Goal: Information Seeking & Learning: Learn about a topic

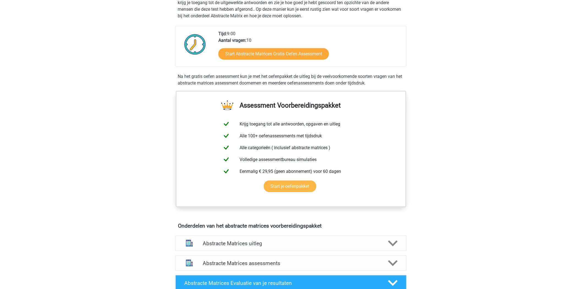
scroll to position [305, 0]
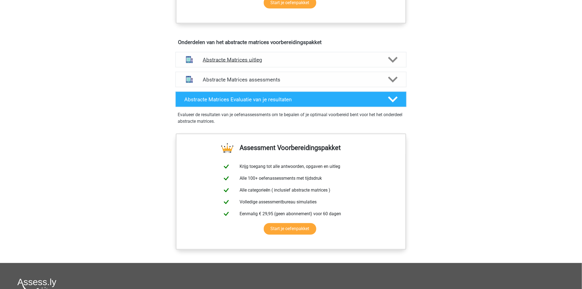
click at [313, 63] on div "Abstracte Matrices uitleg" at bounding box center [290, 59] width 231 height 15
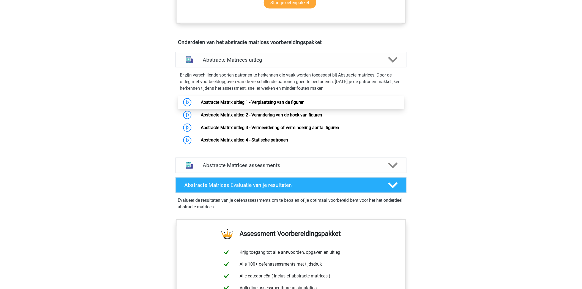
click at [201, 100] on link "Abstracte Matrix uitleg 1 - Verplaatsing van de figuren" at bounding box center [253, 102] width 104 height 5
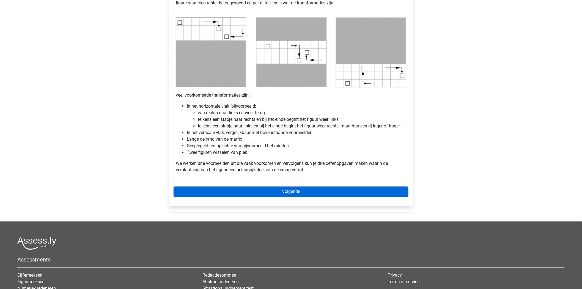
scroll to position [275, 0]
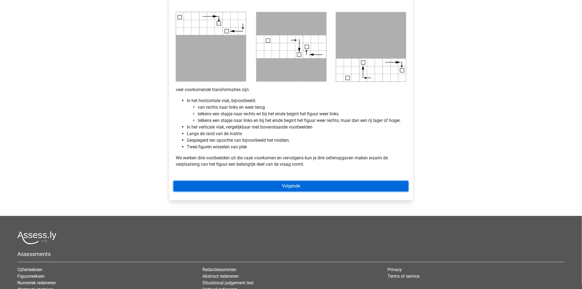
click at [262, 184] on link "Volgende" at bounding box center [290, 186] width 235 height 10
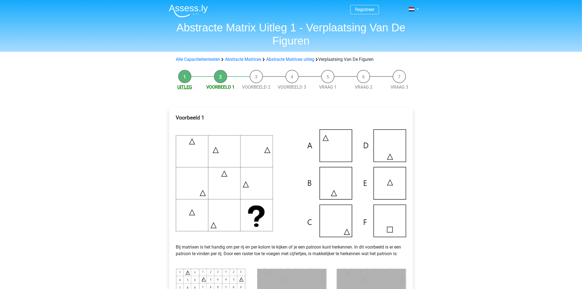
click at [179, 89] on link "Uitleg" at bounding box center [185, 86] width 15 height 5
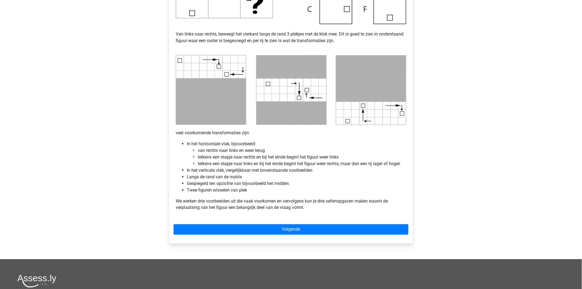
scroll to position [244, 0]
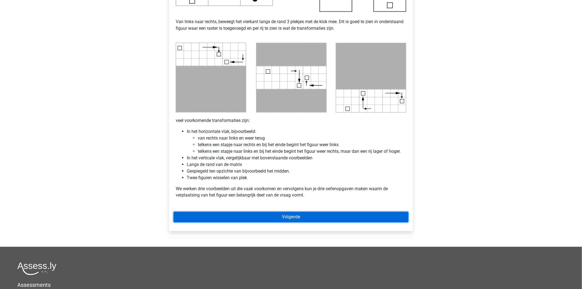
click at [273, 216] on link "Volgende" at bounding box center [290, 217] width 235 height 10
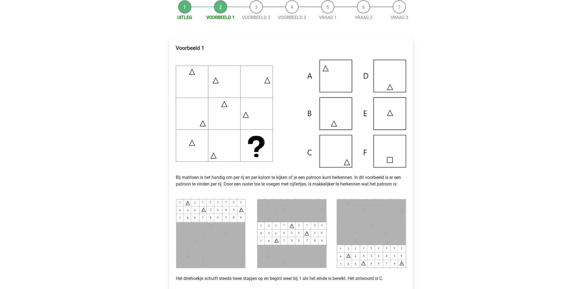
scroll to position [92, 0]
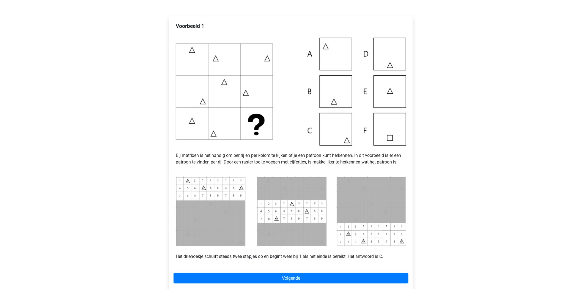
click at [374, 188] on img at bounding box center [291, 211] width 230 height 70
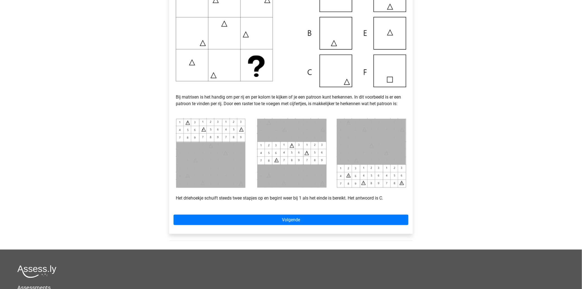
scroll to position [153, 0]
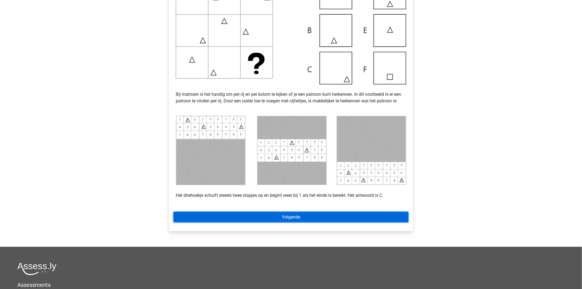
click at [297, 216] on link "Volgende" at bounding box center [290, 217] width 235 height 10
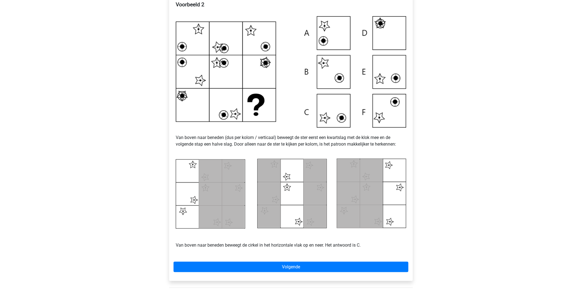
scroll to position [122, 0]
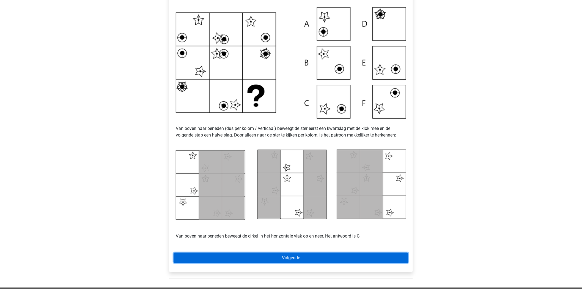
click at [293, 258] on link "Volgende" at bounding box center [290, 257] width 235 height 10
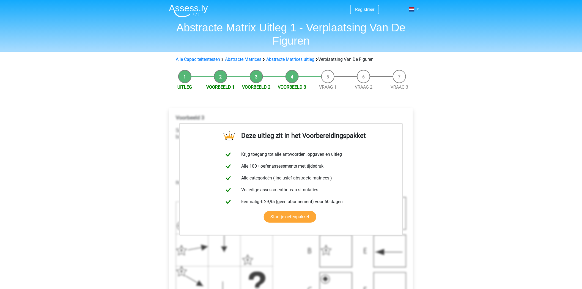
click at [188, 0] on html "Registreer Nederlands English" at bounding box center [291, 262] width 582 height 524
click at [209, 58] on link "Alle Capaciteitentesten" at bounding box center [198, 59] width 44 height 5
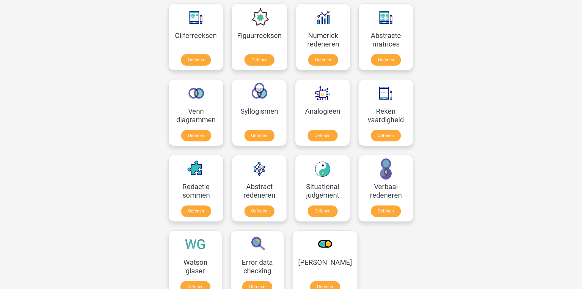
scroll to position [264, 0]
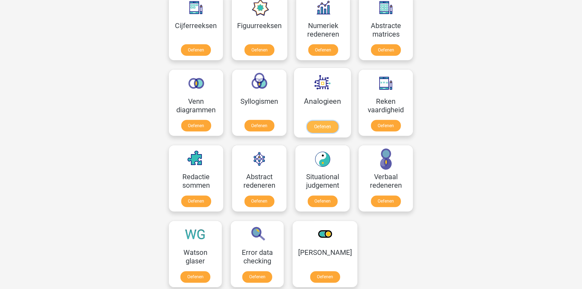
click at [323, 129] on link "Oefenen" at bounding box center [322, 127] width 31 height 12
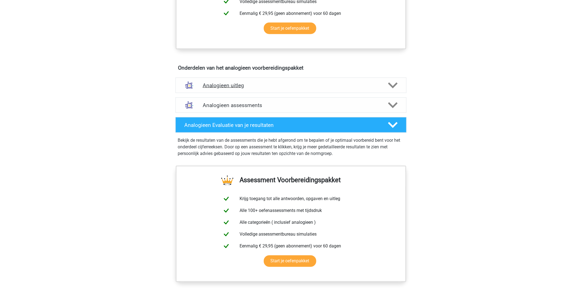
scroll to position [305, 0]
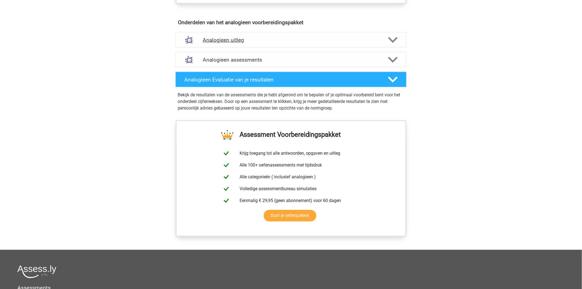
click at [394, 43] on icon at bounding box center [393, 40] width 10 height 10
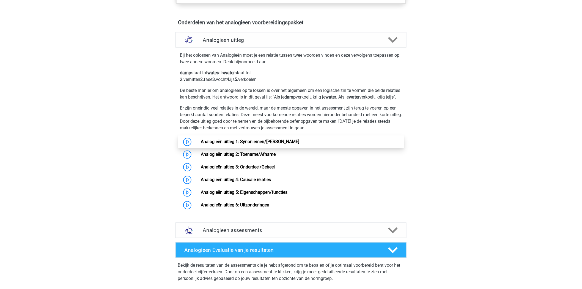
click at [201, 144] on link "Analogieën uitleg 1: Synoniemen/[PERSON_NAME]" at bounding box center [250, 141] width 98 height 5
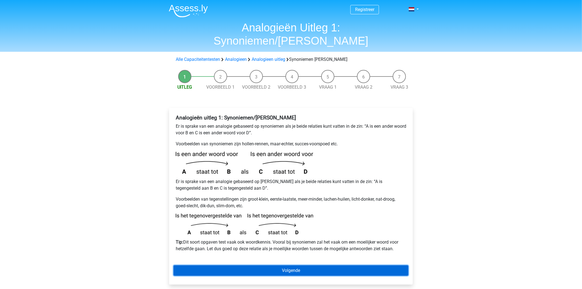
click at [264, 265] on link "Volgende" at bounding box center [290, 270] width 235 height 10
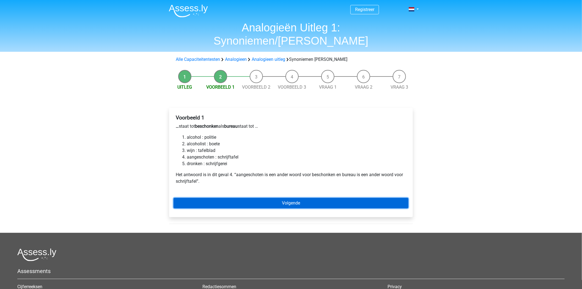
click at [292, 198] on link "Volgende" at bounding box center [290, 203] width 235 height 10
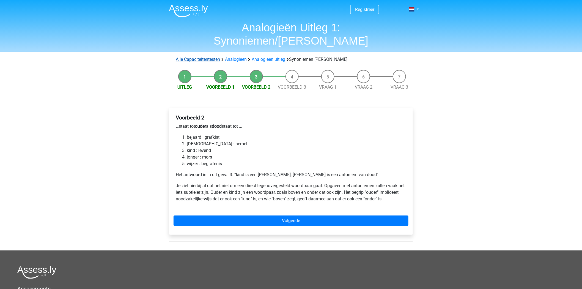
click at [211, 57] on link "Alle Capaciteitentesten" at bounding box center [198, 59] width 44 height 5
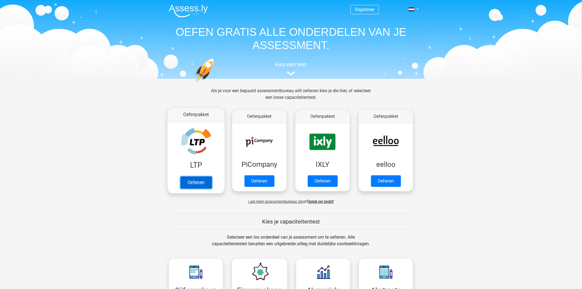
click at [205, 183] on link "Oefenen" at bounding box center [195, 182] width 31 height 12
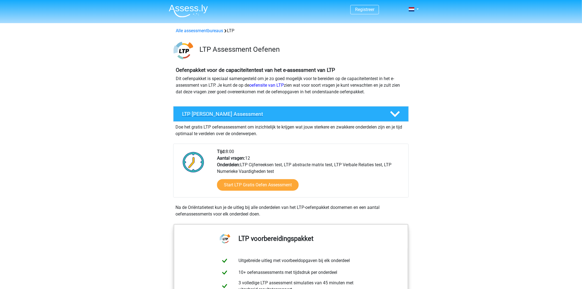
click at [398, 115] on icon at bounding box center [395, 114] width 10 height 10
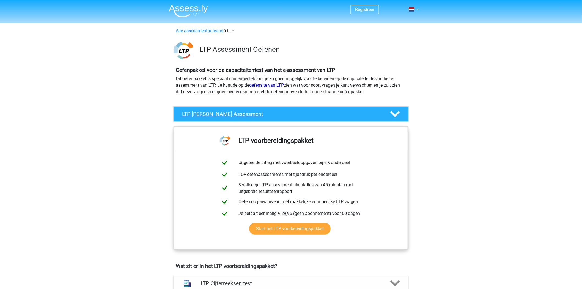
click at [398, 115] on icon at bounding box center [395, 114] width 10 height 10
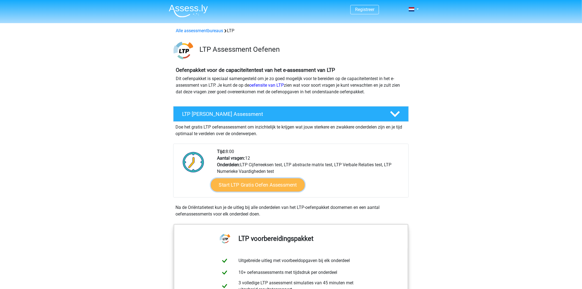
click at [271, 183] on link "Start LTP Gratis Oefen Assessment" at bounding box center [258, 184] width 94 height 13
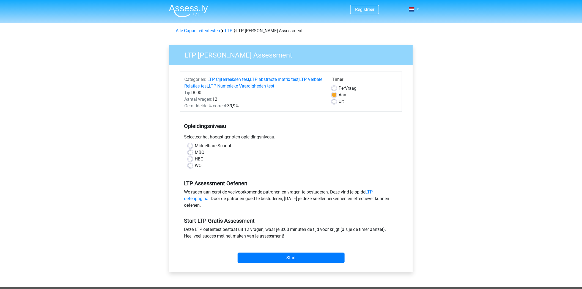
click at [195, 159] on label "HBO" at bounding box center [199, 159] width 9 height 7
click at [191, 159] on input "HBO" at bounding box center [190, 158] width 4 height 5
radio input "true"
click at [372, 194] on link "LTP oefenpagina" at bounding box center [278, 195] width 189 height 12
click at [370, 192] on link "LTP oefenpagina" at bounding box center [278, 195] width 189 height 12
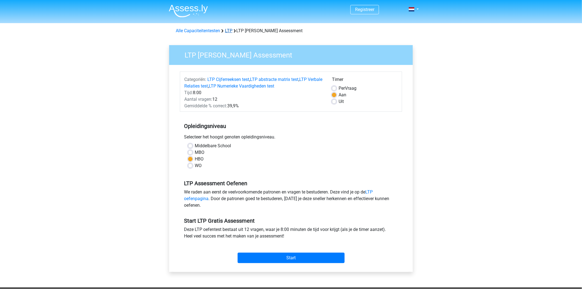
click at [230, 30] on link "LTP" at bounding box center [228, 30] width 7 height 5
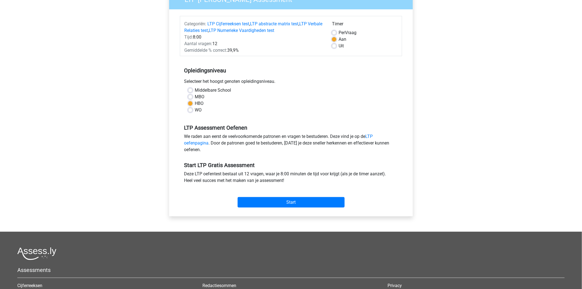
scroll to position [61, 0]
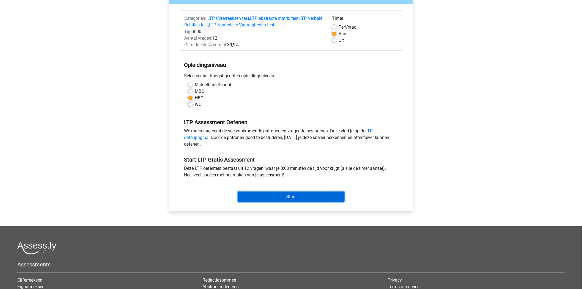
click at [297, 193] on input "Start" at bounding box center [291, 196] width 107 height 10
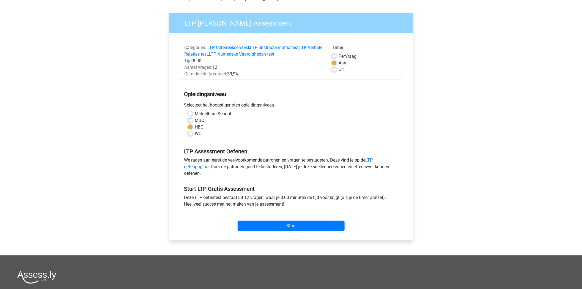
scroll to position [0, 0]
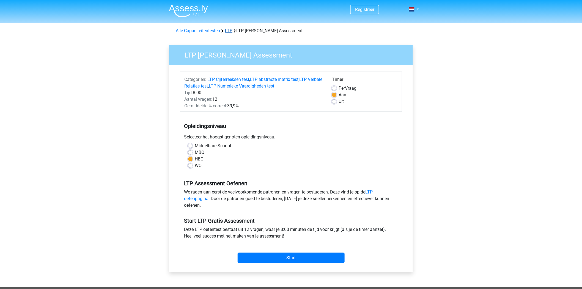
click at [231, 31] on link "LTP" at bounding box center [228, 30] width 7 height 5
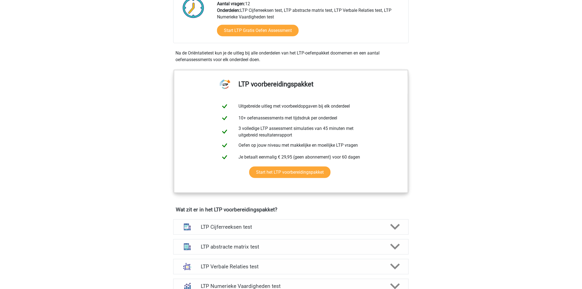
scroll to position [92, 0]
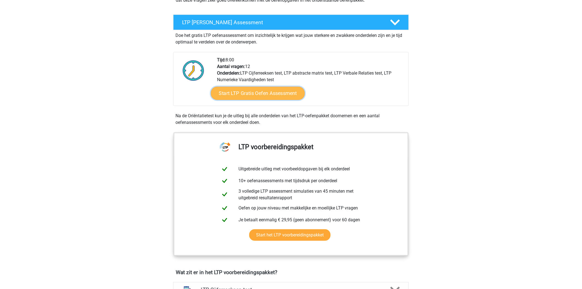
click at [249, 95] on link "Start LTP Gratis Oefen Assessment" at bounding box center [258, 93] width 94 height 13
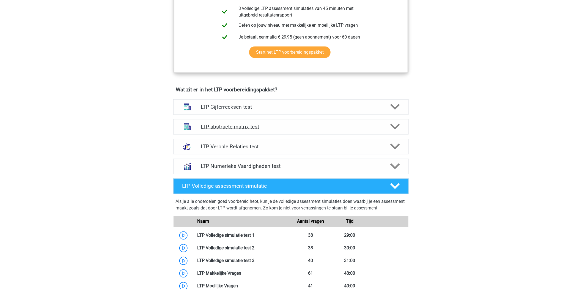
scroll to position [275, 0]
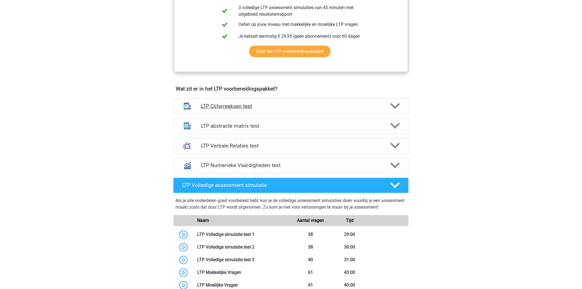
click at [400, 109] on div at bounding box center [394, 106] width 19 height 10
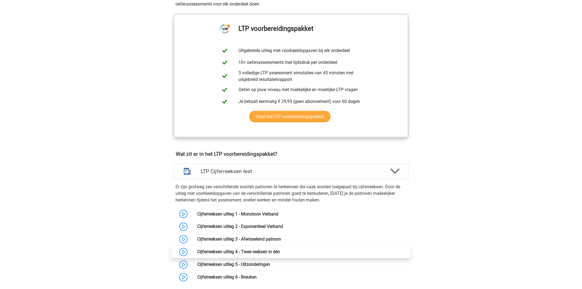
scroll to position [214, 0]
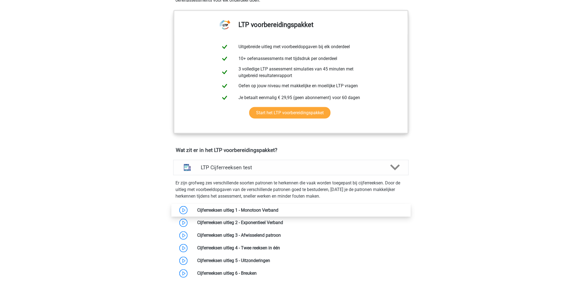
click at [278, 212] on link at bounding box center [278, 209] width 0 height 5
click at [396, 167] on polygon at bounding box center [395, 167] width 10 height 6
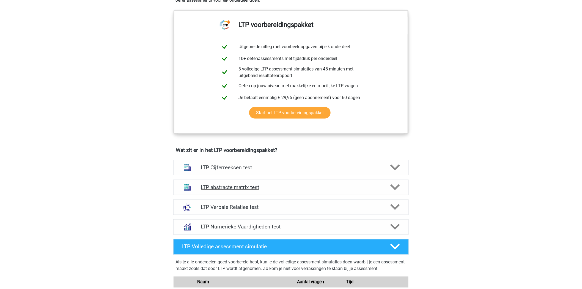
click at [398, 186] on icon at bounding box center [395, 187] width 10 height 10
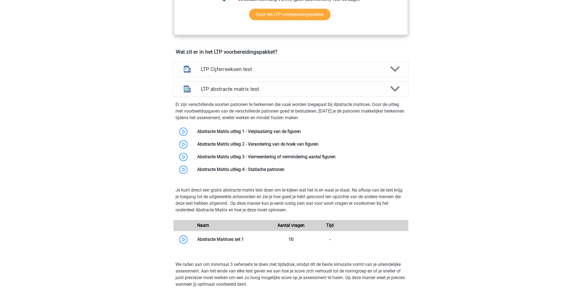
scroll to position [336, 0]
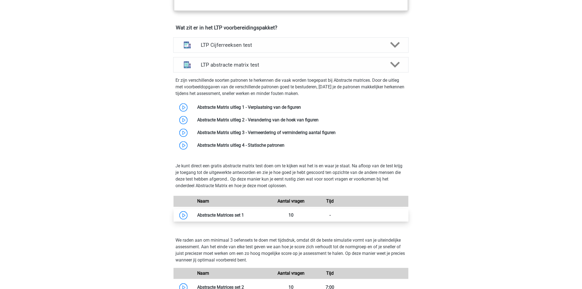
click at [244, 216] on link at bounding box center [244, 215] width 0 height 5
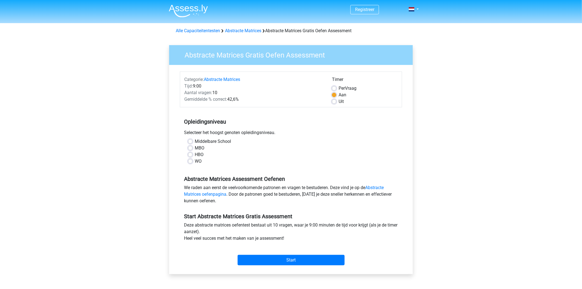
click at [195, 154] on label "HBO" at bounding box center [199, 154] width 9 height 7
click at [190, 154] on input "HBO" at bounding box center [190, 153] width 4 height 5
radio input "true"
click at [272, 262] on input "Start" at bounding box center [291, 260] width 107 height 10
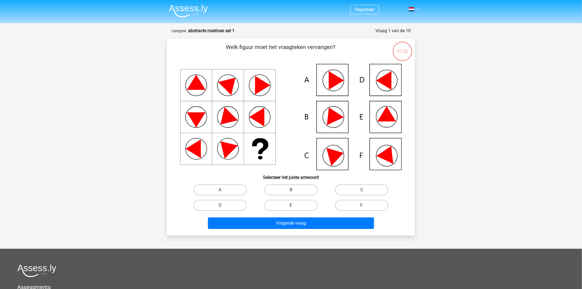
click at [290, 206] on label "E" at bounding box center [290, 205] width 53 height 11
click at [291, 206] on input "E" at bounding box center [293, 207] width 4 height 4
radio input "true"
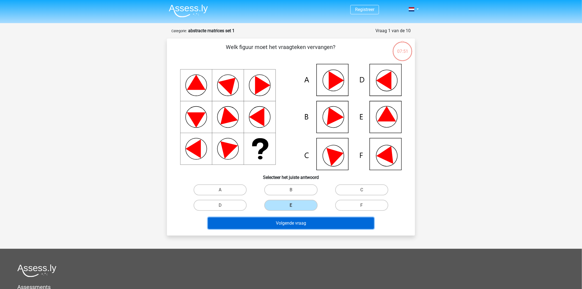
click at [288, 222] on button "Volgende vraag" at bounding box center [291, 223] width 166 height 12
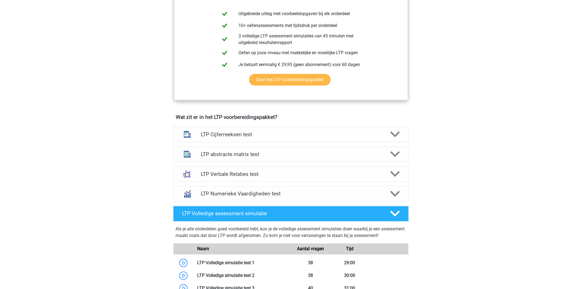
scroll to position [275, 0]
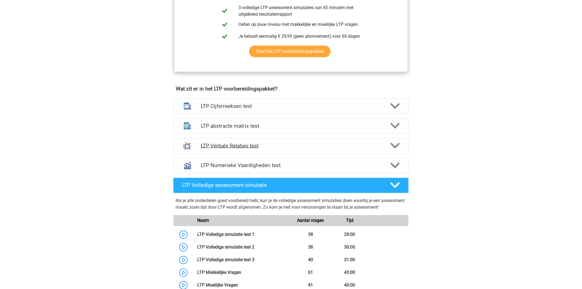
click at [226, 146] on h4 "LTP Verbale Relaties test" at bounding box center [291, 145] width 180 height 6
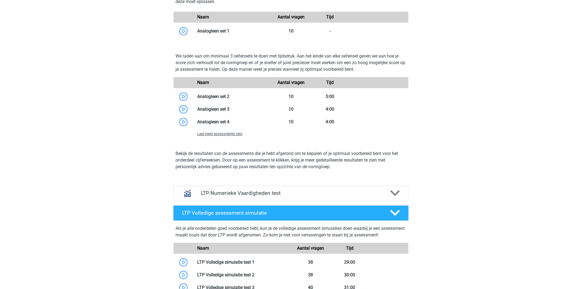
scroll to position [611, 0]
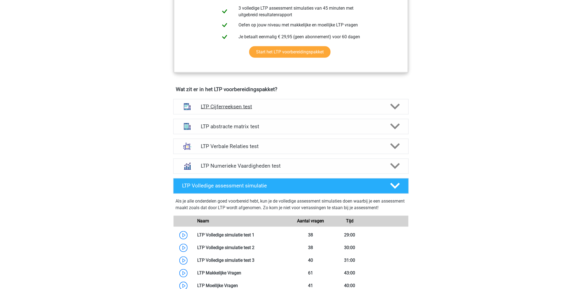
scroll to position [214, 0]
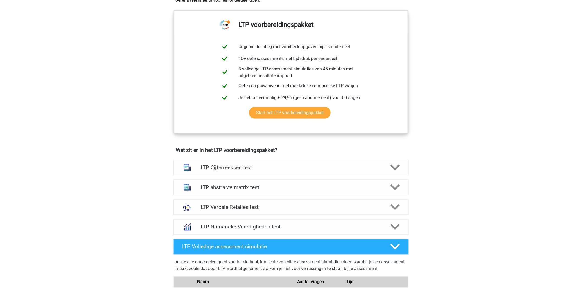
click at [395, 206] on icon at bounding box center [395, 207] width 10 height 10
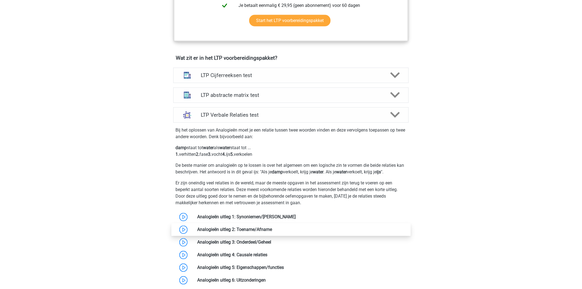
scroll to position [305, 0]
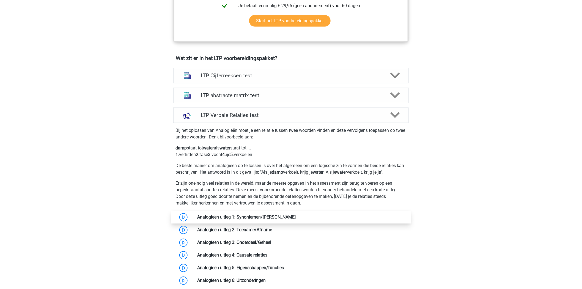
click at [296, 214] on link at bounding box center [296, 216] width 0 height 5
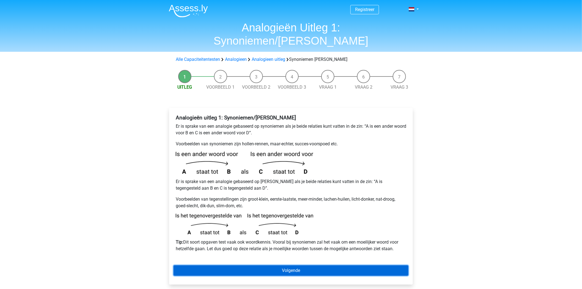
click at [307, 265] on link "Volgende" at bounding box center [290, 270] width 235 height 10
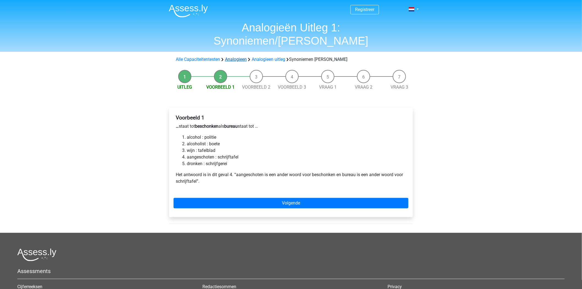
click at [243, 57] on link "Analogieen" at bounding box center [236, 59] width 22 height 5
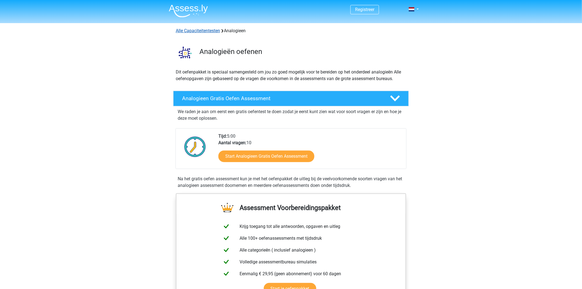
click at [194, 30] on link "Alle Capaciteitentesten" at bounding box center [198, 30] width 44 height 5
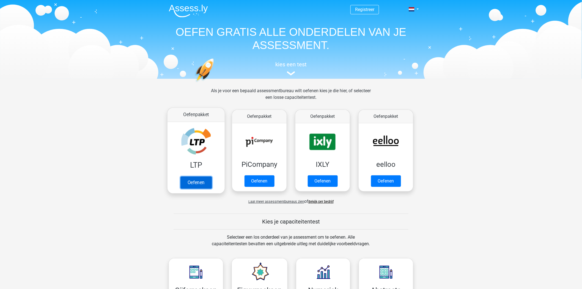
click at [200, 185] on link "Oefenen" at bounding box center [195, 182] width 31 height 12
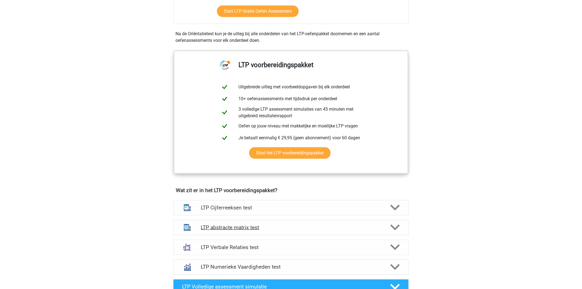
scroll to position [183, 0]
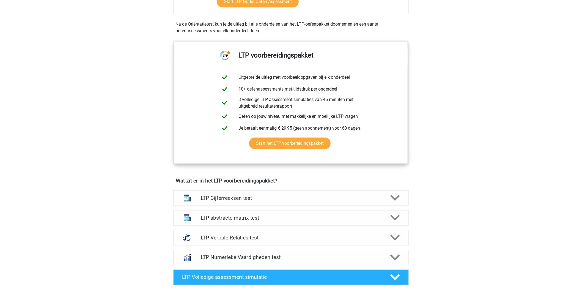
click at [240, 212] on div "LTP abstracte matrix test" at bounding box center [290, 217] width 235 height 15
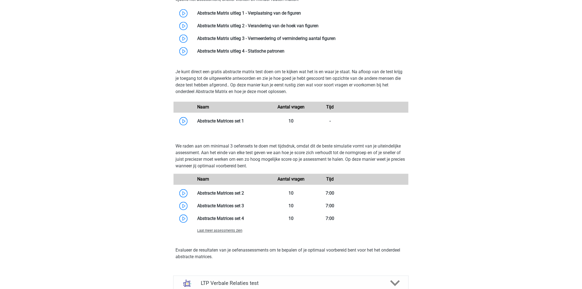
scroll to position [428, 0]
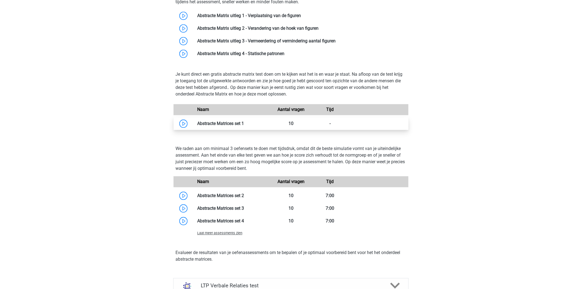
click at [244, 125] on link at bounding box center [244, 123] width 0 height 5
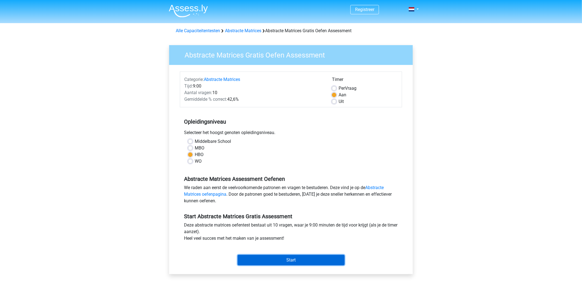
click at [279, 261] on input "Start" at bounding box center [291, 260] width 107 height 10
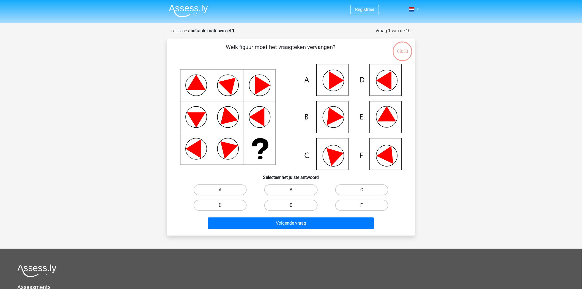
click at [356, 207] on label "F" at bounding box center [361, 205] width 53 height 11
click at [362, 207] on input "F" at bounding box center [364, 207] width 4 height 4
radio input "true"
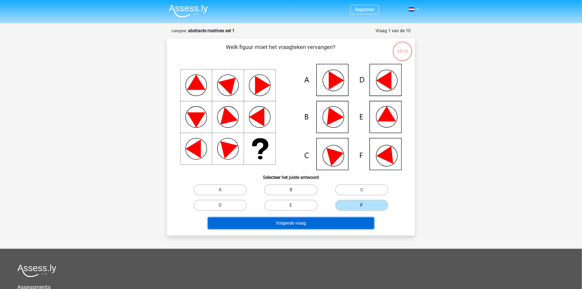
click at [315, 223] on button "Volgende vraag" at bounding box center [291, 223] width 166 height 12
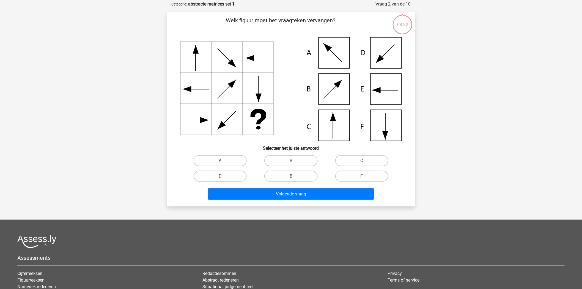
scroll to position [27, 0]
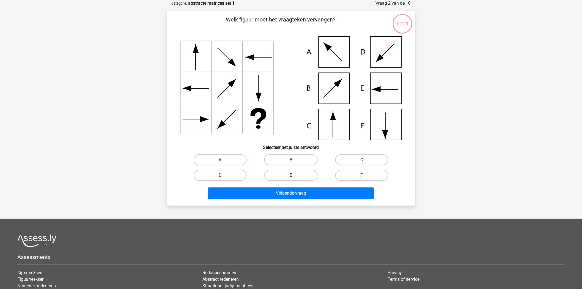
click at [351, 156] on label "C" at bounding box center [361, 159] width 53 height 11
click at [362, 160] on input "C" at bounding box center [364, 162] width 4 height 4
radio input "true"
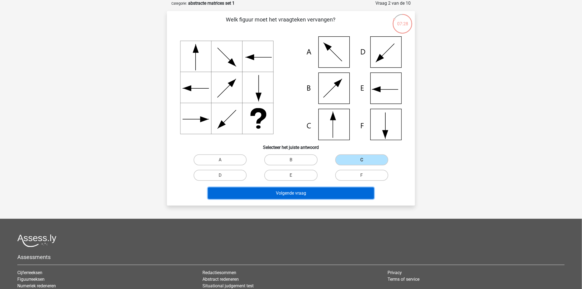
click at [320, 195] on button "Volgende vraag" at bounding box center [291, 193] width 166 height 12
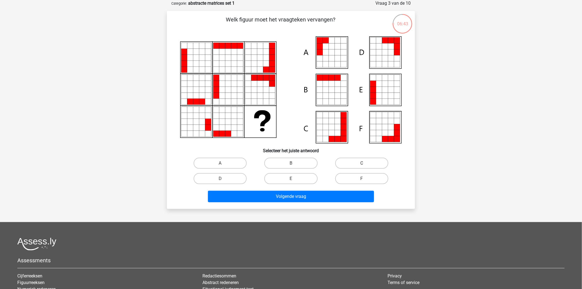
click at [351, 160] on label "C" at bounding box center [361, 163] width 53 height 11
click at [362, 163] on input "C" at bounding box center [364, 165] width 4 height 4
radio input "true"
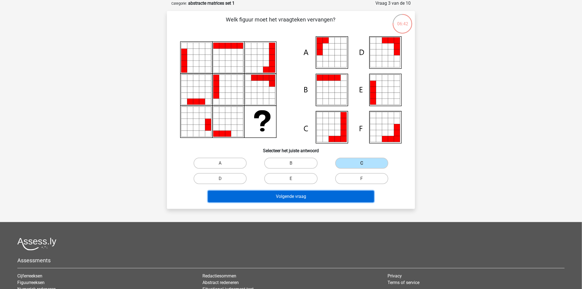
click at [334, 194] on button "Volgende vraag" at bounding box center [291, 197] width 166 height 12
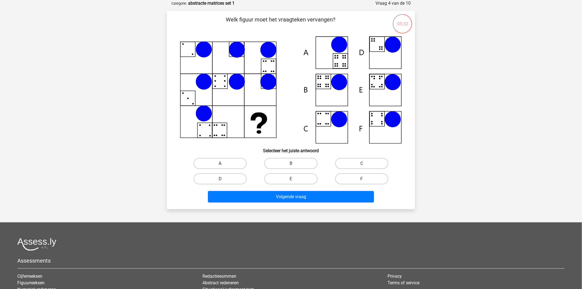
click at [217, 163] on label "A" at bounding box center [220, 163] width 53 height 11
click at [220, 163] on input "A" at bounding box center [222, 165] width 4 height 4
radio input "true"
click at [382, 164] on label "C" at bounding box center [361, 163] width 53 height 11
click at [365, 164] on input "C" at bounding box center [364, 165] width 4 height 4
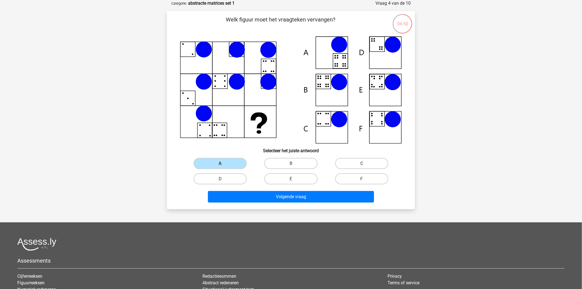
radio input "true"
click at [290, 168] on label "B" at bounding box center [290, 163] width 53 height 11
click at [291, 167] on input "B" at bounding box center [293, 165] width 4 height 4
radio input "true"
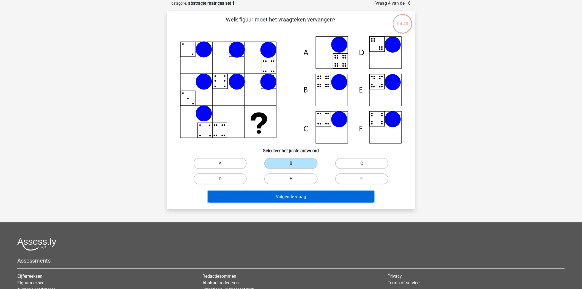
click at [290, 195] on button "Volgende vraag" at bounding box center [291, 197] width 166 height 12
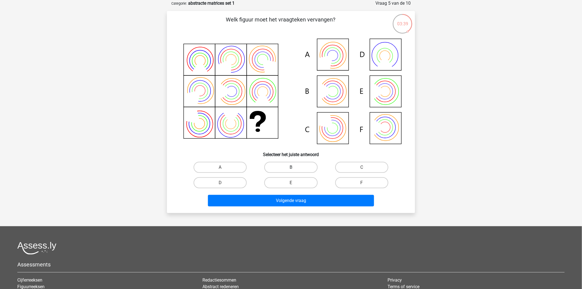
click at [290, 169] on label "B" at bounding box center [290, 167] width 53 height 11
click at [291, 169] on input "B" at bounding box center [293, 169] width 4 height 4
radio input "true"
click at [353, 182] on label "F" at bounding box center [361, 182] width 53 height 11
click at [362, 183] on input "F" at bounding box center [364, 185] width 4 height 4
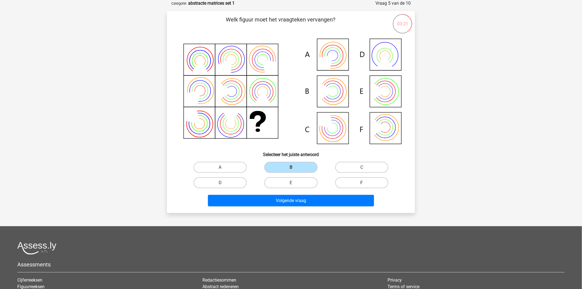
radio input "true"
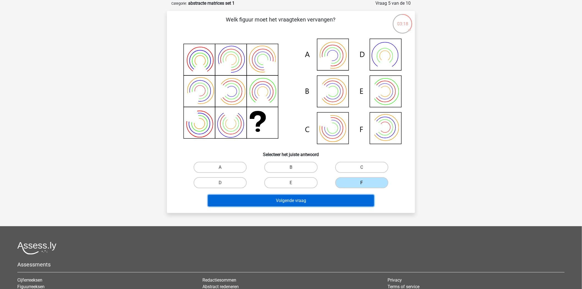
click at [314, 200] on button "Volgende vraag" at bounding box center [291, 201] width 166 height 12
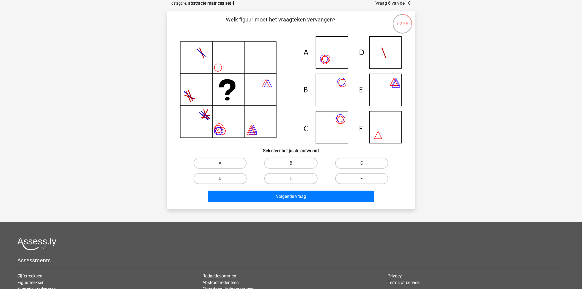
click at [376, 159] on label "C" at bounding box center [361, 163] width 53 height 11
click at [365, 163] on input "C" at bounding box center [364, 165] width 4 height 4
radio input "true"
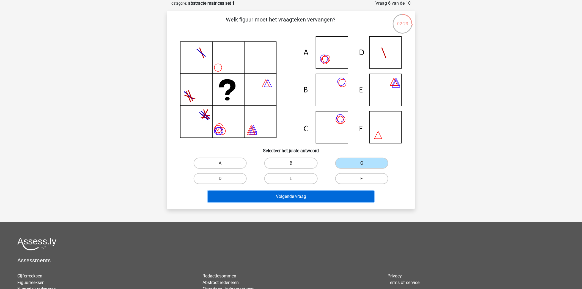
click at [286, 193] on button "Volgende vraag" at bounding box center [291, 197] width 166 height 12
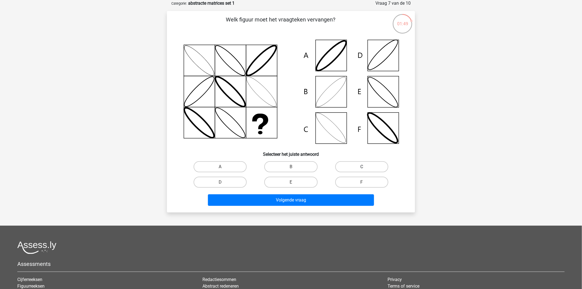
click at [356, 166] on label "C" at bounding box center [361, 166] width 53 height 11
click at [362, 167] on input "C" at bounding box center [364, 169] width 4 height 4
radio input "true"
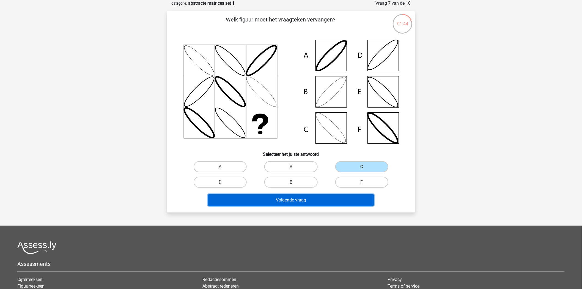
click at [341, 201] on button "Volgende vraag" at bounding box center [291, 200] width 166 height 12
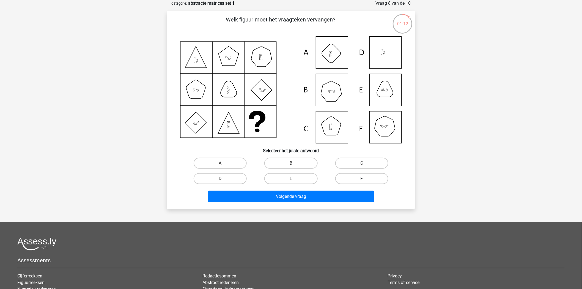
click at [351, 176] on label "F" at bounding box center [361, 178] width 53 height 11
click at [362, 178] on input "F" at bounding box center [364, 180] width 4 height 4
radio input "true"
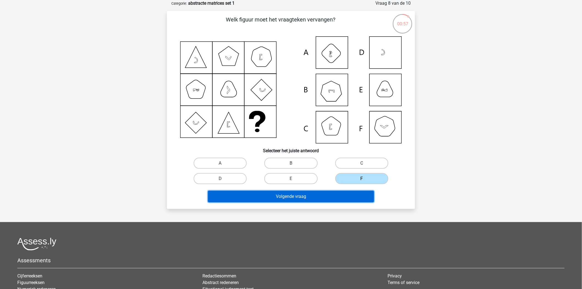
click at [319, 191] on button "Volgende vraag" at bounding box center [291, 197] width 166 height 12
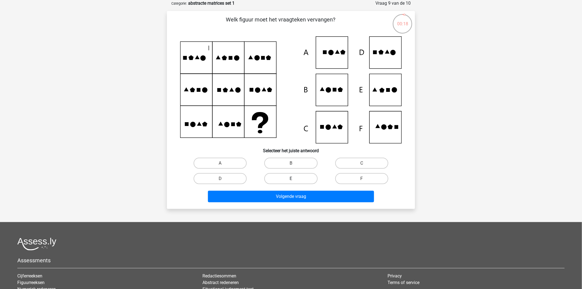
click at [287, 178] on label "E" at bounding box center [290, 178] width 53 height 11
click at [291, 178] on input "E" at bounding box center [293, 180] width 4 height 4
radio input "true"
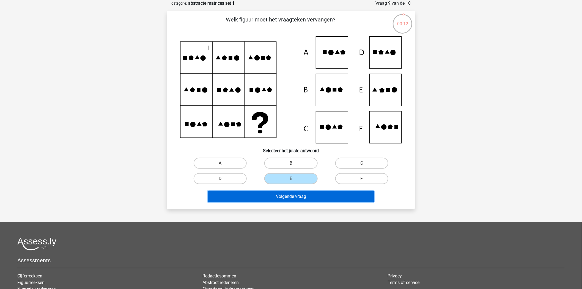
click at [313, 197] on button "Volgende vraag" at bounding box center [291, 197] width 166 height 12
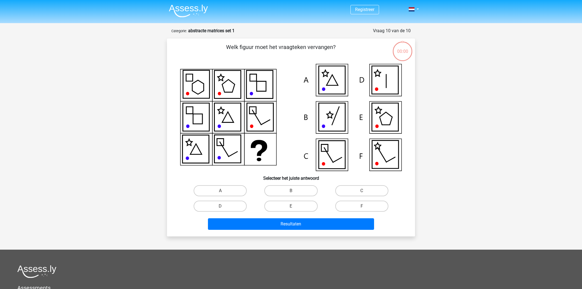
scroll to position [27, 0]
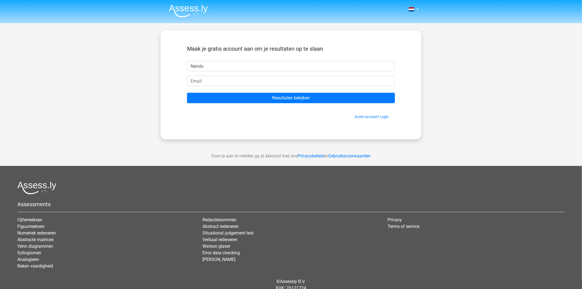
type input "Nando"
type input "[EMAIL_ADDRESS][DOMAIN_NAME]"
click at [311, 91] on form "Maak je gratis account aan om je resultaten op te slaan Nando n.h.h.m-langenber…" at bounding box center [291, 82] width 208 height 74
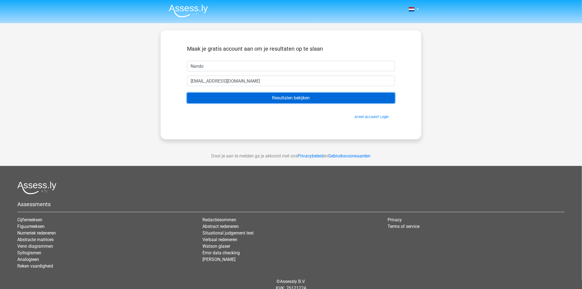
click at [309, 98] on input "Resultaten bekijken" at bounding box center [291, 98] width 208 height 10
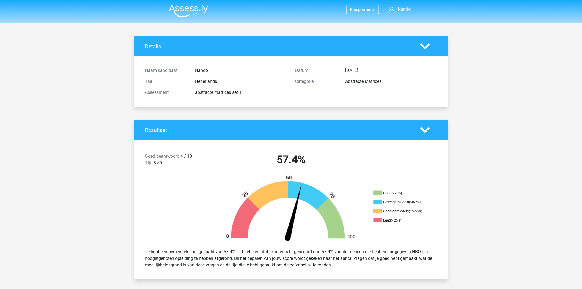
click at [188, 9] on img at bounding box center [188, 10] width 39 height 13
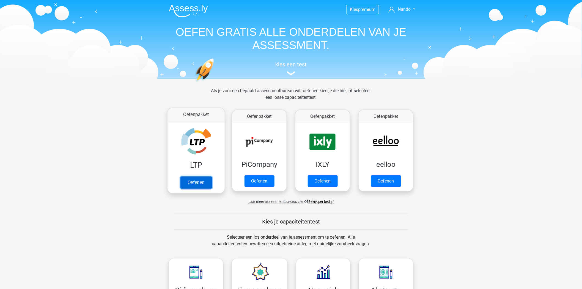
click at [188, 184] on link "Oefenen" at bounding box center [195, 182] width 31 height 12
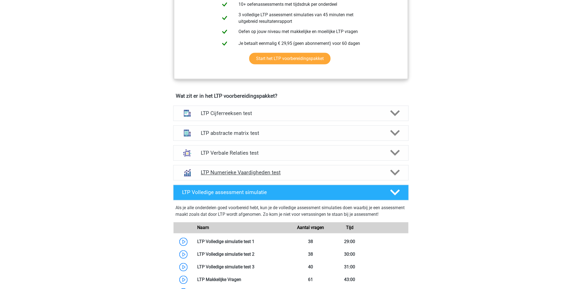
scroll to position [336, 0]
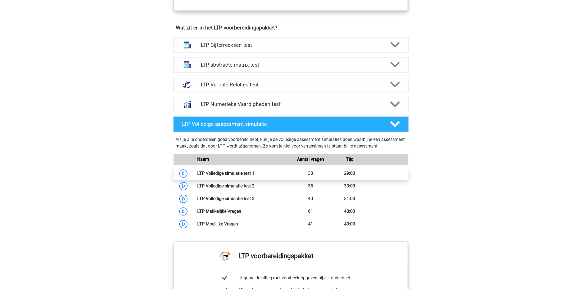
click at [254, 172] on link at bounding box center [254, 173] width 0 height 5
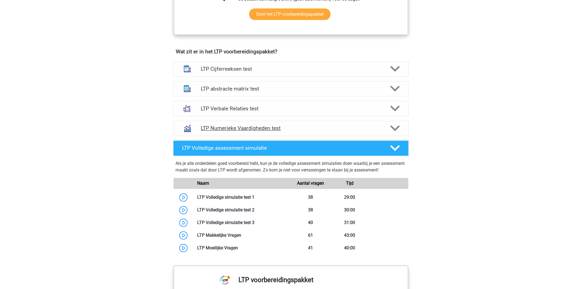
scroll to position [275, 0]
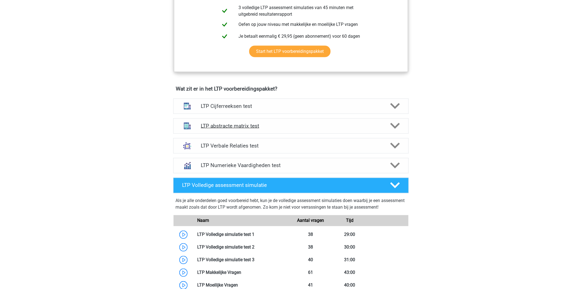
click at [399, 126] on icon at bounding box center [395, 126] width 10 height 10
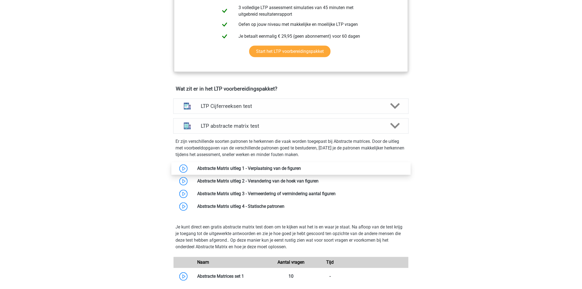
click at [301, 166] on link at bounding box center [301, 168] width 0 height 5
click at [385, 127] on div at bounding box center [394, 126] width 19 height 10
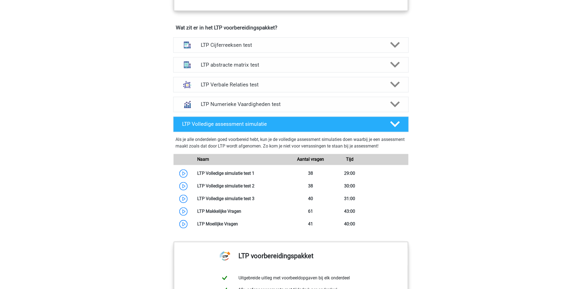
scroll to position [214, 0]
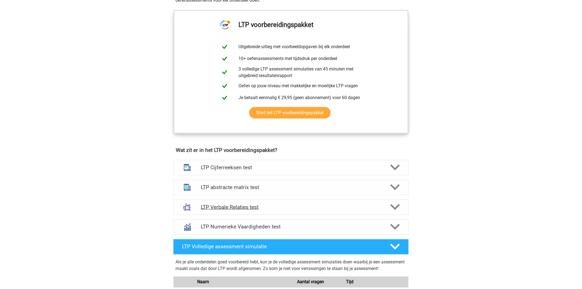
click at [403, 204] on div at bounding box center [394, 207] width 19 height 10
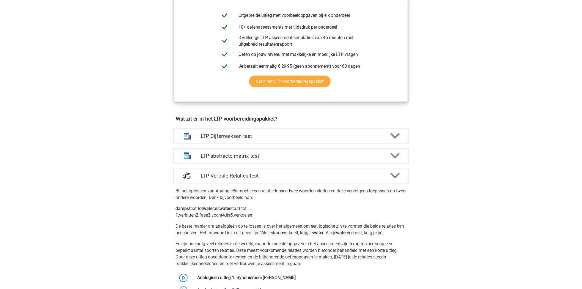
scroll to position [336, 0]
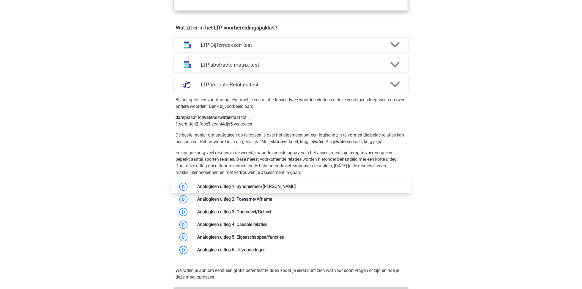
click at [296, 184] on link at bounding box center [296, 186] width 0 height 5
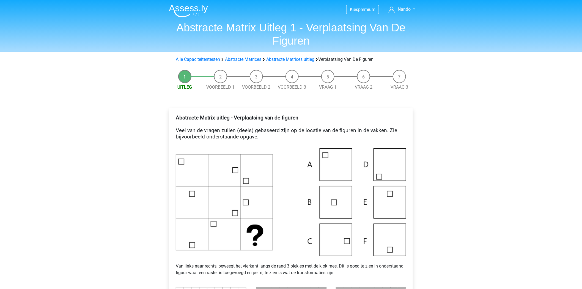
click at [323, 73] on li "Vraag 1" at bounding box center [328, 80] width 36 height 21
click at [333, 80] on li "Vraag 1" at bounding box center [328, 80] width 36 height 21
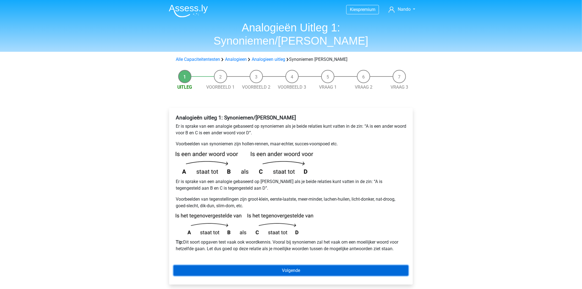
click at [289, 265] on link "Volgende" at bounding box center [290, 270] width 235 height 10
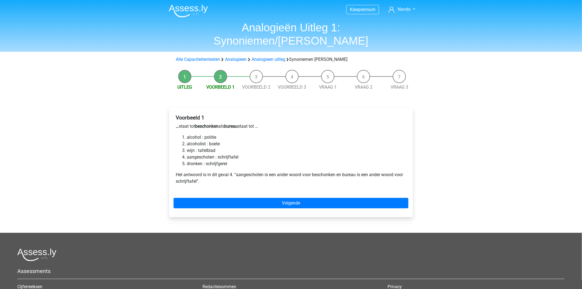
click at [186, 70] on li "Uitleg" at bounding box center [185, 80] width 36 height 21
click at [270, 57] on link "Analogieen uitleg" at bounding box center [269, 59] width 34 height 5
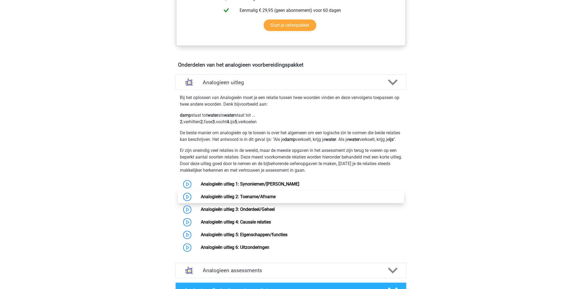
scroll to position [274, 0]
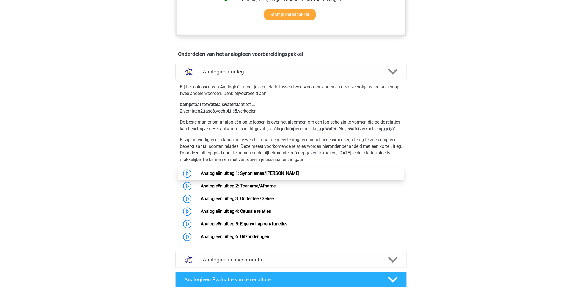
click at [201, 176] on link "Analogieën uitleg 1: Synoniemen/[PERSON_NAME]" at bounding box center [250, 173] width 98 height 5
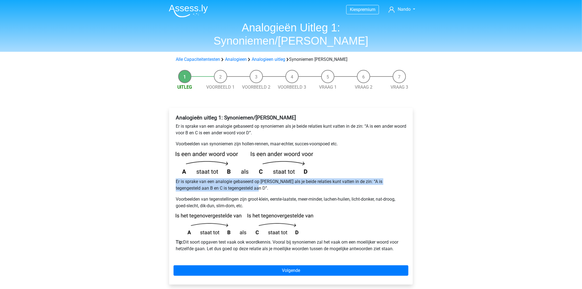
drag, startPoint x: 236, startPoint y: 177, endPoint x: 175, endPoint y: 169, distance: 62.1
click at [175, 169] on div "Analogieën uitleg 1: Synoniemen/Antoniemen Er is sprake van een analogie gebase…" at bounding box center [290, 185] width 235 height 146
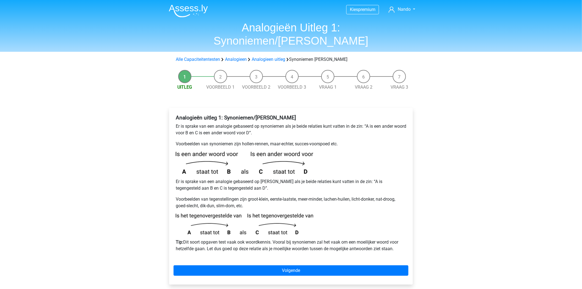
click at [117, 189] on div "Kies premium Nando n.h.h.m-langenberg@hotmail.com" at bounding box center [291, 222] width 582 height 445
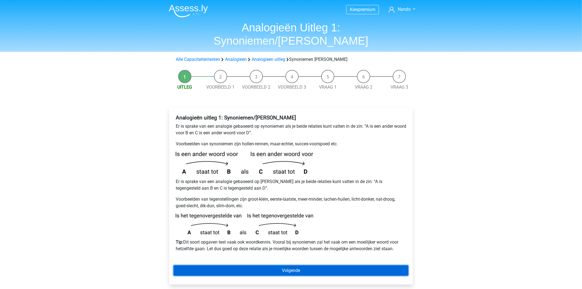
click at [248, 265] on link "Volgende" at bounding box center [290, 270] width 235 height 10
click at [267, 265] on link "Volgende" at bounding box center [290, 270] width 235 height 10
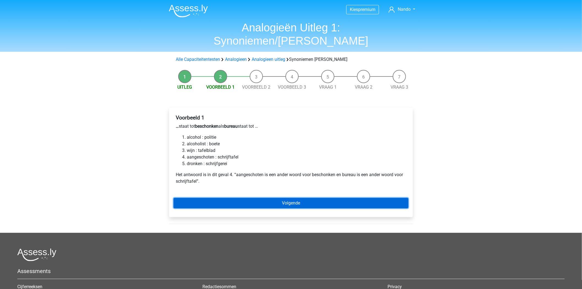
click at [307, 198] on link "Volgende" at bounding box center [290, 203] width 235 height 10
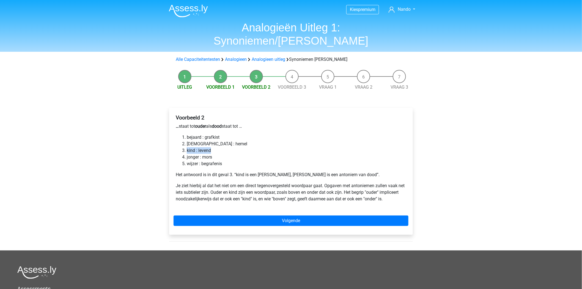
drag, startPoint x: 210, startPoint y: 134, endPoint x: 178, endPoint y: 136, distance: 32.5
click at [178, 136] on ol "bejaard : grafkist bijbel : hemel kind : levend jonger : mors wijzer : begrafen…" at bounding box center [291, 150] width 230 height 33
click at [98, 179] on div "Kies premium Nando n.h.h.m-langenberg@hotmail.com" at bounding box center [291, 197] width 582 height 395
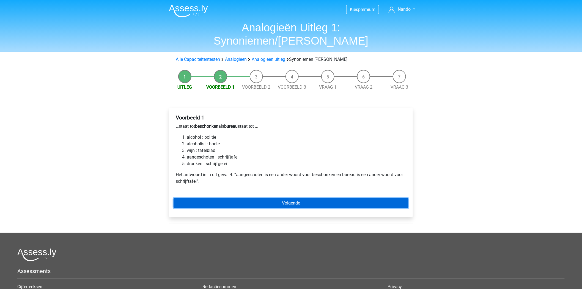
click at [290, 198] on link "Volgende" at bounding box center [290, 203] width 235 height 10
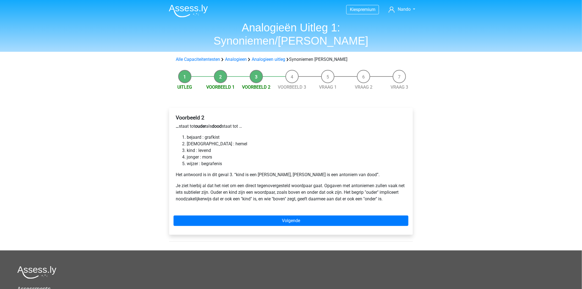
click at [290, 193] on div "Voorbeeld 2 … staat tot ouder als dood staat tot … bejaard : grafkist [DEMOGRAP…" at bounding box center [290, 160] width 235 height 97
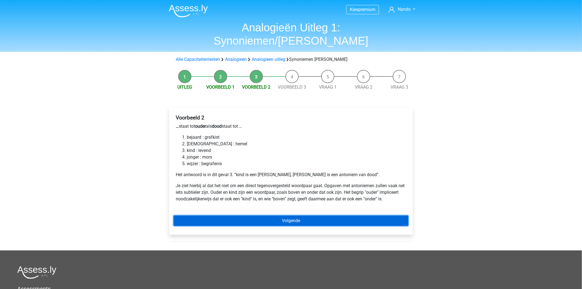
click at [290, 215] on link "Volgende" at bounding box center [290, 220] width 235 height 10
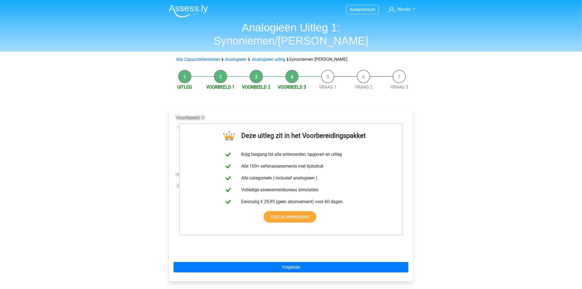
click at [368, 13] on span "Kies premium" at bounding box center [362, 9] width 33 height 9
click at [368, 9] on span "premium" at bounding box center [366, 9] width 17 height 5
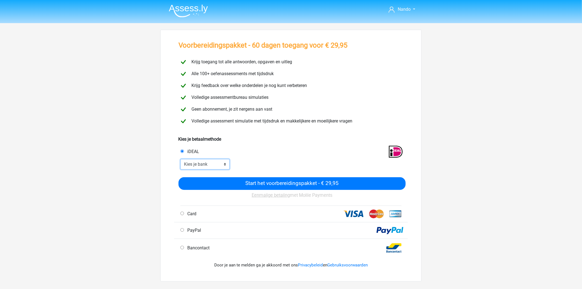
click at [203, 163] on select "Kies je bank ABN AMRO ING Rabobank ASN Bank bunq Knab N26 NN Regiobank Revolut …" at bounding box center [204, 164] width 49 height 10
select select "ideal_RABONL2U"
click at [180, 159] on select "Kies je bank ABN AMRO ING Rabobank ASN Bank bunq Knab N26 NN Regiobank Revolut …" at bounding box center [204, 164] width 49 height 10
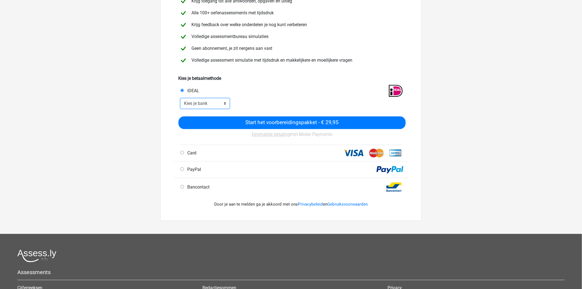
scroll to position [61, 0]
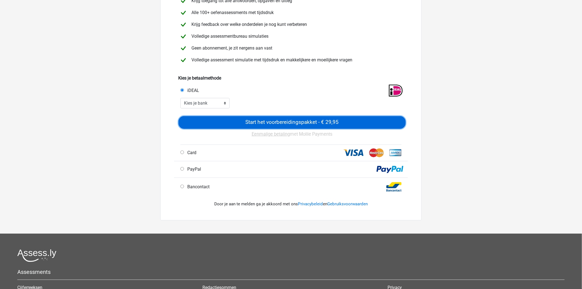
click at [285, 125] on input "Start het voorbereidingspakket - € 29,95" at bounding box center [291, 122] width 227 height 13
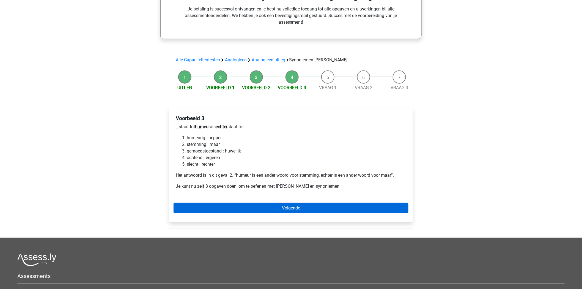
scroll to position [153, 0]
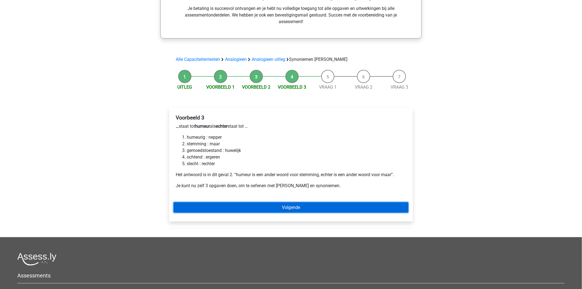
click at [325, 202] on link "Volgende" at bounding box center [290, 207] width 235 height 10
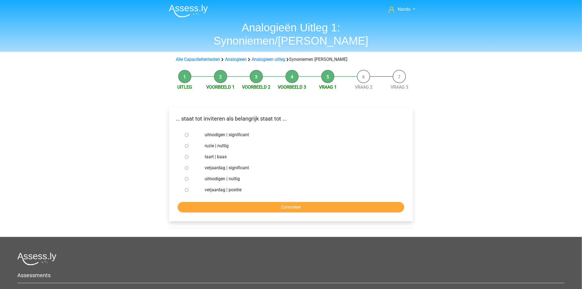
click at [186, 133] on input "uitnodigen | significant" at bounding box center [187, 135] width 4 height 4
radio input "true"
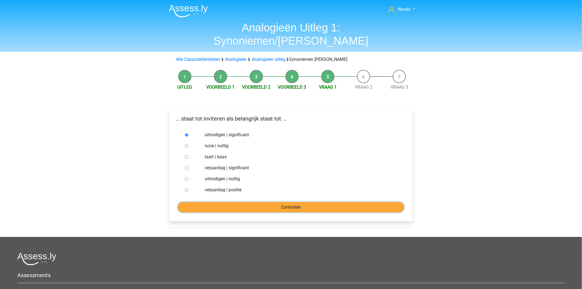
click at [246, 202] on input "Controleer" at bounding box center [291, 207] width 227 height 10
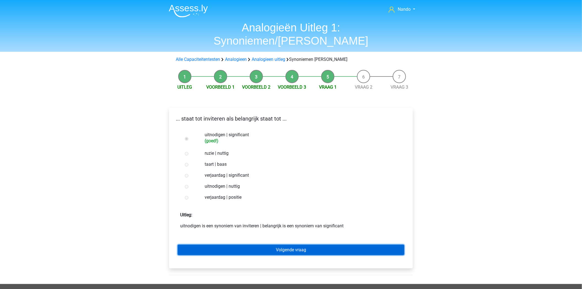
click at [269, 244] on link "Volgende vraag" at bounding box center [291, 249] width 227 height 10
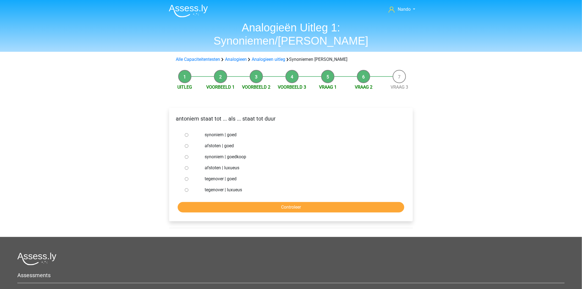
click at [199, 184] on div at bounding box center [192, 189] width 18 height 11
click at [186, 188] on input "tegenover | luxueus" at bounding box center [187, 190] width 4 height 4
radio input "true"
click at [199, 151] on div at bounding box center [192, 156] width 18 height 11
click at [188, 155] on input "synoniem | goedkoop" at bounding box center [187, 157] width 4 height 4
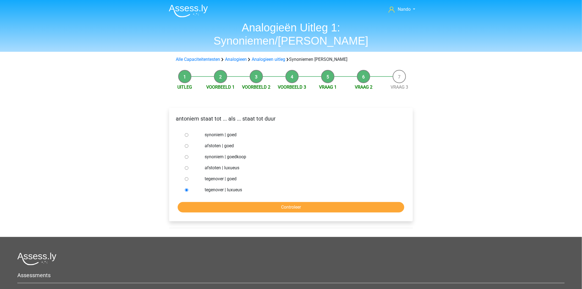
radio input "true"
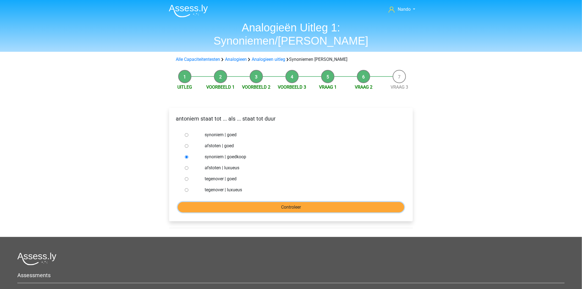
click at [222, 202] on input "Controleer" at bounding box center [291, 207] width 227 height 10
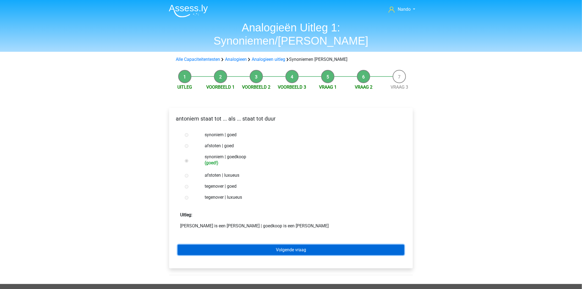
click at [274, 244] on link "Volgende vraag" at bounding box center [291, 249] width 227 height 10
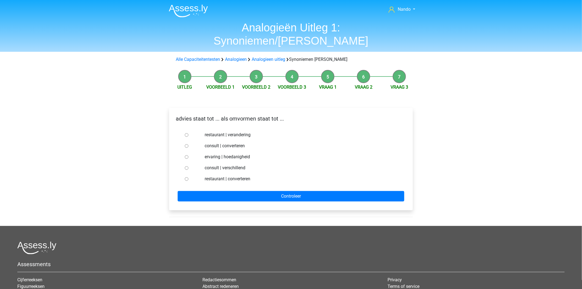
click at [187, 144] on input "consult | converteren" at bounding box center [187, 146] width 4 height 4
radio input "true"
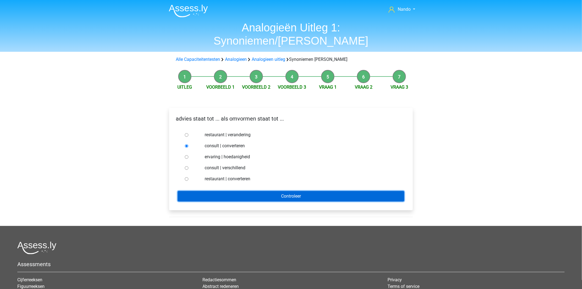
click at [238, 191] on input "Controleer" at bounding box center [291, 196] width 227 height 10
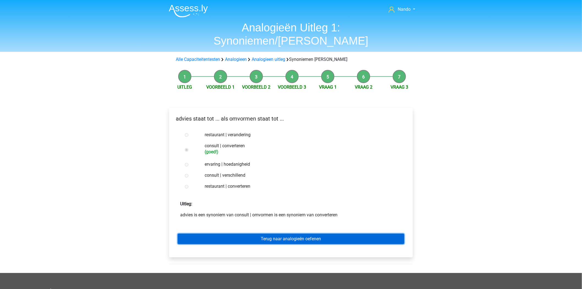
click at [303, 233] on link "Terug naar analogieën oefenen" at bounding box center [291, 238] width 227 height 10
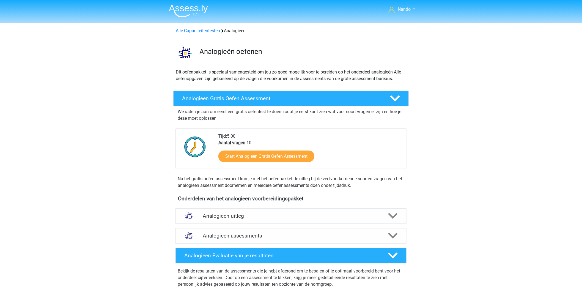
click at [391, 215] on polygon at bounding box center [393, 216] width 10 height 6
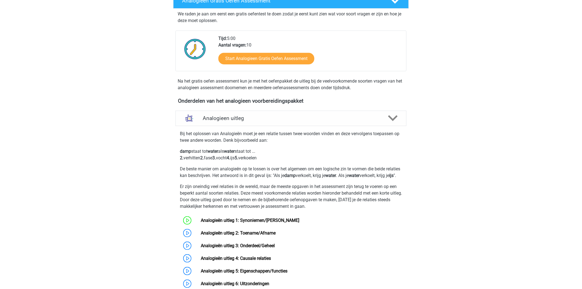
scroll to position [183, 0]
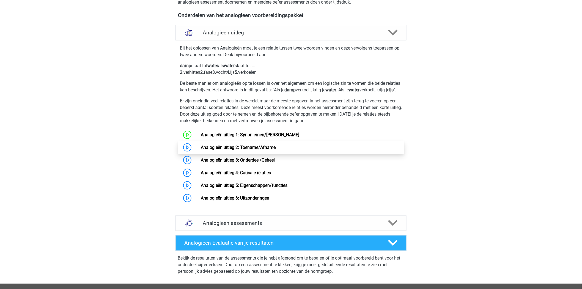
click at [201, 150] on link "Analogieën uitleg 2: Toename/Afname" at bounding box center [238, 147] width 75 height 5
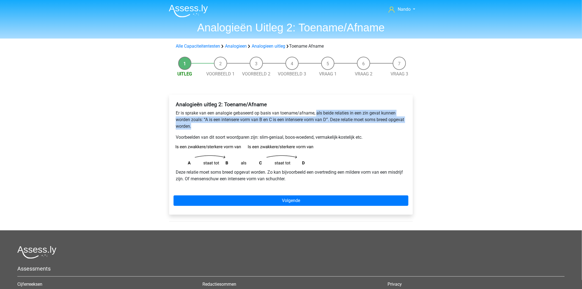
drag, startPoint x: 316, startPoint y: 112, endPoint x: 206, endPoint y: 127, distance: 111.3
click at [215, 128] on p "Er is sprake van een analogie gebaseerd op basis van toename/afname, als beide …" at bounding box center [291, 120] width 230 height 20
copy p "als beide relaties in een zin gevat kunnen worden zoals: “A is een intensere vo…"
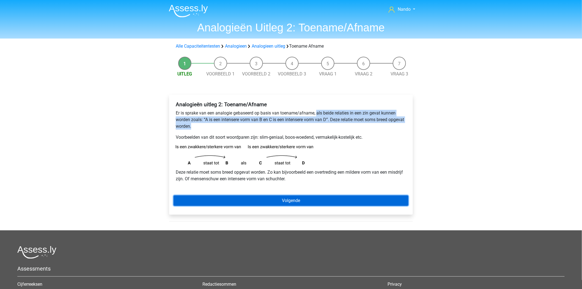
click at [282, 198] on link "Volgende" at bounding box center [290, 200] width 235 height 10
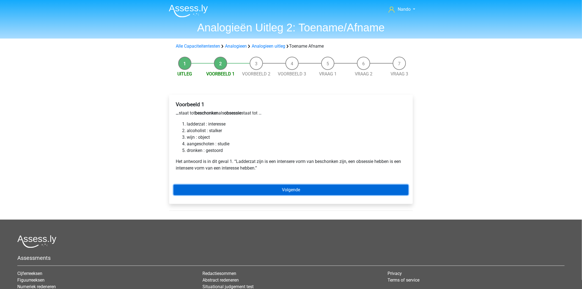
click at [284, 191] on link "Volgende" at bounding box center [290, 189] width 235 height 10
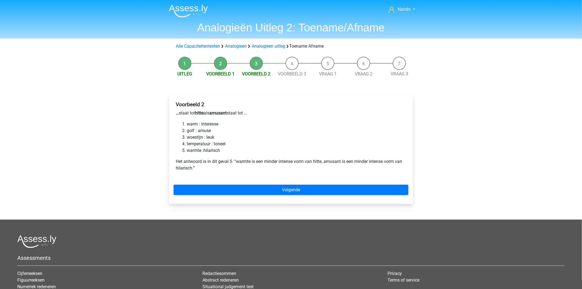
click at [221, 64] on li "Voorbeeld 1" at bounding box center [221, 67] width 36 height 21
click at [221, 72] on link "Voorbeeld 1" at bounding box center [220, 73] width 28 height 5
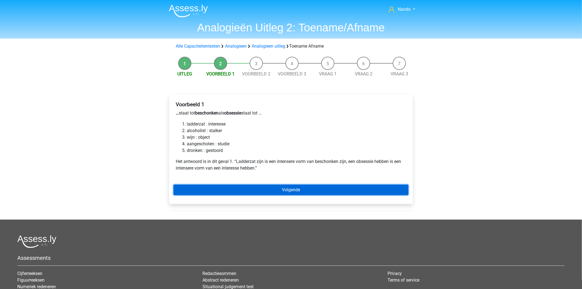
click at [269, 188] on link "Volgende" at bounding box center [290, 189] width 235 height 10
click at [313, 191] on link "Volgende" at bounding box center [290, 189] width 235 height 10
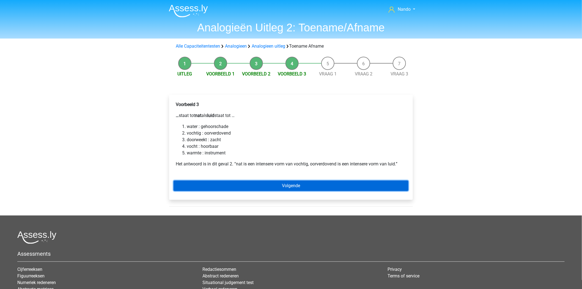
click at [332, 184] on link "Volgende" at bounding box center [290, 185] width 235 height 10
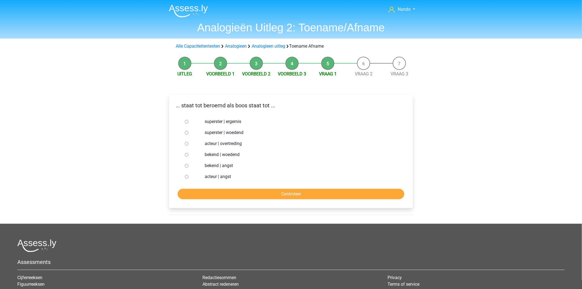
click at [206, 156] on label "bekend | woedend" at bounding box center [300, 154] width 190 height 7
click at [188, 156] on input "bekend | woedend" at bounding box center [187, 155] width 4 height 4
radio input "true"
click at [252, 195] on input "Controleer" at bounding box center [291, 194] width 227 height 10
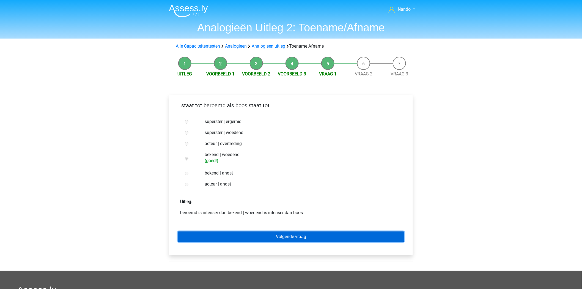
click at [282, 237] on link "Volgende vraag" at bounding box center [291, 236] width 227 height 10
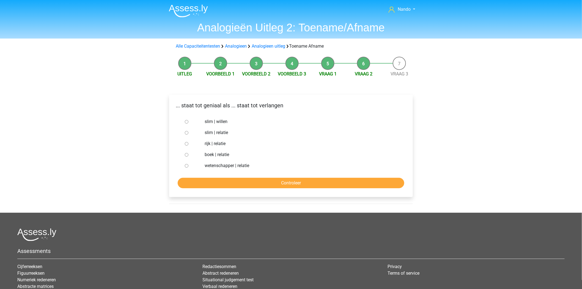
click at [209, 122] on label "slim | willen" at bounding box center [300, 121] width 190 height 7
click at [188, 122] on input "slim | willen" at bounding box center [187, 122] width 4 height 4
radio input "true"
click at [237, 183] on input "Controleer" at bounding box center [291, 183] width 227 height 10
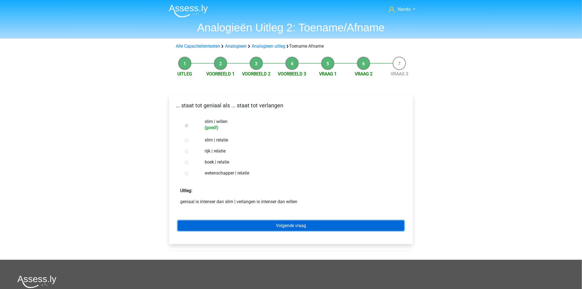
click at [283, 224] on link "Volgende vraag" at bounding box center [291, 225] width 227 height 10
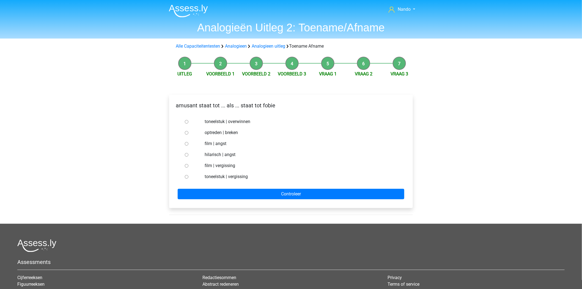
click at [217, 142] on label "film | angst" at bounding box center [300, 143] width 190 height 7
click at [188, 142] on input "film | angst" at bounding box center [187, 144] width 4 height 4
radio input "true"
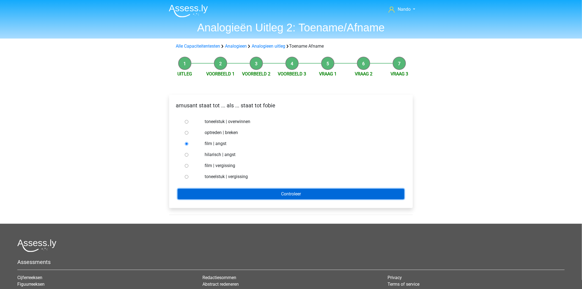
click at [223, 191] on input "Controleer" at bounding box center [291, 194] width 227 height 10
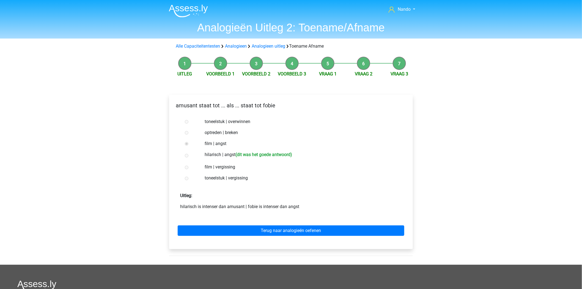
click at [362, 67] on li "Vraag 2" at bounding box center [364, 67] width 36 height 21
click at [370, 75] on link "Vraag 2" at bounding box center [364, 73] width 18 height 5
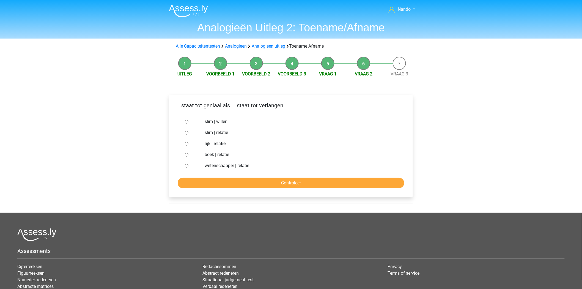
click at [186, 121] on input "slim | willen" at bounding box center [187, 122] width 4 height 4
radio input "true"
click at [208, 187] on input "Controleer" at bounding box center [291, 183] width 227 height 10
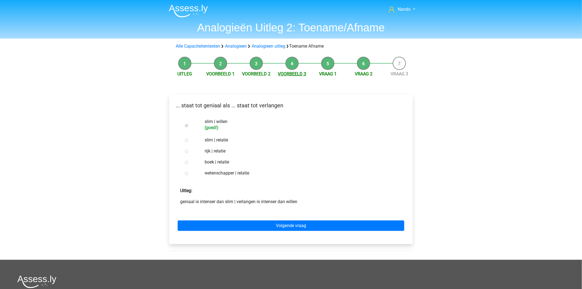
click at [295, 75] on link "Voorbeeld 3" at bounding box center [292, 73] width 28 height 5
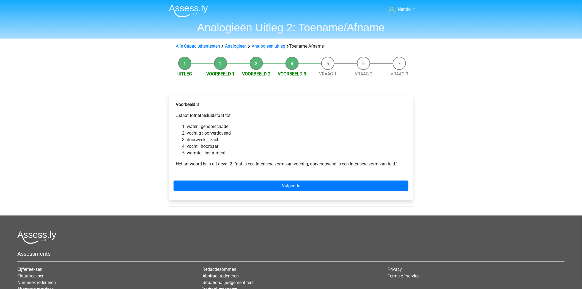
click at [334, 72] on link "Vraag 1" at bounding box center [328, 73] width 18 height 5
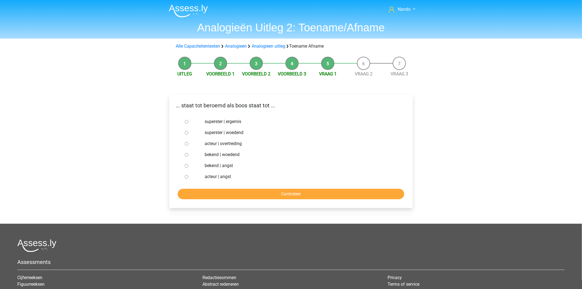
click at [187, 134] on input "superster | woedend" at bounding box center [187, 133] width 4 height 4
radio input "true"
click at [185, 155] on input "bekend | woedend" at bounding box center [187, 155] width 4 height 4
radio input "true"
click at [247, 193] on input "Controleer" at bounding box center [291, 194] width 227 height 10
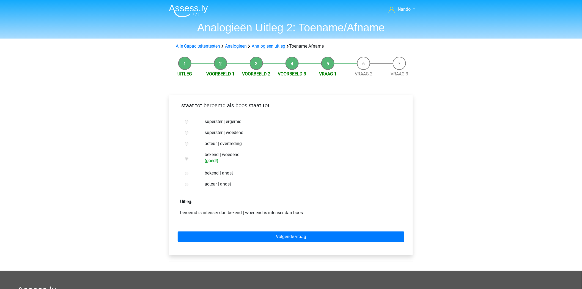
click at [361, 74] on link "Vraag 2" at bounding box center [364, 73] width 18 height 5
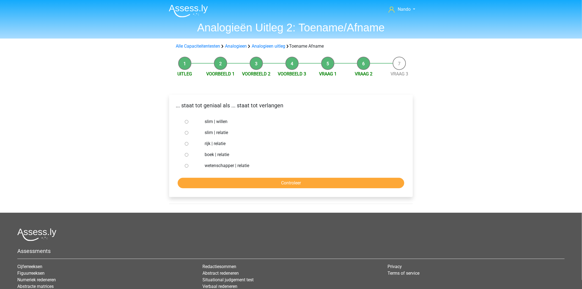
click at [185, 123] on input "slim | willen" at bounding box center [187, 122] width 4 height 4
radio input "true"
click at [240, 181] on input "Controleer" at bounding box center [291, 183] width 227 height 10
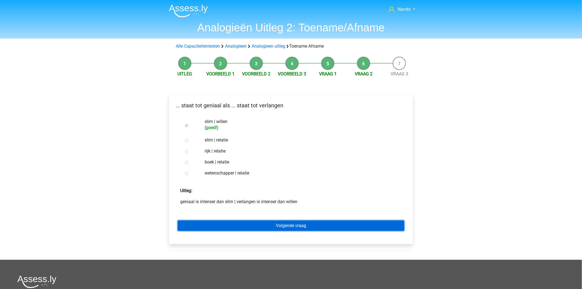
click at [272, 224] on link "Volgende vraag" at bounding box center [291, 225] width 227 height 10
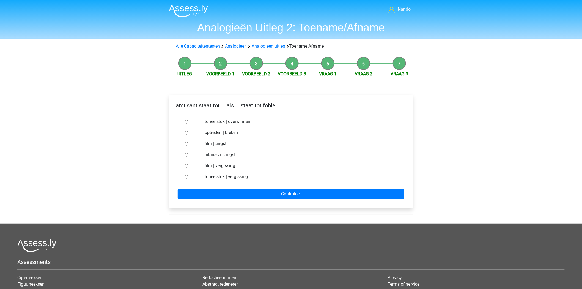
click at [188, 153] on input "hilarisch | angst" at bounding box center [187, 155] width 4 height 4
radio input "true"
click at [205, 188] on form "toneelstuk | overwinnen optreden | breken film | angst hilarisch | angst film |…" at bounding box center [290, 157] width 235 height 83
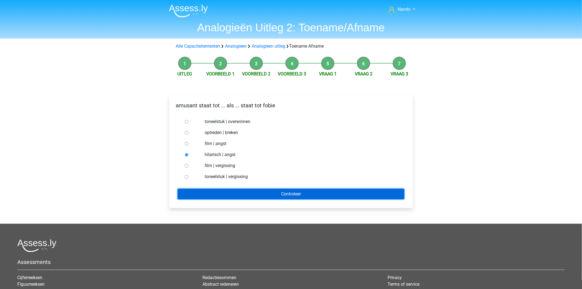
click at [214, 191] on input "Controleer" at bounding box center [291, 194] width 227 height 10
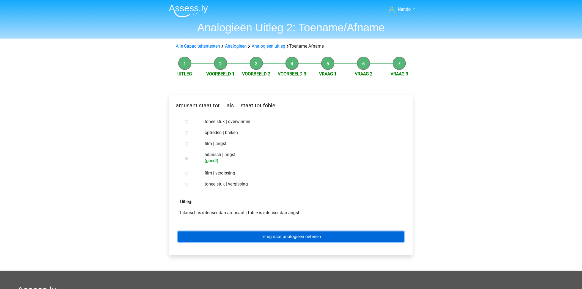
click at [258, 241] on link "Terug naar analogieën oefenen" at bounding box center [291, 236] width 227 height 10
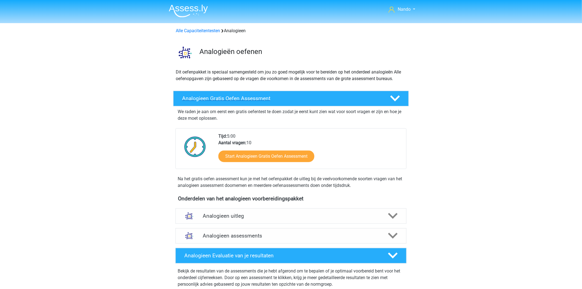
click at [224, 98] on h4 "Analogieen Gratis Oefen Assessment" at bounding box center [281, 98] width 199 height 6
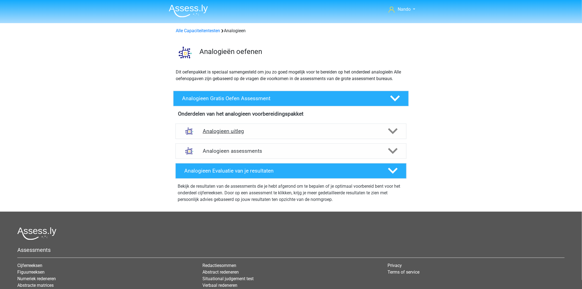
click at [228, 127] on div "Analogieen uitleg" at bounding box center [290, 130] width 231 height 15
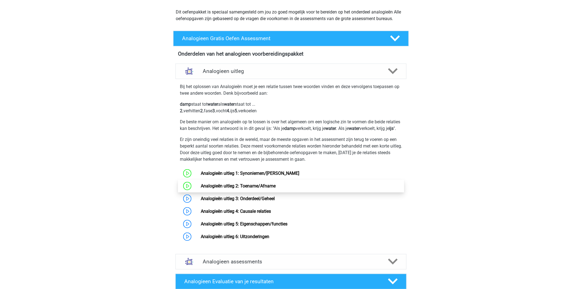
scroll to position [61, 0]
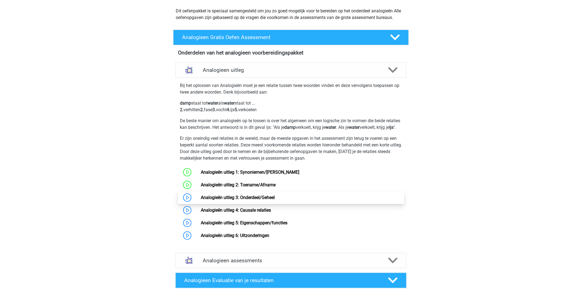
click at [201, 200] on link "Analogieën uitleg 3: Onderdeel/Geheel" at bounding box center [238, 197] width 74 height 5
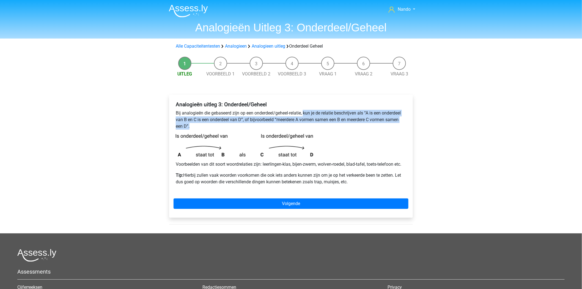
drag, startPoint x: 304, startPoint y: 112, endPoint x: 216, endPoint y: 125, distance: 89.2
click at [216, 125] on p "Bij analogieën die gebaseerd zijn op een onderdeel/geheel-relatie, kun je de re…" at bounding box center [291, 120] width 230 height 20
copy p "kun je de relatie beschrijven als “A is een onderdeel van B en C is een onderde…"
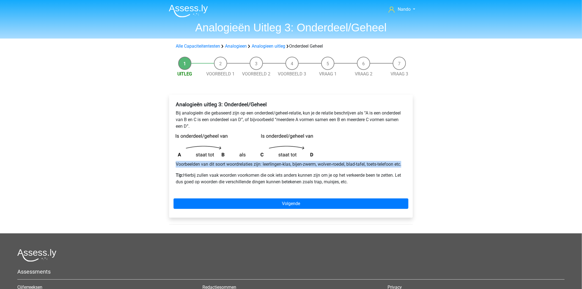
drag, startPoint x: 406, startPoint y: 165, endPoint x: 153, endPoint y: 165, distance: 252.7
click at [153, 165] on div "Nando n.h.h.m-langenberg@hotmail.com Nederlands English" at bounding box center [291, 189] width 582 height 378
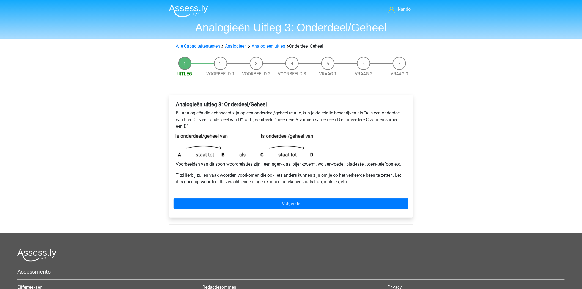
click at [326, 179] on p "Tip: Hierbij zullen vaak woorden voorkomen die ook iets anders kunnen zijn om j…" at bounding box center [291, 178] width 230 height 13
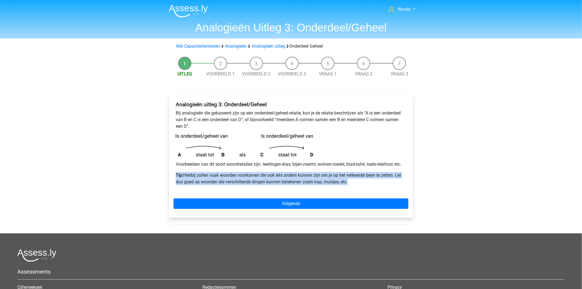
drag, startPoint x: 352, startPoint y: 183, endPoint x: 168, endPoint y: 171, distance: 184.0
click at [168, 171] on div "Analogieën uitleg 3: Onderdeel/Geheel Bij analogieën die gebaseerd zijn op een …" at bounding box center [291, 159] width 252 height 150
copy p "Tip: Hierbij zullen vaak woorden voorkomen die ook iets anders kunnen zijn om j…"
click at [384, 180] on p "Tip: Hierbij zullen vaak woorden voorkomen die ook iets anders kunnen zijn om j…" at bounding box center [291, 178] width 230 height 13
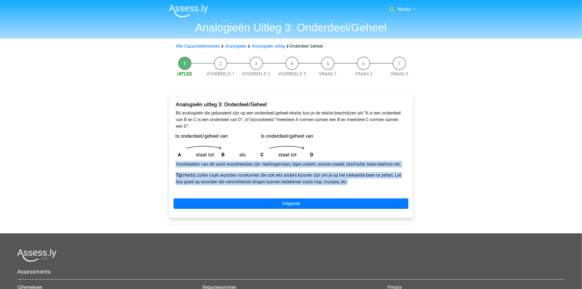
drag, startPoint x: 258, startPoint y: 169, endPoint x: 247, endPoint y: 173, distance: 12.3
click at [163, 162] on div "Uitleg Voorbeeld 1 Voorbeeld 2 Voorbeeld 3 Vraag 1 Vraag 2 Vraag 3 Analogieën u…" at bounding box center [290, 143] width 261 height 179
copy div "Voorbeelden van dit soort woordrelaties zijn: leerlingen-klas, bijen-zwerm, wol…"
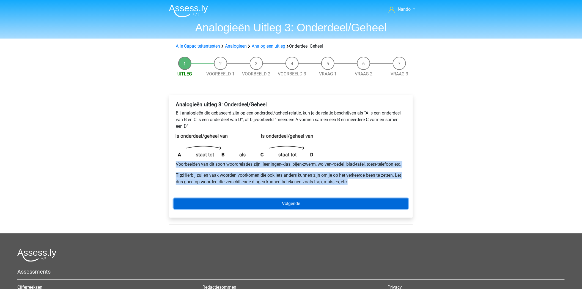
click at [334, 202] on link "Volgende" at bounding box center [290, 203] width 235 height 10
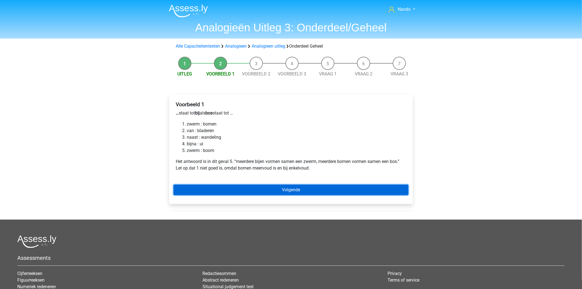
click at [281, 190] on link "Volgende" at bounding box center [290, 189] width 235 height 10
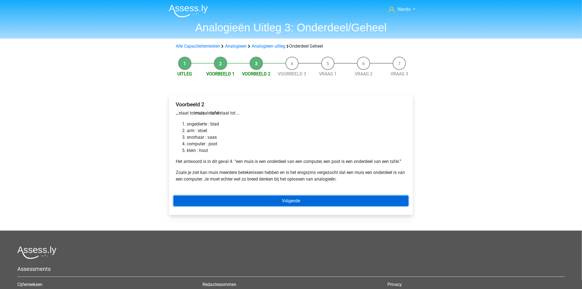
click at [269, 203] on link "Volgende" at bounding box center [290, 200] width 235 height 10
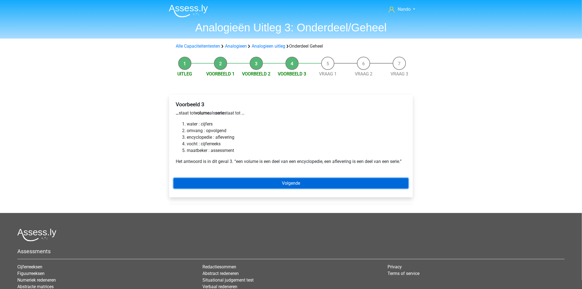
click at [328, 182] on link "Volgende" at bounding box center [290, 183] width 235 height 10
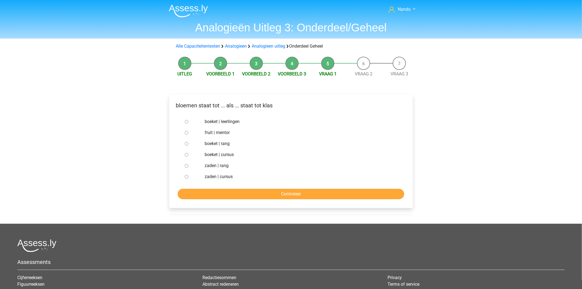
click at [186, 121] on input "boeket | leerlingen" at bounding box center [187, 122] width 4 height 4
radio input "true"
click at [271, 193] on input "Controleer" at bounding box center [291, 194] width 227 height 10
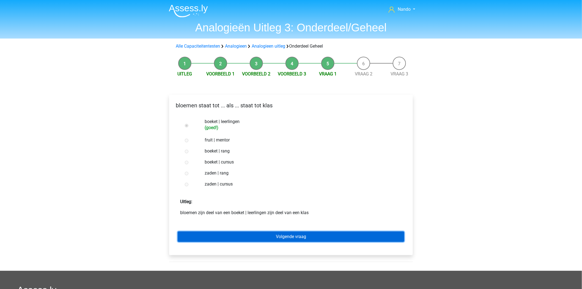
click at [290, 235] on link "Volgende vraag" at bounding box center [291, 236] width 227 height 10
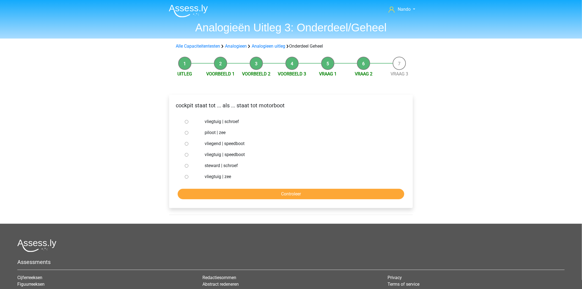
click at [183, 122] on div at bounding box center [192, 121] width 18 height 11
click at [189, 121] on div at bounding box center [192, 121] width 18 height 11
click at [183, 122] on div at bounding box center [192, 121] width 18 height 11
click at [186, 122] on input "vliegtuig | schroef" at bounding box center [187, 122] width 4 height 4
radio input "true"
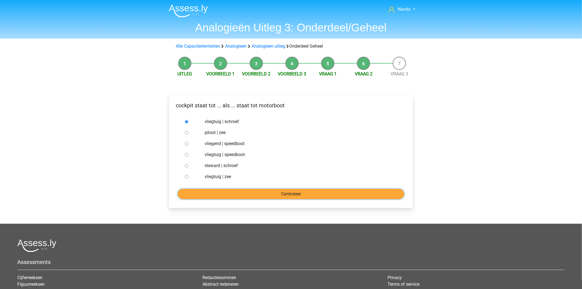
click at [243, 193] on input "Controleer" at bounding box center [291, 194] width 227 height 10
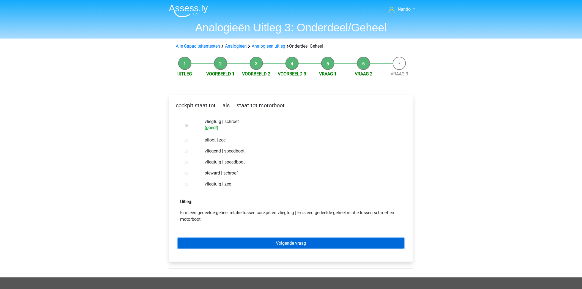
click at [267, 240] on link "Volgende vraag" at bounding box center [291, 243] width 227 height 10
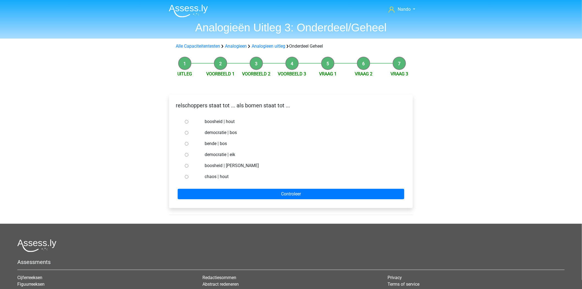
click at [208, 145] on label "bende | bos" at bounding box center [300, 143] width 190 height 7
click at [188, 145] on input "bende | bos" at bounding box center [187, 144] width 4 height 4
radio input "true"
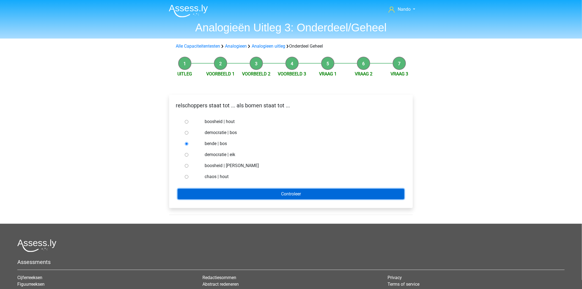
click at [233, 196] on input "Controleer" at bounding box center [291, 194] width 227 height 10
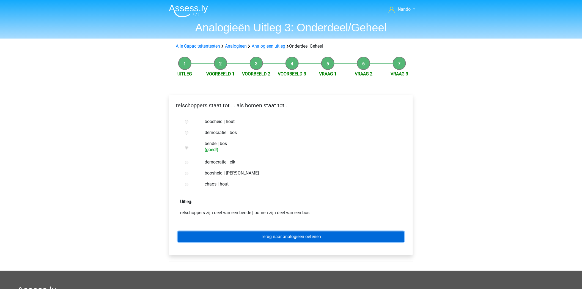
click at [272, 236] on link "Terug naar analogieën oefenen" at bounding box center [291, 236] width 227 height 10
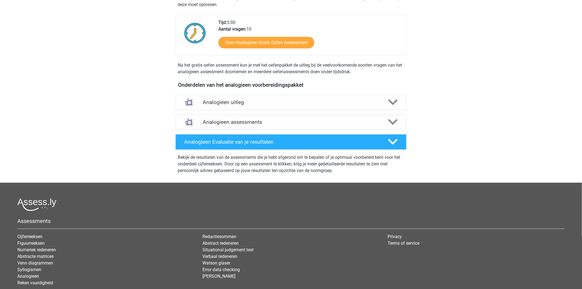
scroll to position [122, 0]
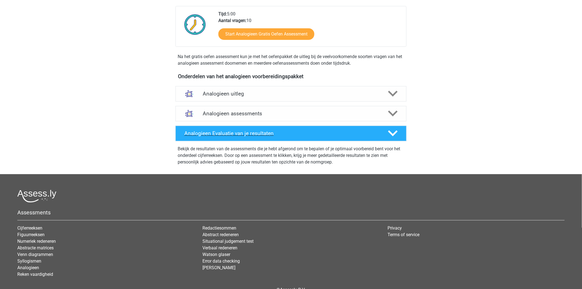
click at [244, 135] on h4 "Analogieen Evaluatie van je resultaten" at bounding box center [281, 133] width 195 height 6
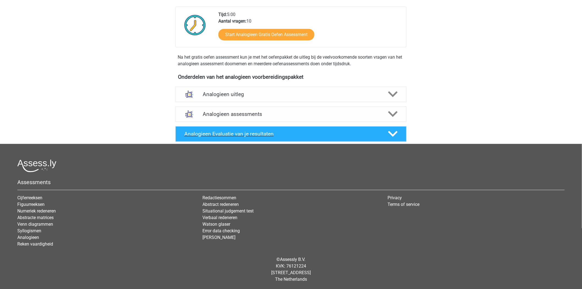
click at [244, 135] on h4 "Analogieen Evaluatie van je resultaten" at bounding box center [281, 134] width 195 height 6
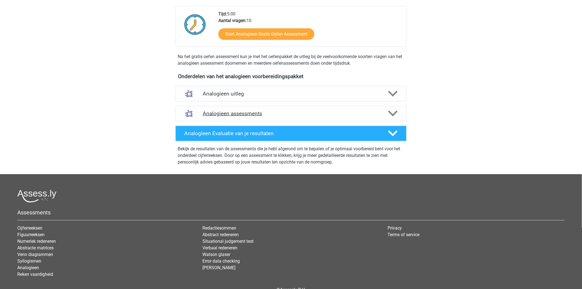
click at [393, 112] on icon at bounding box center [393, 114] width 10 height 10
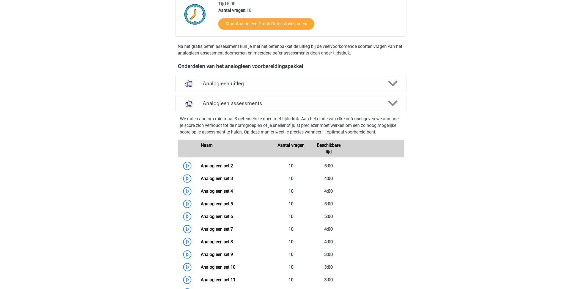
scroll to position [92, 0]
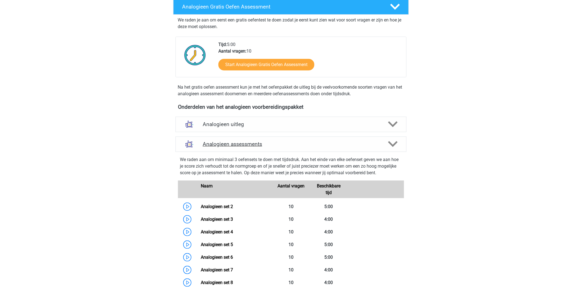
click at [395, 146] on icon at bounding box center [393, 144] width 10 height 10
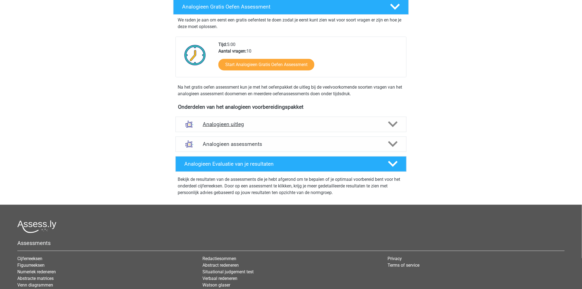
click at [392, 122] on icon at bounding box center [393, 124] width 10 height 10
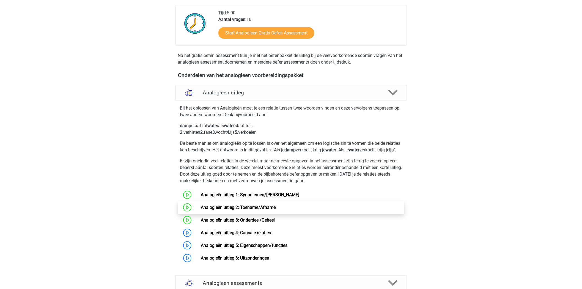
scroll to position [153, 0]
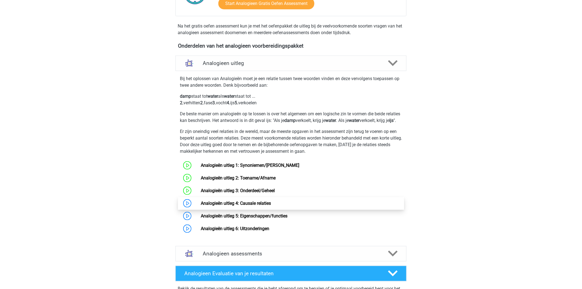
click at [219, 206] on link "Analogieën uitleg 4: Causale relaties" at bounding box center [236, 202] width 70 height 5
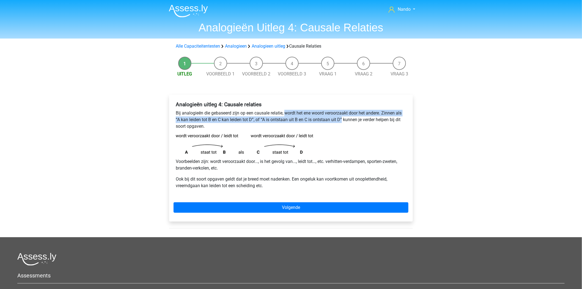
drag, startPoint x: 285, startPoint y: 114, endPoint x: 342, endPoint y: 120, distance: 57.0
click at [342, 120] on p "Bij analogieën die gebaseerd zijn op een causale relatie, wordt het ene woord v…" at bounding box center [291, 120] width 230 height 20
copy p "wordt het ene woord veroorzaakt door het andere. Zinnen als “A kan leiden tot B…"
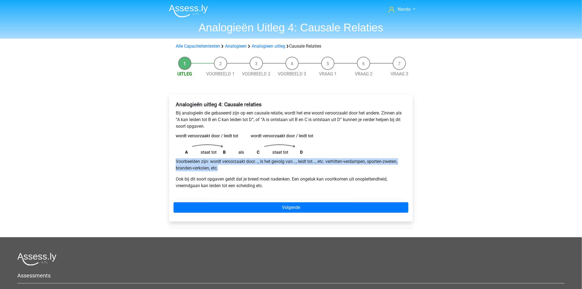
drag, startPoint x: 176, startPoint y: 162, endPoint x: 223, endPoint y: 168, distance: 47.4
click at [223, 168] on p "Voorbeelden zijn: wordt veroorzaakt door..., is het gevolg van..., leidt tot…, …" at bounding box center [291, 164] width 230 height 13
copy p "Voorbeelden zijn: wordt veroorzaakt door..., is het gevolg van..., leidt tot…, …"
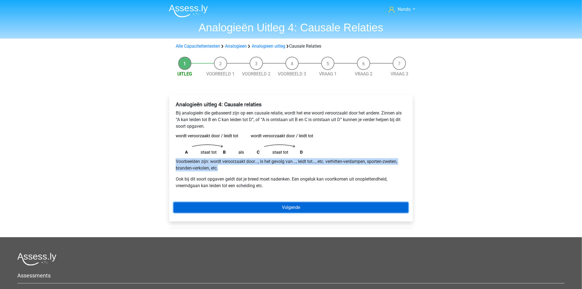
click at [281, 204] on link "Volgende" at bounding box center [290, 207] width 235 height 10
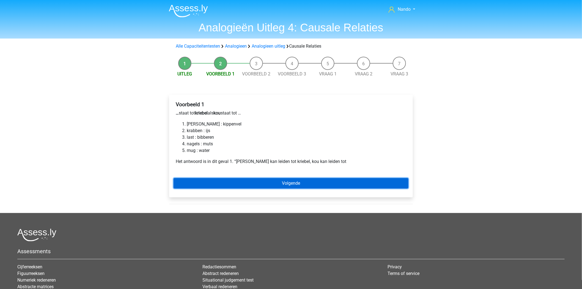
click at [296, 183] on link "Volgende" at bounding box center [290, 183] width 235 height 10
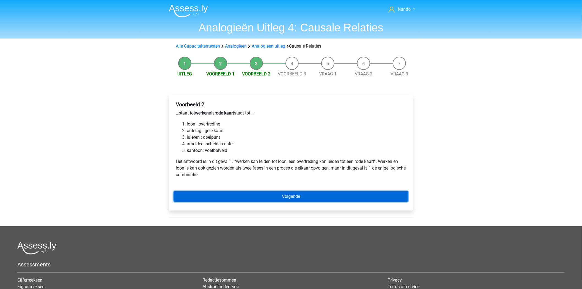
click at [298, 195] on link "Volgende" at bounding box center [290, 196] width 235 height 10
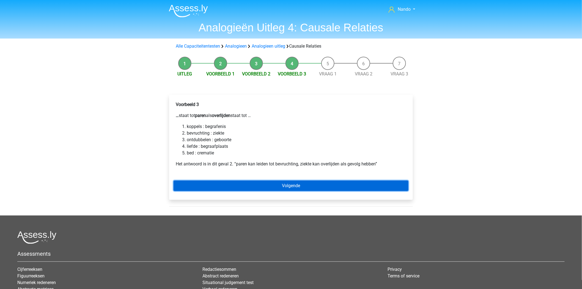
click at [298, 182] on link "Volgende" at bounding box center [290, 185] width 235 height 10
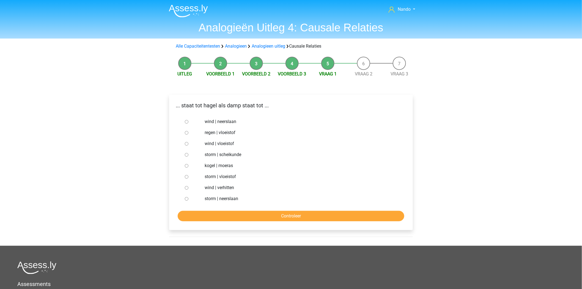
click at [187, 178] on input "storm | vloeistof" at bounding box center [187, 177] width 4 height 4
radio input "true"
click at [265, 218] on input "Controleer" at bounding box center [291, 216] width 227 height 10
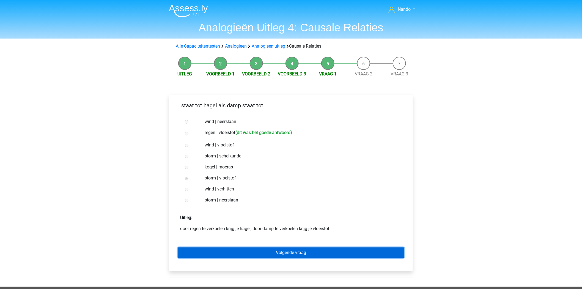
click at [299, 255] on link "Volgende vraag" at bounding box center [291, 252] width 227 height 10
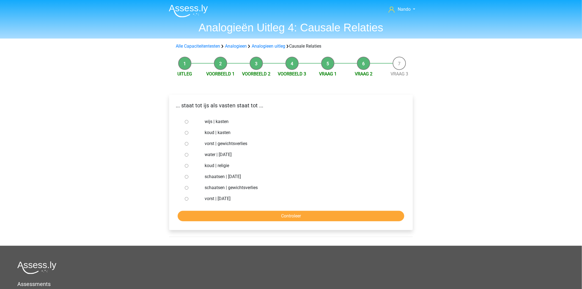
click at [187, 166] on input "koud | religie" at bounding box center [187, 166] width 4 height 4
radio input "true"
click at [211, 176] on label "schaatsen | [DATE]" at bounding box center [300, 176] width 190 height 7
click at [188, 176] on input "schaatsen | [DATE]" at bounding box center [187, 177] width 4 height 4
radio input "true"
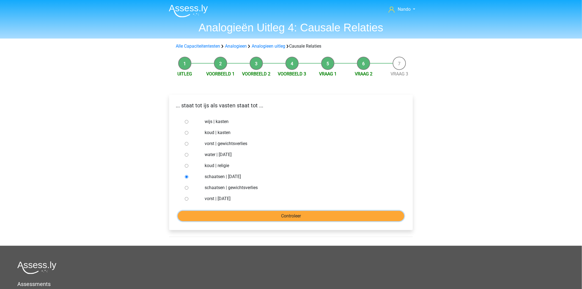
click at [225, 213] on input "Controleer" at bounding box center [291, 216] width 227 height 10
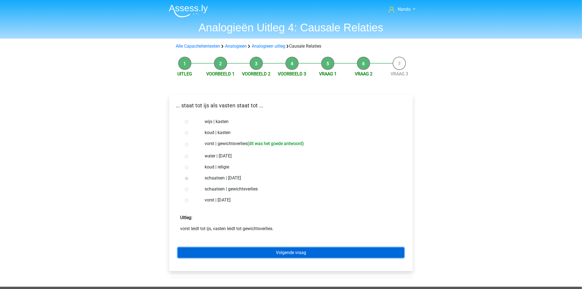
click at [274, 252] on link "Volgende vraag" at bounding box center [291, 252] width 227 height 10
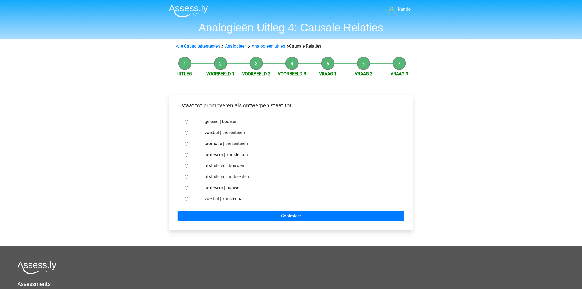
click at [187, 122] on input "geleerd | bouwen" at bounding box center [187, 122] width 4 height 4
radio input "true"
click at [266, 221] on div "... staat tot promoveren als ontwerpen staat tot ... geleerd | bouwen voetbal |…" at bounding box center [291, 162] width 244 height 135
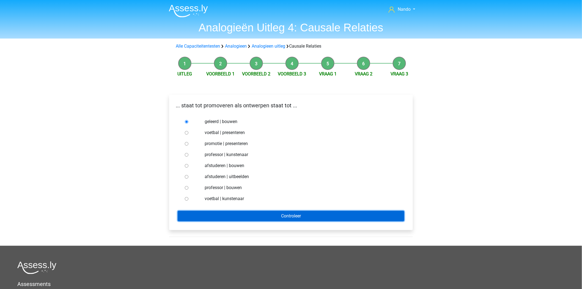
click at [267, 220] on input "Controleer" at bounding box center [291, 216] width 227 height 10
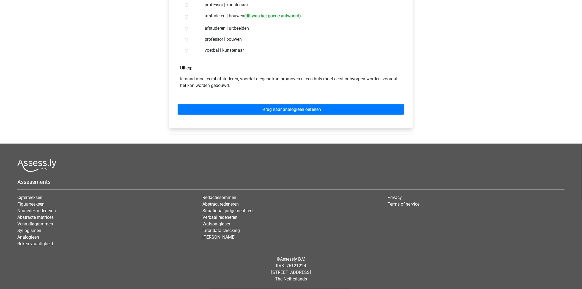
scroll to position [89, 0]
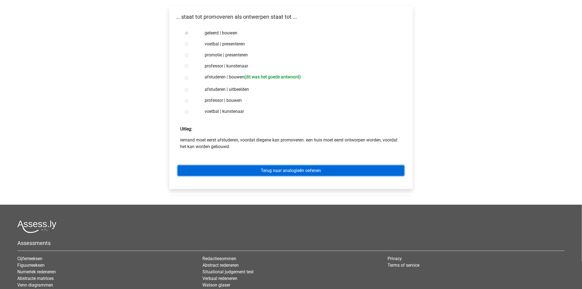
click at [281, 166] on link "Terug naar analogieën oefenen" at bounding box center [291, 170] width 227 height 10
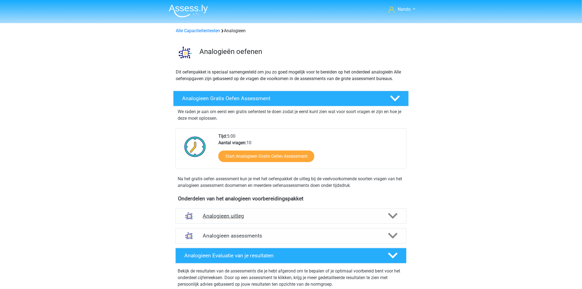
click at [391, 212] on icon at bounding box center [393, 216] width 10 height 10
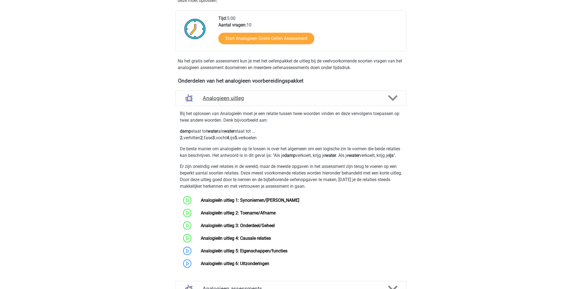
scroll to position [122, 0]
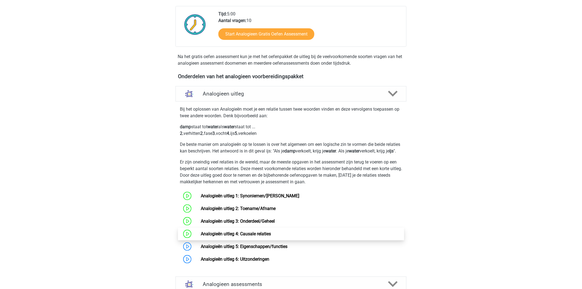
click at [201, 236] on link "Analogieën uitleg 4: Causale relaties" at bounding box center [236, 233] width 70 height 5
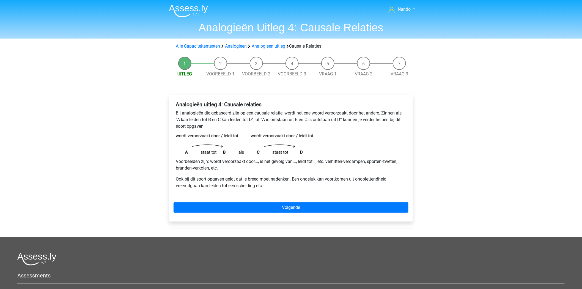
click at [266, 199] on div "Analogieën uitleg 4: Causale relaties Bij analogieën die gebaseerd zijn op een …" at bounding box center [291, 158] width 244 height 127
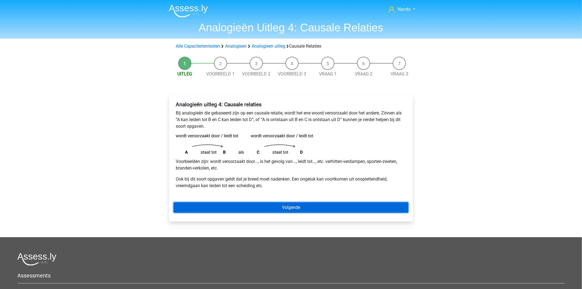
click at [266, 204] on link "Volgende" at bounding box center [290, 207] width 235 height 10
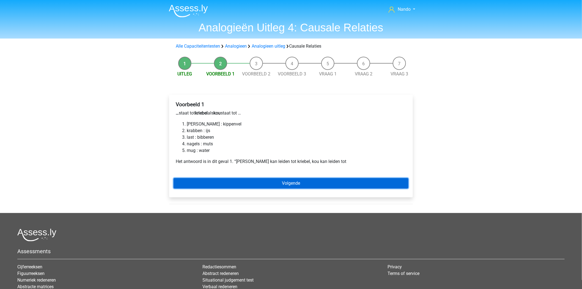
click at [269, 180] on link "Volgende" at bounding box center [290, 183] width 235 height 10
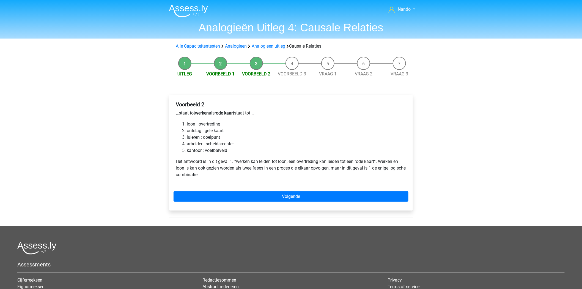
drag, startPoint x: 185, startPoint y: 63, endPoint x: 184, endPoint y: 71, distance: 8.4
click at [184, 64] on li "Uitleg" at bounding box center [185, 67] width 36 height 21
click at [183, 74] on link "Uitleg" at bounding box center [185, 73] width 15 height 5
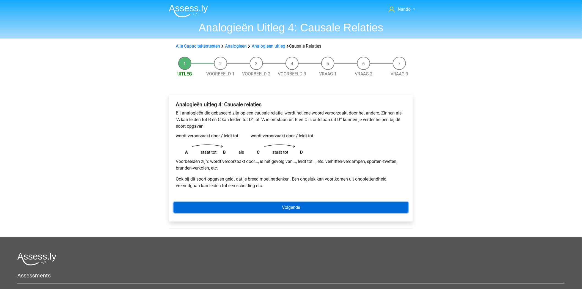
click at [302, 203] on link "Volgende" at bounding box center [290, 207] width 235 height 10
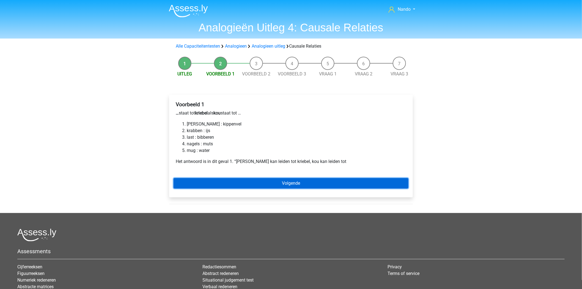
click at [296, 179] on link "Volgende" at bounding box center [290, 183] width 235 height 10
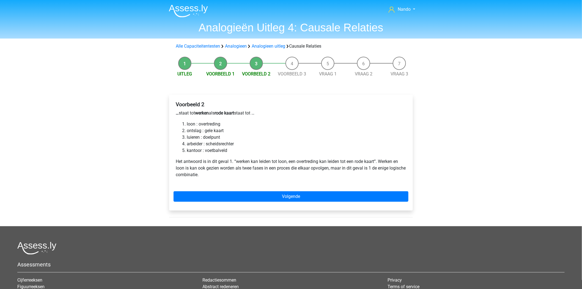
click at [296, 205] on div "Voorbeeld 2 … staat tot werken als rode kaart staat tot … loon : overtreding on…" at bounding box center [291, 153] width 244 height 116
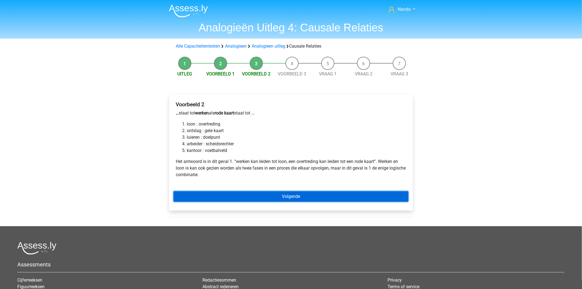
click at [294, 197] on link "Volgende" at bounding box center [290, 196] width 235 height 10
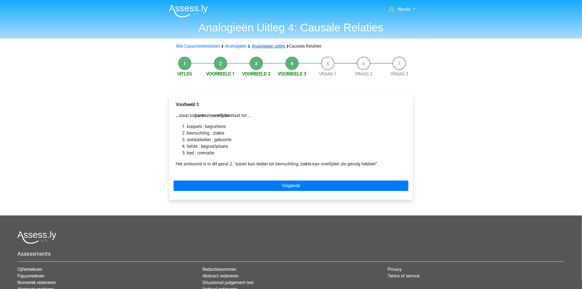
click at [279, 45] on link "Analogieen uitleg" at bounding box center [269, 45] width 34 height 5
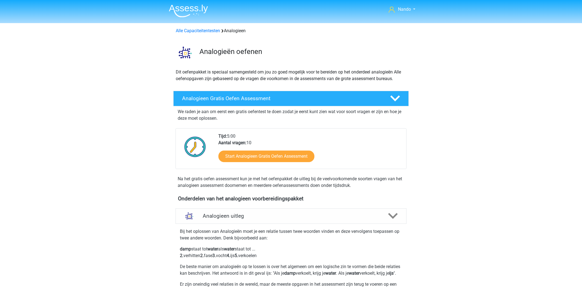
scroll to position [206, 0]
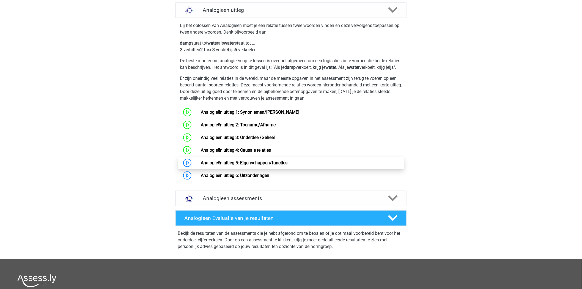
click at [201, 165] on link "Analogieën uitleg 5: Eigenschappen/functies" at bounding box center [244, 162] width 87 height 5
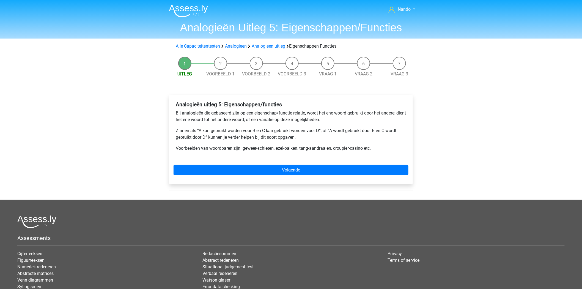
click at [336, 118] on p "Bij analogieën die gebaseerd zijn op een eigenschap/functie relatie, wordt het …" at bounding box center [291, 116] width 230 height 13
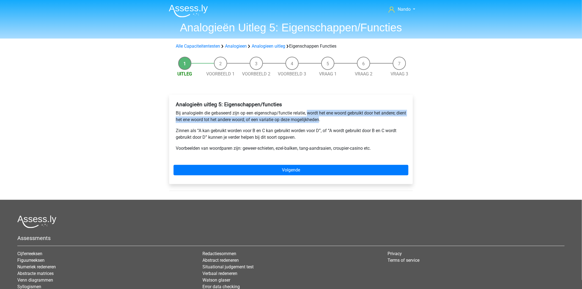
drag, startPoint x: 331, startPoint y: 120, endPoint x: 309, endPoint y: 111, distance: 24.0
click at [309, 111] on p "Bij analogieën die gebaseerd zijn op een eigenschap/functie relatie, wordt het …" at bounding box center [291, 116] width 230 height 13
copy p "wordt het ene woord gebruikt door het andere; dient het ene woord tot het ander…"
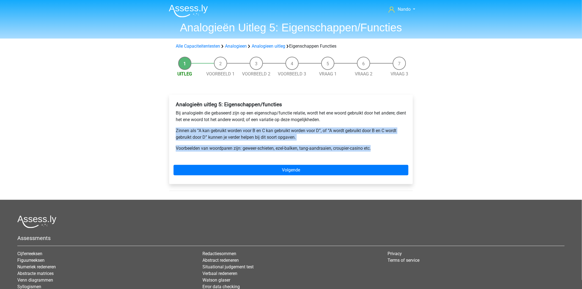
drag, startPoint x: 175, startPoint y: 131, endPoint x: 375, endPoint y: 149, distance: 200.4
click at [375, 149] on div "Analogieën uitleg 5: Eigenschappen/functies Bij analogieën die gebaseerd zijn o…" at bounding box center [290, 128] width 235 height 59
copy div "Zinnen als “A kan gebruikt worden voor B en C kan gebruikt worden voor D”, of “…"
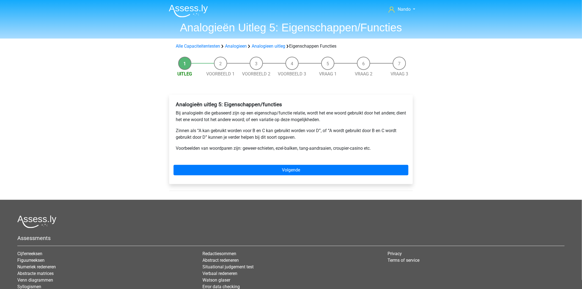
click at [267, 182] on div "Analogieën uitleg 5: Eigenschappen/functies Bij analogieën die gebaseerd zijn o…" at bounding box center [291, 139] width 244 height 89
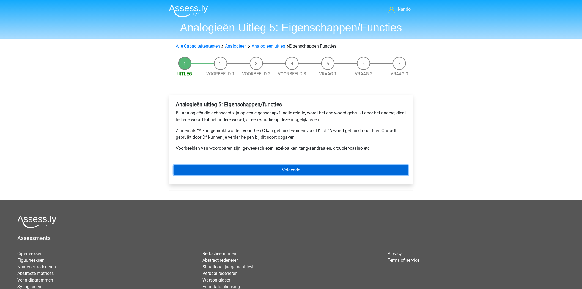
click at [271, 165] on link "Volgende" at bounding box center [290, 170] width 235 height 10
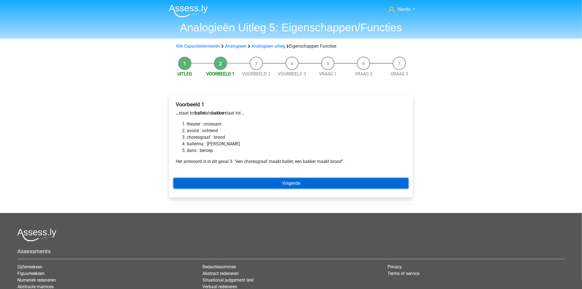
click at [279, 184] on link "Volgende" at bounding box center [290, 183] width 235 height 10
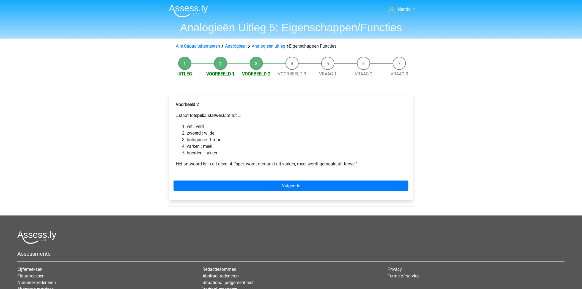
click at [217, 75] on link "Voorbeeld 1" at bounding box center [220, 73] width 28 height 5
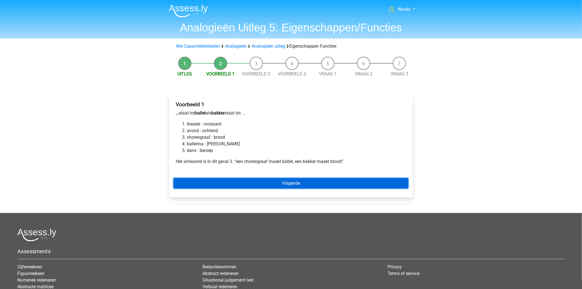
click at [288, 179] on link "Volgende" at bounding box center [290, 183] width 235 height 10
click at [284, 187] on link "Volgende" at bounding box center [290, 183] width 235 height 10
click at [280, 181] on link "Volgende" at bounding box center [290, 183] width 235 height 10
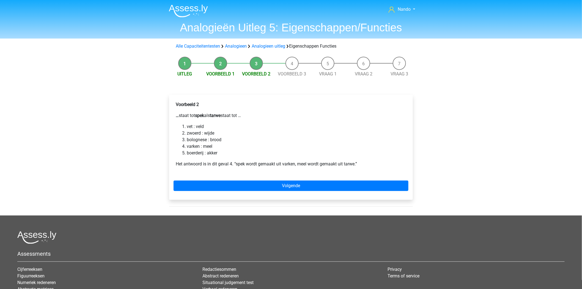
click at [286, 71] on span "Voorbeeld 3" at bounding box center [292, 74] width 36 height 7
click at [287, 73] on link "Voorbeeld 3" at bounding box center [292, 73] width 28 height 5
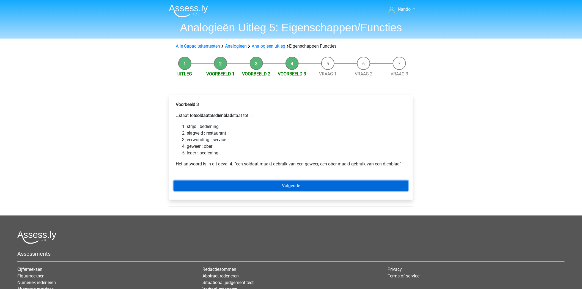
click at [243, 184] on link "Volgende" at bounding box center [290, 185] width 235 height 10
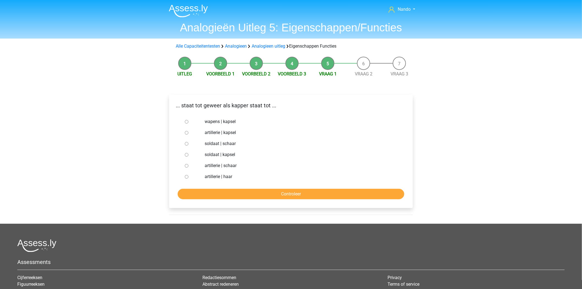
click at [187, 144] on input "soldaat | schaar" at bounding box center [187, 144] width 4 height 4
radio input "true"
click at [235, 191] on input "Controleer" at bounding box center [291, 194] width 227 height 10
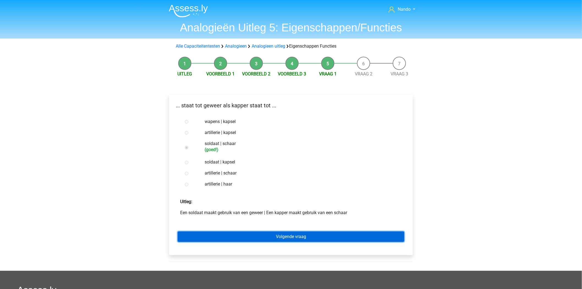
click at [282, 236] on link "Volgende vraag" at bounding box center [291, 236] width 227 height 10
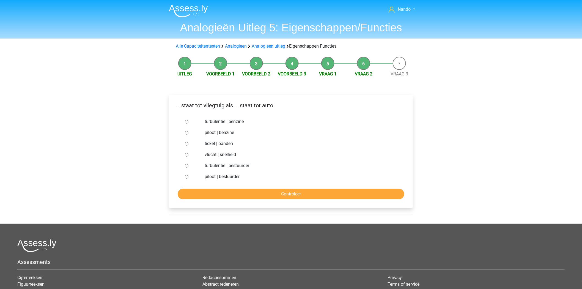
click at [188, 176] on div at bounding box center [192, 176] width 18 height 11
click at [188, 177] on input "piloot | bestuurder" at bounding box center [187, 177] width 4 height 4
radio input "true"
click at [230, 197] on input "Controleer" at bounding box center [291, 194] width 227 height 10
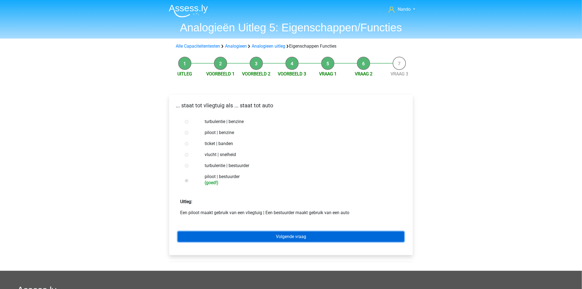
click at [277, 234] on link "Volgende vraag" at bounding box center [291, 236] width 227 height 10
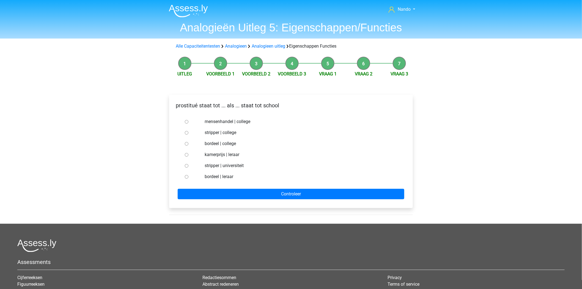
click at [187, 131] on input "stripper | college" at bounding box center [187, 133] width 4 height 4
radio input "true"
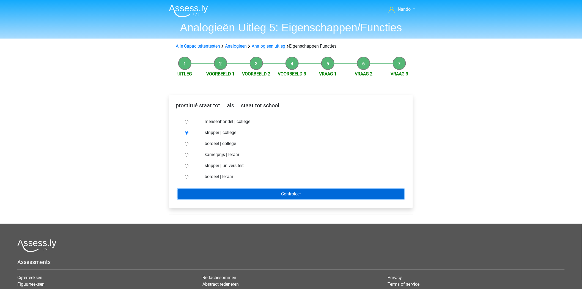
click at [253, 194] on input "Controleer" at bounding box center [291, 194] width 227 height 10
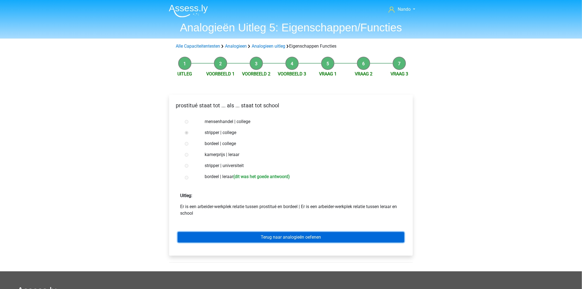
click at [322, 237] on link "Terug naar analogieën oefenen" at bounding box center [291, 237] width 227 height 10
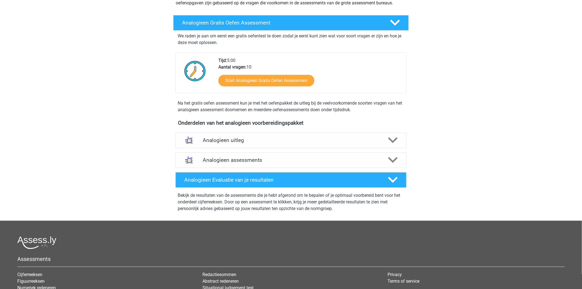
scroll to position [30, 0]
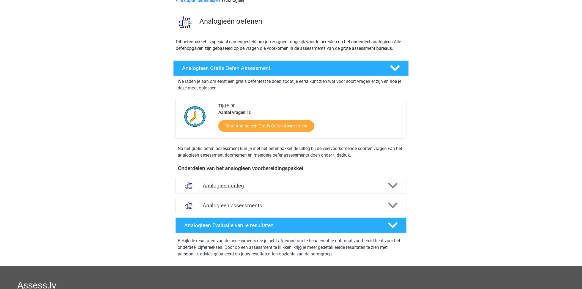
click at [392, 185] on polygon at bounding box center [393, 186] width 10 height 6
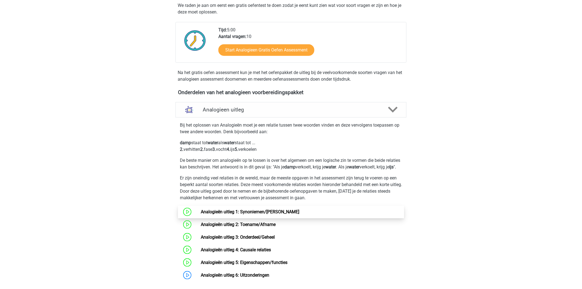
scroll to position [152, 0]
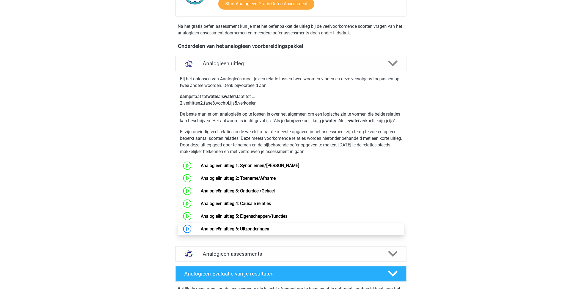
click at [201, 230] on link "Analogieën uitleg 6: Uitzonderingen" at bounding box center [235, 228] width 68 height 5
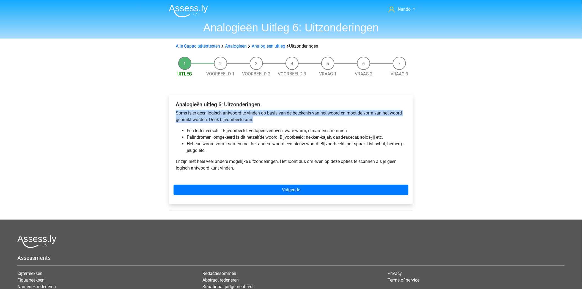
drag, startPoint x: 244, startPoint y: 112, endPoint x: 192, endPoint y: 108, distance: 51.6
click at [174, 112] on div "Analogieën uitleg 6: Uitzonderingen Soms is er geen logisch antwoord te vinden …" at bounding box center [290, 138] width 235 height 79
copy p "Soms is er geen logisch antwoord te vinden op basis van de betekenis van het wo…"
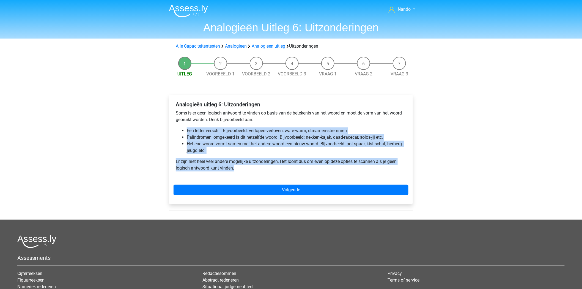
drag, startPoint x: 237, startPoint y: 169, endPoint x: 181, endPoint y: 130, distance: 68.6
click at [181, 130] on div "Analogieën uitleg 6: Uitzonderingen Soms is er geen logisch antwoord te vinden …" at bounding box center [290, 138] width 235 height 79
copy div "Een letter verschil. Bijvoorbeeld: verlopen-verloven, ware-warm, streamen-strem…"
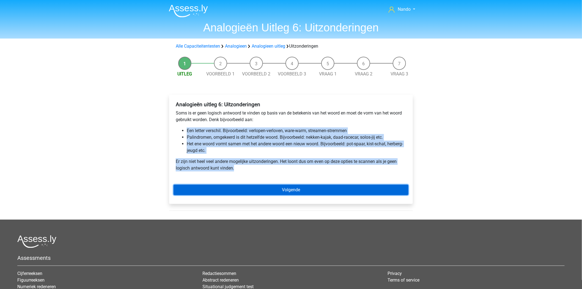
click at [301, 188] on link "Volgende" at bounding box center [290, 189] width 235 height 10
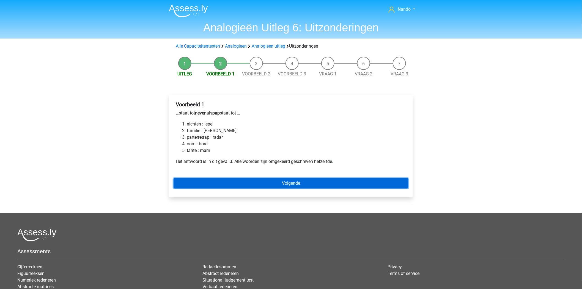
click at [327, 182] on link "Volgende" at bounding box center [290, 183] width 235 height 10
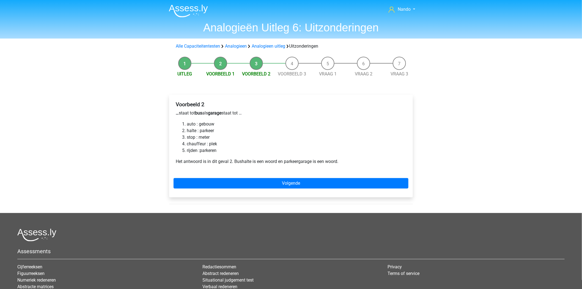
click at [212, 76] on span "Voorbeeld 1" at bounding box center [221, 74] width 36 height 7
click at [211, 70] on li "Voorbeeld 1" at bounding box center [221, 67] width 36 height 21
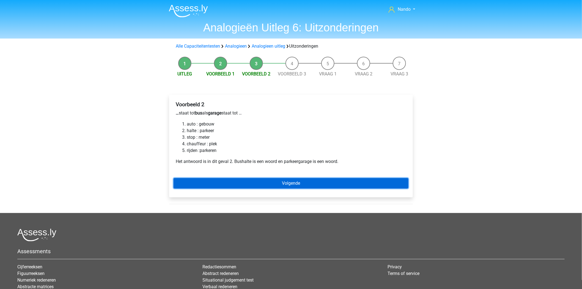
click at [299, 183] on link "Volgende" at bounding box center [290, 183] width 235 height 10
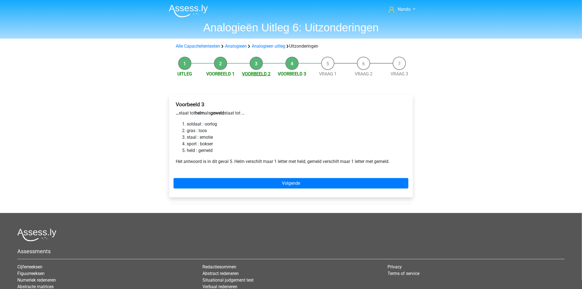
click at [243, 75] on link "Voorbeeld 2" at bounding box center [256, 73] width 28 height 5
click at [286, 75] on link "Voorbeeld 3" at bounding box center [292, 73] width 28 height 5
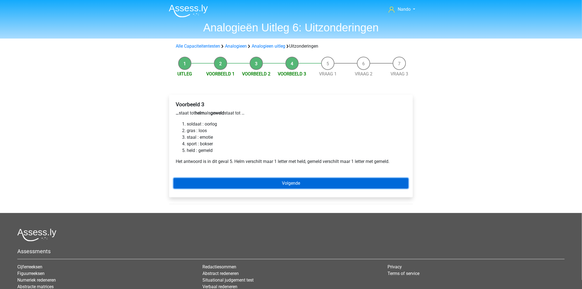
click at [282, 180] on link "Volgende" at bounding box center [290, 183] width 235 height 10
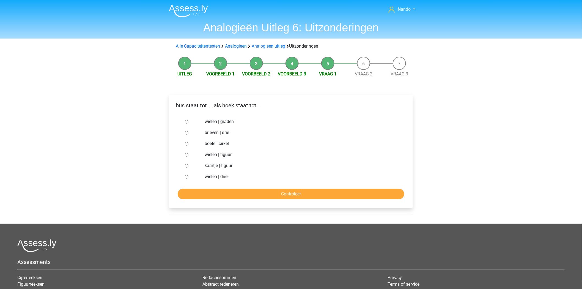
click at [218, 134] on label "brieven | drie" at bounding box center [300, 132] width 190 height 7
click at [188, 134] on input "brieven | drie" at bounding box center [187, 133] width 4 height 4
radio input "true"
drag, startPoint x: 231, startPoint y: 186, endPoint x: 233, endPoint y: 189, distance: 3.6
click at [232, 188] on form "wielen | graden brieven | drie boete | cirkel wielen | figuur kaartje | figuur …" at bounding box center [290, 157] width 235 height 83
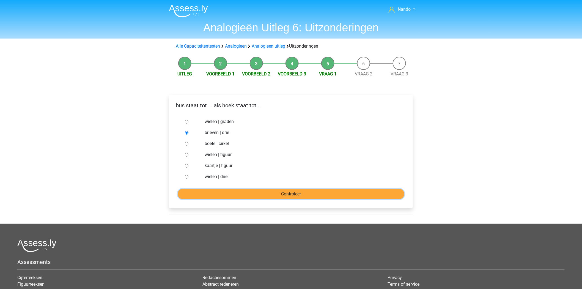
click at [235, 193] on input "Controleer" at bounding box center [291, 194] width 227 height 10
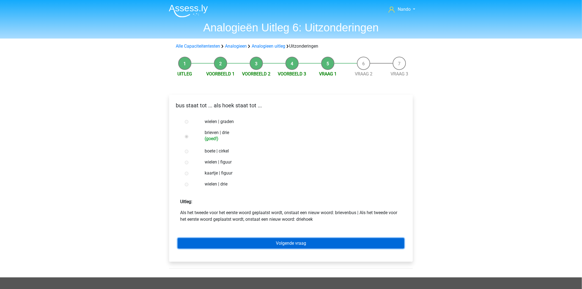
click at [290, 244] on link "Volgende vraag" at bounding box center [291, 243] width 227 height 10
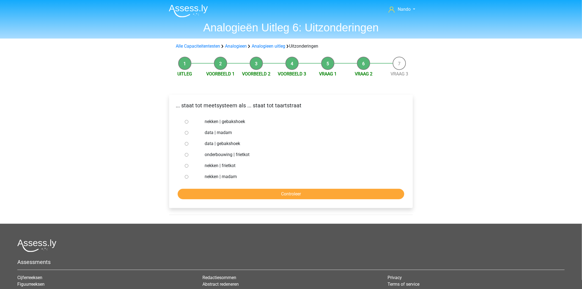
click at [209, 174] on label "nekken | madam" at bounding box center [300, 176] width 190 height 7
click at [188, 175] on input "nekken | madam" at bounding box center [187, 177] width 4 height 4
radio input "true"
click at [216, 195] on input "Controleer" at bounding box center [291, 194] width 227 height 10
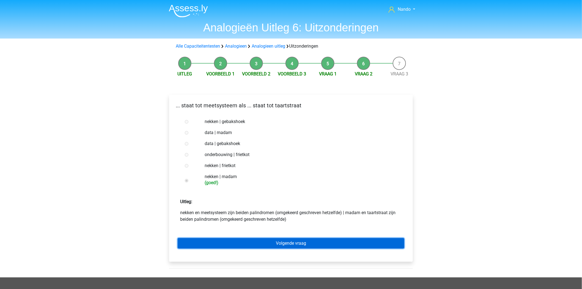
click at [295, 245] on link "Volgende vraag" at bounding box center [291, 243] width 227 height 10
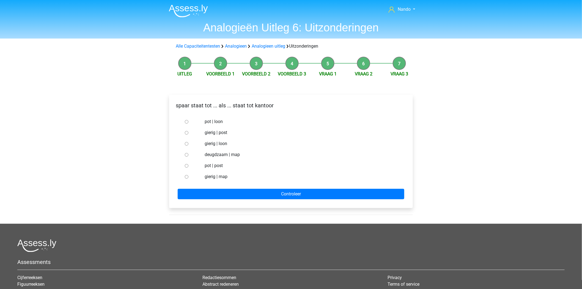
click at [220, 167] on label "pot | post" at bounding box center [300, 165] width 190 height 7
click at [188, 167] on input "pot | post" at bounding box center [187, 166] width 4 height 4
radio input "true"
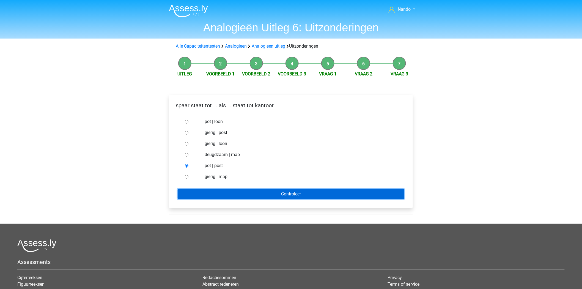
click at [237, 194] on input "Controleer" at bounding box center [291, 194] width 227 height 10
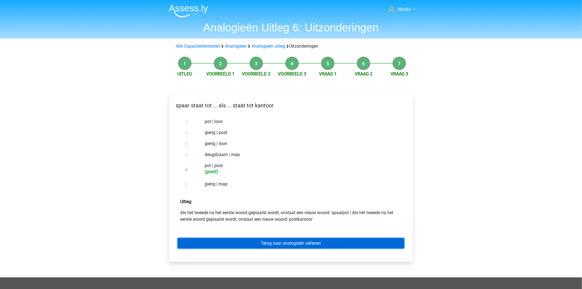
click at [277, 244] on link "Terug naar analogieën oefenen" at bounding box center [291, 243] width 227 height 10
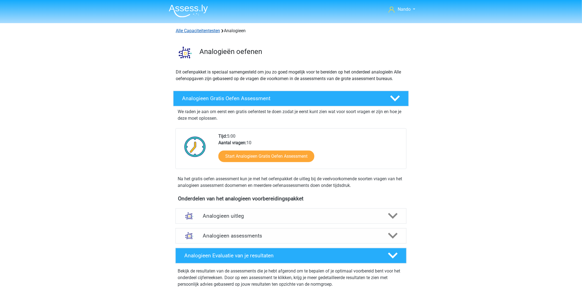
click at [206, 32] on link "Alle Capaciteitentesten" at bounding box center [198, 30] width 44 height 5
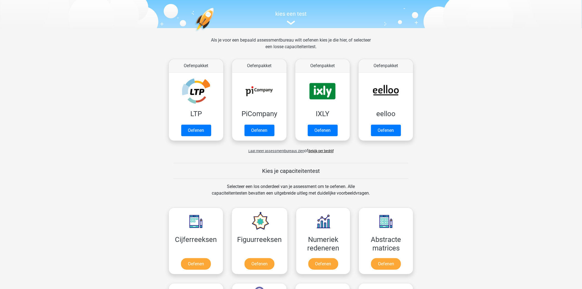
scroll to position [50, 0]
click at [206, 126] on link "Oefenen" at bounding box center [195, 132] width 31 height 12
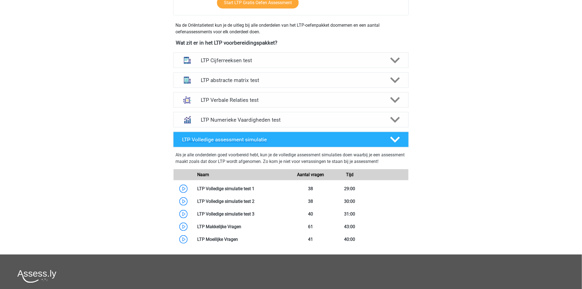
scroll to position [183, 0]
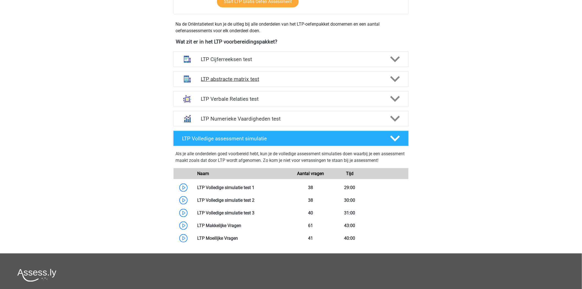
click at [398, 79] on icon at bounding box center [395, 79] width 10 height 10
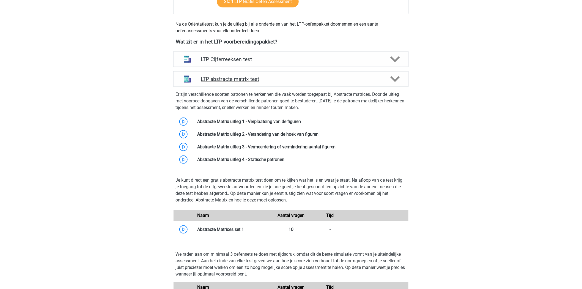
click at [393, 73] on div "LTP abstracte matrix test" at bounding box center [290, 78] width 235 height 15
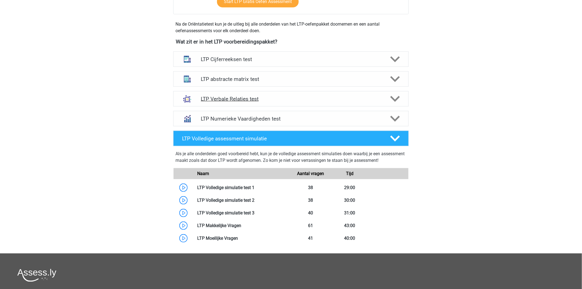
click at [394, 97] on icon at bounding box center [395, 99] width 10 height 10
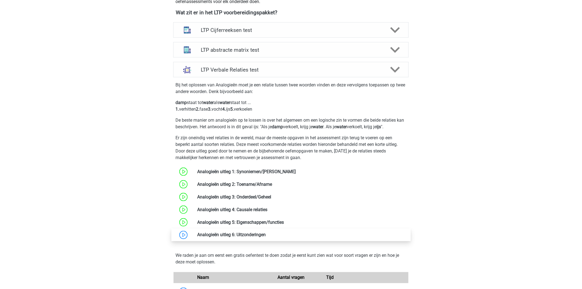
scroll to position [244, 0]
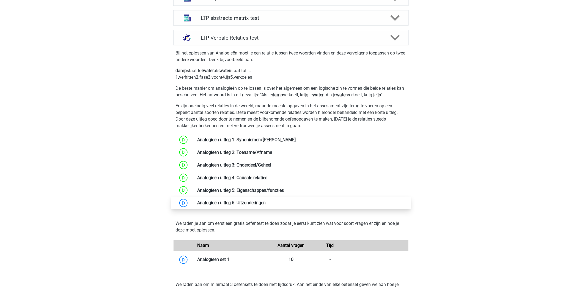
click at [266, 200] on link at bounding box center [266, 202] width 0 height 5
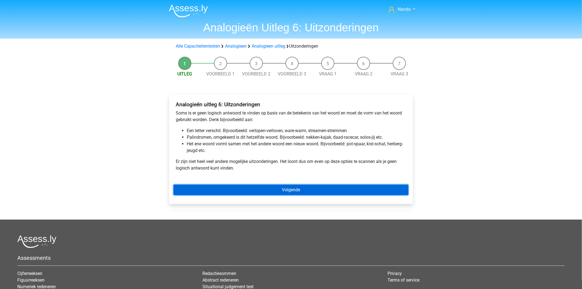
click at [261, 188] on link "Volgende" at bounding box center [290, 189] width 235 height 10
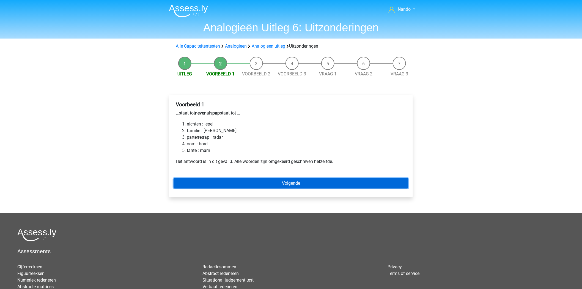
click at [272, 181] on link "Volgende" at bounding box center [290, 183] width 235 height 10
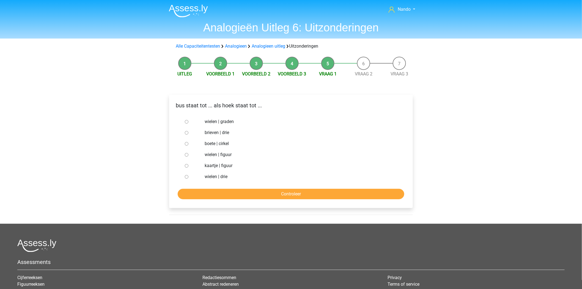
click at [185, 131] on input "brieven | drie" at bounding box center [187, 133] width 4 height 4
radio input "true"
click at [248, 193] on input "Controleer" at bounding box center [291, 194] width 227 height 10
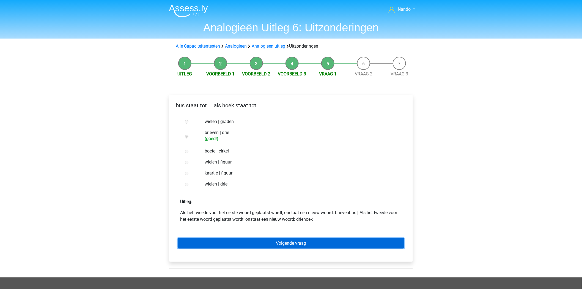
click at [248, 238] on link "Volgende vraag" at bounding box center [291, 243] width 227 height 10
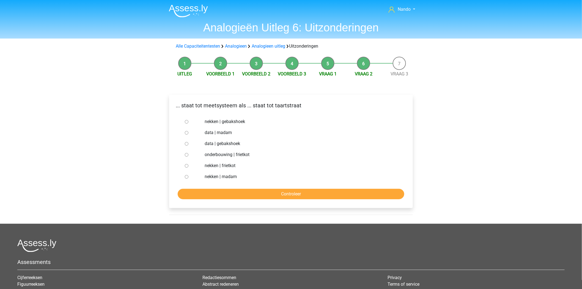
click at [184, 175] on div at bounding box center [192, 176] width 18 height 11
click at [188, 179] on div at bounding box center [192, 176] width 18 height 11
click at [187, 175] on input "nekken | madam" at bounding box center [187, 177] width 4 height 4
radio input "true"
click at [278, 197] on input "Controleer" at bounding box center [291, 194] width 227 height 10
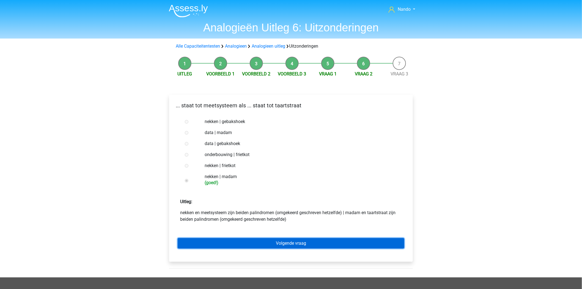
click at [286, 242] on link "Volgende vraag" at bounding box center [291, 243] width 227 height 10
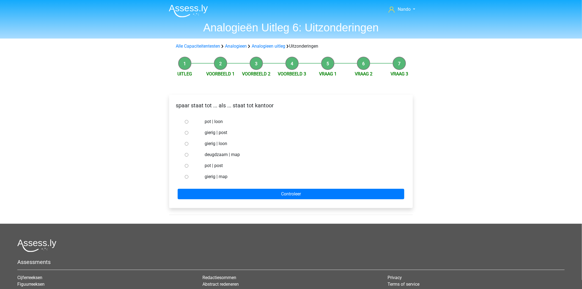
click at [187, 167] on input "pot | post" at bounding box center [187, 166] width 4 height 4
radio input "true"
click at [278, 200] on div "spaar staat tot ... als ... staat tot kantoor pot | loon gierig | post gierig |…" at bounding box center [291, 151] width 244 height 113
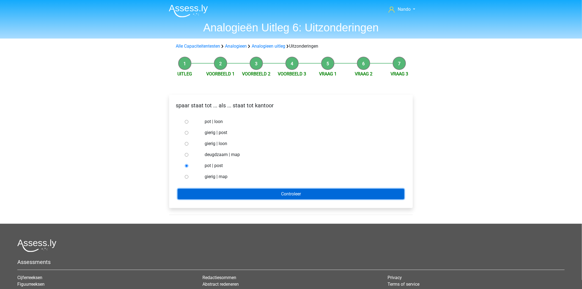
click at [279, 191] on input "Controleer" at bounding box center [291, 194] width 227 height 10
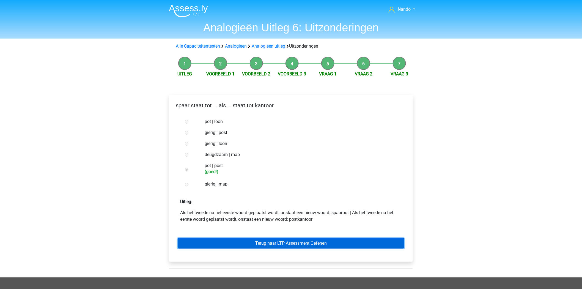
click at [284, 242] on link "Terug naar LTP Assessment Oefenen" at bounding box center [291, 243] width 227 height 10
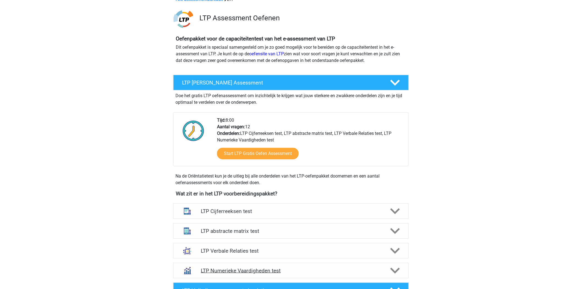
scroll to position [31, 0]
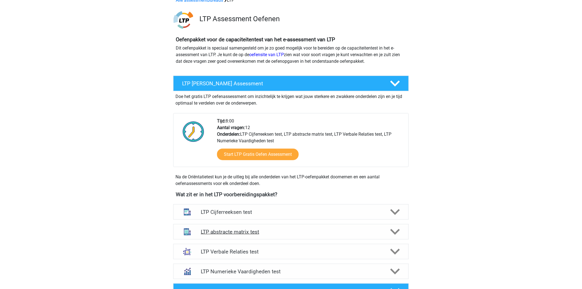
click at [395, 232] on polygon at bounding box center [395, 232] width 10 height 6
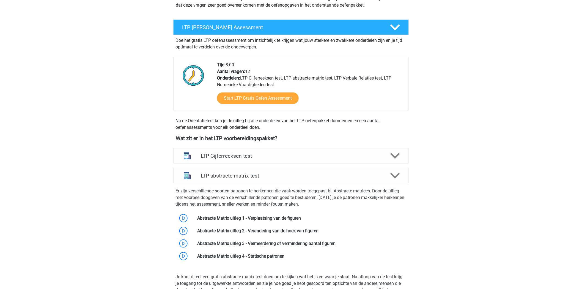
scroll to position [183, 0]
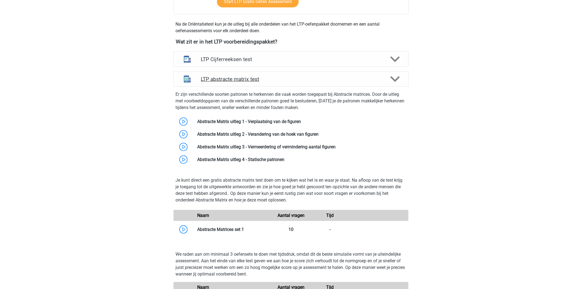
click at [398, 81] on icon at bounding box center [395, 79] width 10 height 10
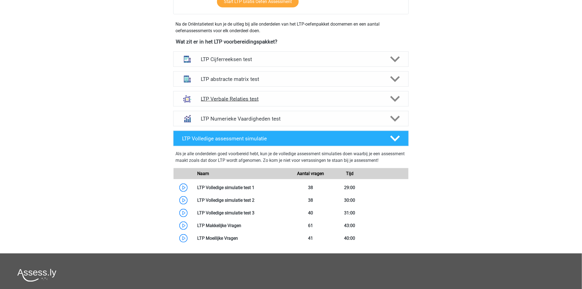
click at [394, 98] on icon at bounding box center [395, 99] width 10 height 10
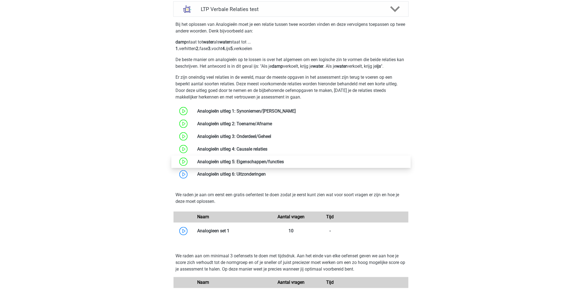
scroll to position [275, 0]
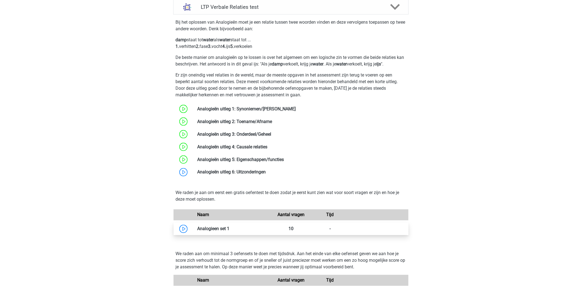
click at [229, 229] on link at bounding box center [229, 228] width 0 height 5
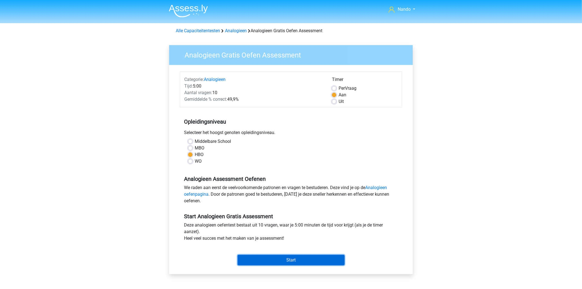
click at [305, 263] on input "Start" at bounding box center [291, 260] width 107 height 10
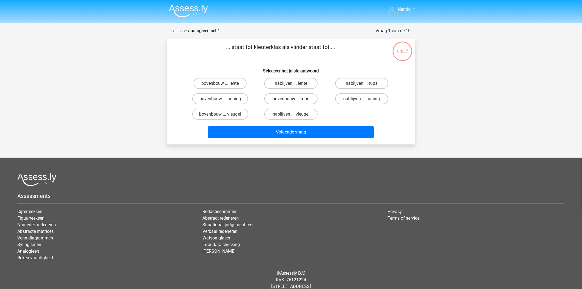
click at [284, 98] on label "bovenbouw ... rups" at bounding box center [290, 98] width 53 height 11
click at [291, 99] on input "bovenbouw ... rups" at bounding box center [293, 101] width 4 height 4
radio input "true"
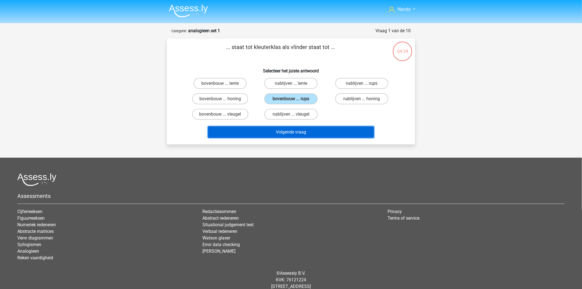
click at [288, 130] on button "Volgende vraag" at bounding box center [291, 132] width 166 height 12
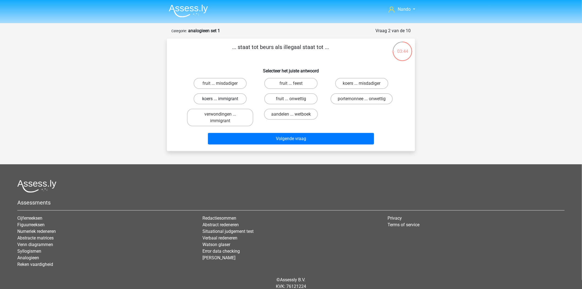
click at [232, 98] on label "koers ... immigrant" at bounding box center [220, 98] width 53 height 11
click at [224, 99] on input "koers ... immigrant" at bounding box center [222, 101] width 4 height 4
radio input "true"
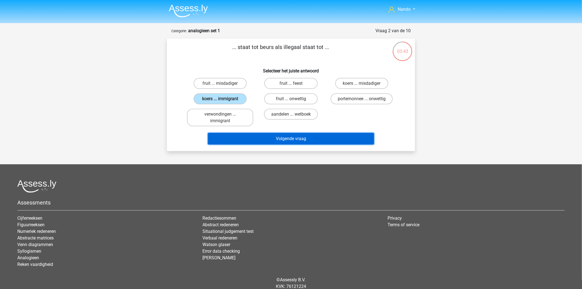
click at [327, 136] on button "Volgende vraag" at bounding box center [291, 139] width 166 height 12
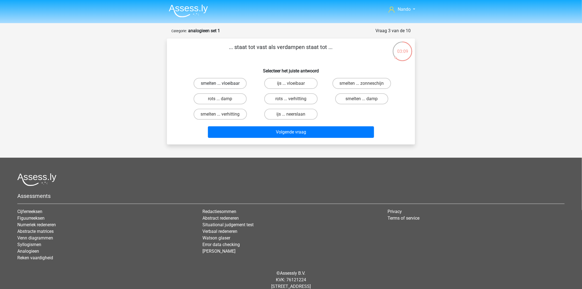
click at [232, 83] on label "smelten ... vloeibaar" at bounding box center [220, 83] width 53 height 11
click at [224, 83] on input "smelten ... vloeibaar" at bounding box center [222, 85] width 4 height 4
radio input "true"
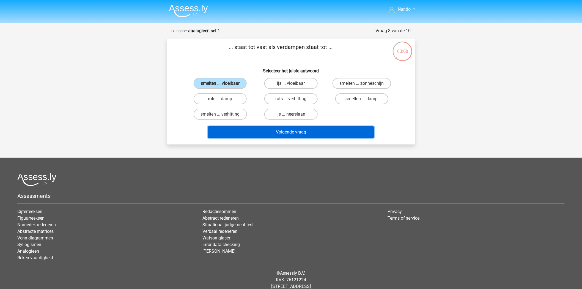
click at [290, 130] on button "Volgende vraag" at bounding box center [291, 132] width 166 height 12
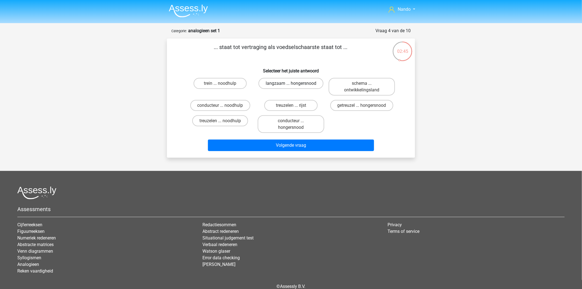
click at [285, 83] on label "langzaam ... hongersnood" at bounding box center [290, 83] width 65 height 11
click at [291, 83] on input "langzaam ... hongersnood" at bounding box center [293, 85] width 4 height 4
radio input "true"
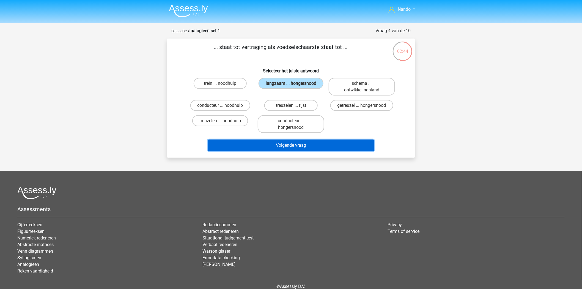
click at [307, 145] on button "Volgende vraag" at bounding box center [291, 145] width 166 height 12
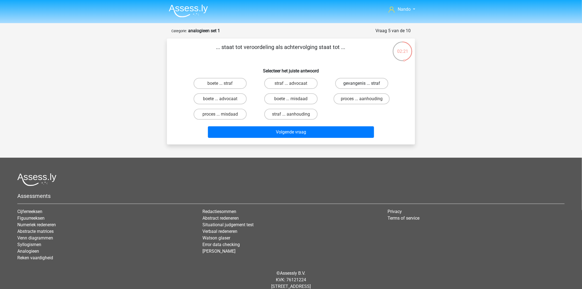
click at [361, 85] on label "gevangenis ... straf" at bounding box center [361, 83] width 53 height 11
click at [362, 85] on input "gevangenis ... straf" at bounding box center [364, 85] width 4 height 4
radio input "true"
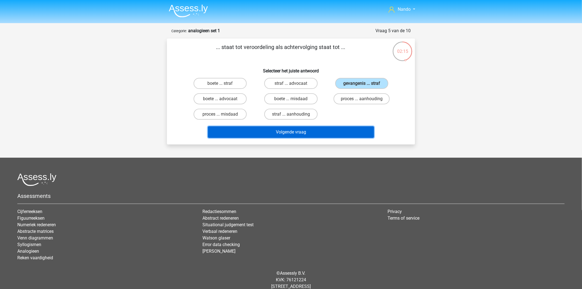
click at [300, 128] on button "Volgende vraag" at bounding box center [291, 132] width 166 height 12
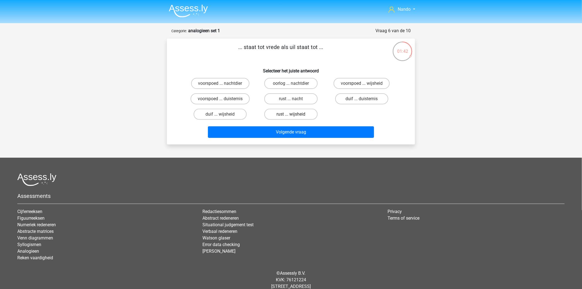
click at [288, 114] on label "rust ... wijsheid" at bounding box center [290, 114] width 53 height 11
click at [291, 114] on input "rust ... wijsheid" at bounding box center [293, 116] width 4 height 4
radio input "true"
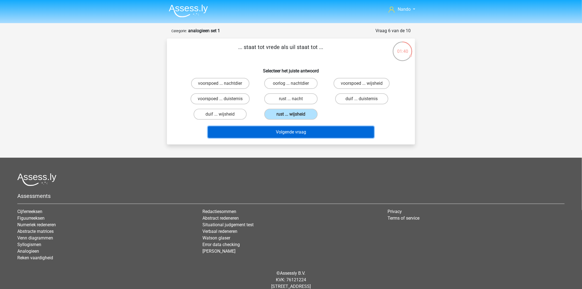
click at [301, 131] on button "Volgende vraag" at bounding box center [291, 132] width 166 height 12
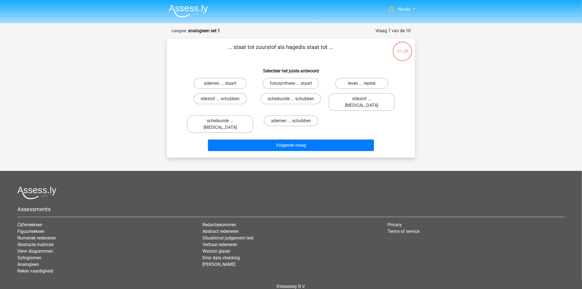
scroll to position [12, 0]
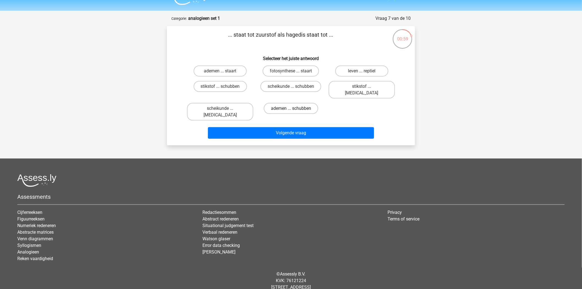
click at [290, 103] on label "ademen ... schubben" at bounding box center [291, 108] width 54 height 11
click at [291, 108] on input "ademen ... schubben" at bounding box center [293, 110] width 4 height 4
radio input "true"
click at [233, 86] on label "stikstof ... schubben" at bounding box center [220, 86] width 53 height 11
click at [224, 86] on input "stikstof ... schubben" at bounding box center [222, 88] width 4 height 4
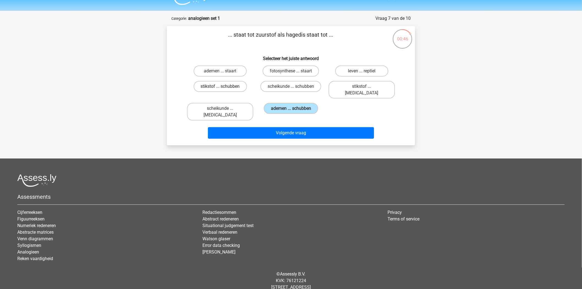
radio input "true"
click at [285, 103] on label "ademen ... schubben" at bounding box center [291, 108] width 54 height 11
click at [291, 108] on input "ademen ... schubben" at bounding box center [293, 110] width 4 height 4
radio input "true"
drag, startPoint x: 288, startPoint y: 86, endPoint x: 289, endPoint y: 90, distance: 4.3
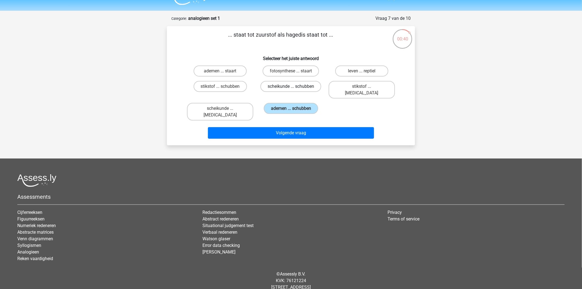
click at [288, 86] on label "scheikunde ... schubben" at bounding box center [290, 86] width 61 height 11
click at [291, 86] on input "scheikunde ... schubben" at bounding box center [293, 88] width 4 height 4
radio input "true"
click at [368, 71] on label "leven ... reptiel" at bounding box center [361, 70] width 53 height 11
click at [365, 71] on input "leven ... reptiel" at bounding box center [364, 73] width 4 height 4
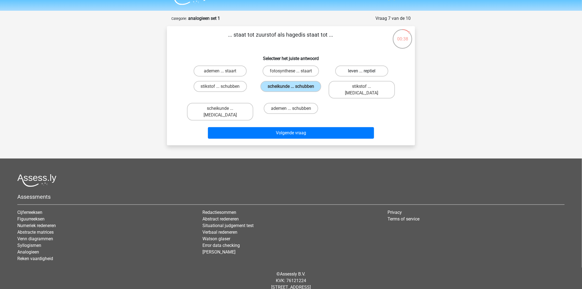
radio input "true"
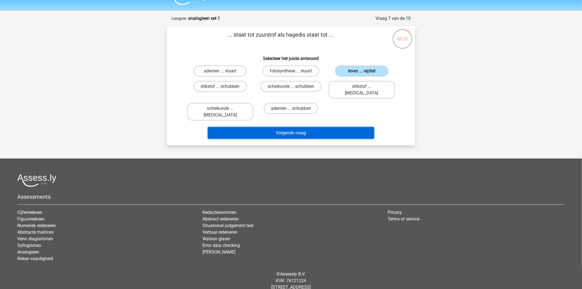
click at [296, 127] on button "Volgende vraag" at bounding box center [291, 133] width 166 height 12
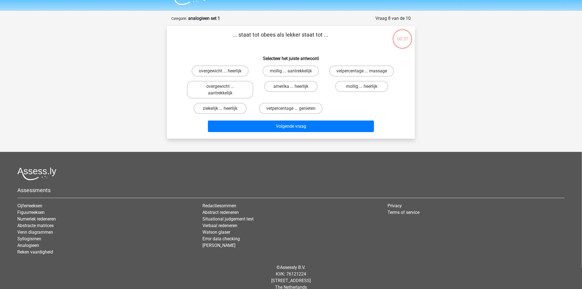
scroll to position [19, 0]
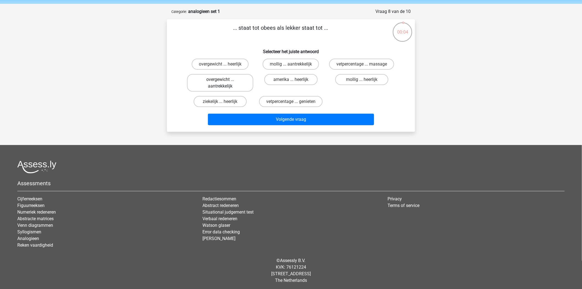
click at [228, 83] on label "overgewicht ... aantrekkelijk" at bounding box center [220, 83] width 66 height 18
click at [224, 83] on input "overgewicht ... aantrekkelijk" at bounding box center [222, 81] width 4 height 4
radio input "true"
click at [289, 125] on div "Volgende vraag" at bounding box center [291, 121] width 212 height 14
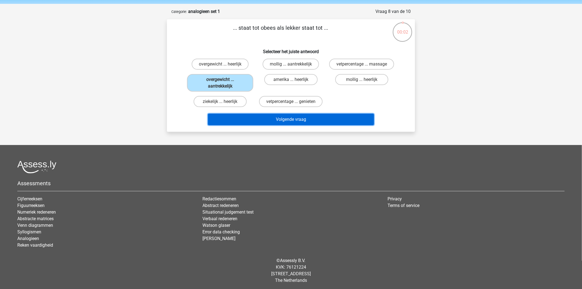
click at [291, 117] on button "Volgende vraag" at bounding box center [291, 120] width 166 height 12
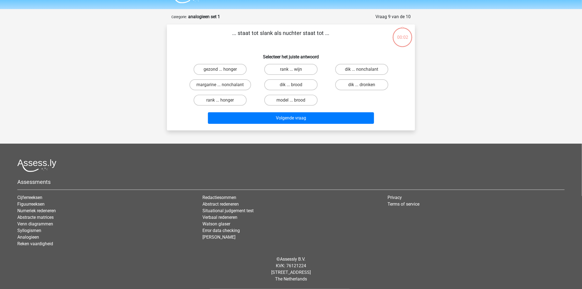
scroll to position [12, 0]
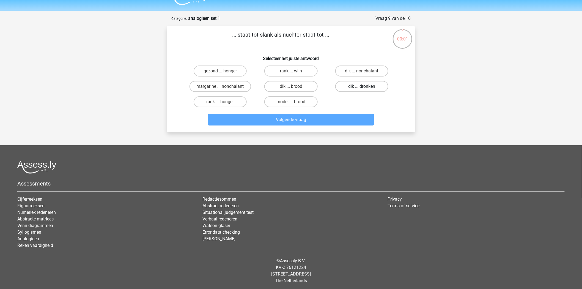
click at [357, 90] on label "dik ... dronken" at bounding box center [361, 86] width 53 height 11
click at [362, 90] on input "dik ... dronken" at bounding box center [364, 88] width 4 height 4
radio input "true"
click at [316, 112] on div "Volgende vraag" at bounding box center [291, 118] width 230 height 18
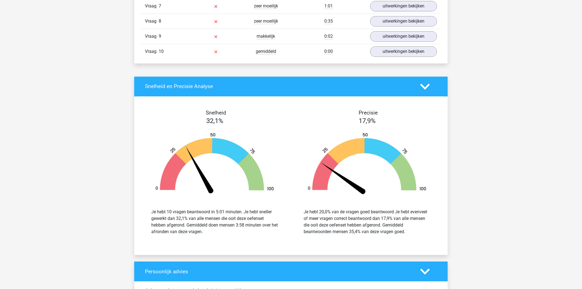
scroll to position [336, 0]
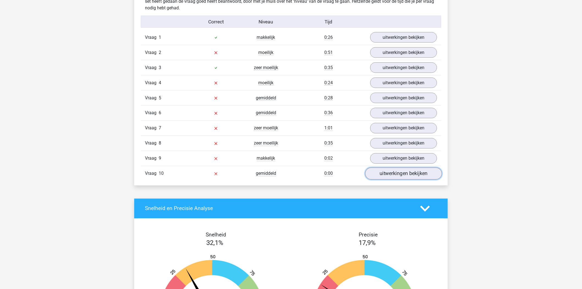
click at [392, 169] on link "uitwerkingen bekijken" at bounding box center [403, 173] width 77 height 12
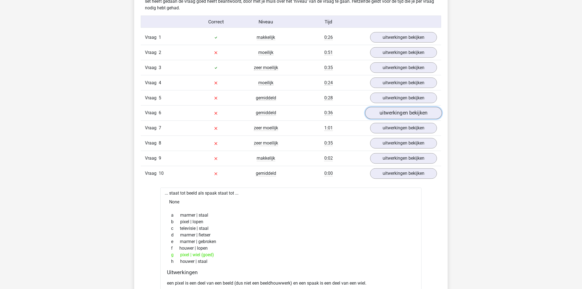
click at [399, 115] on link "uitwerkingen bekijken" at bounding box center [403, 113] width 77 height 12
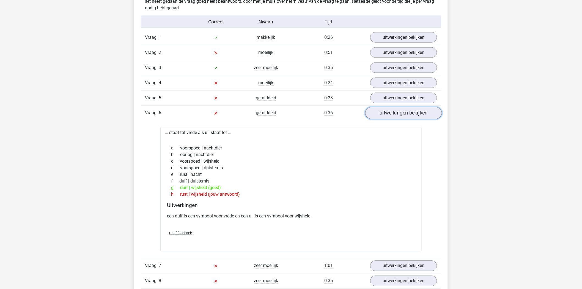
click at [399, 115] on link "uitwerkingen bekijken" at bounding box center [403, 113] width 77 height 12
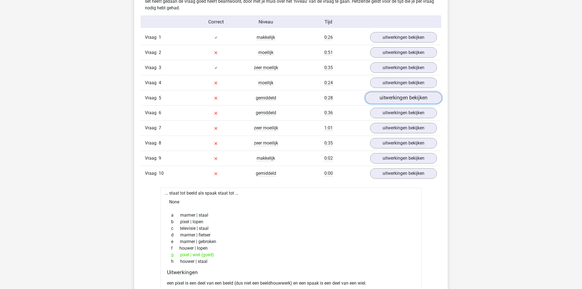
click at [405, 98] on link "uitwerkingen bekijken" at bounding box center [403, 98] width 77 height 12
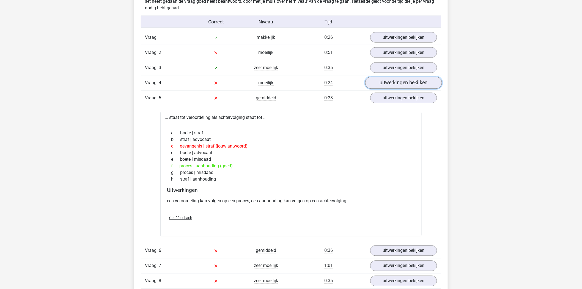
click at [409, 81] on link "uitwerkingen bekijken" at bounding box center [403, 83] width 77 height 12
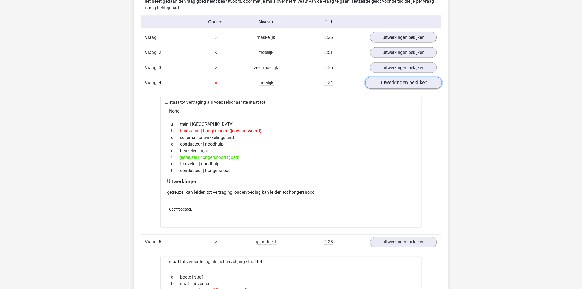
click at [409, 83] on link "uitwerkingen bekijken" at bounding box center [403, 83] width 77 height 12
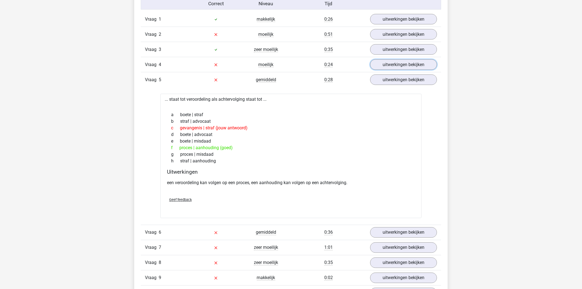
scroll to position [428, 0]
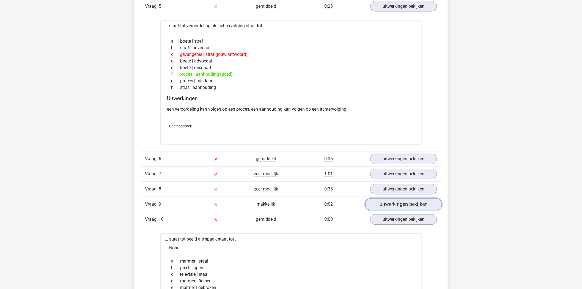
click at [407, 209] on link "uitwerkingen bekijken" at bounding box center [403, 204] width 77 height 12
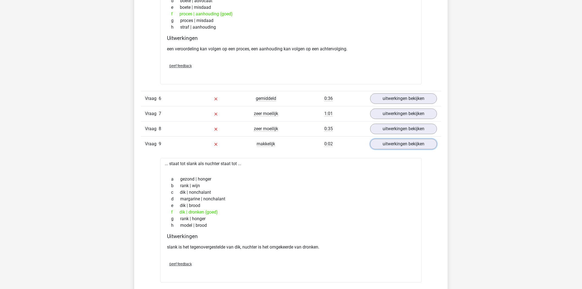
scroll to position [489, 0]
click at [415, 143] on link "uitwerkingen bekijken" at bounding box center [403, 143] width 77 height 12
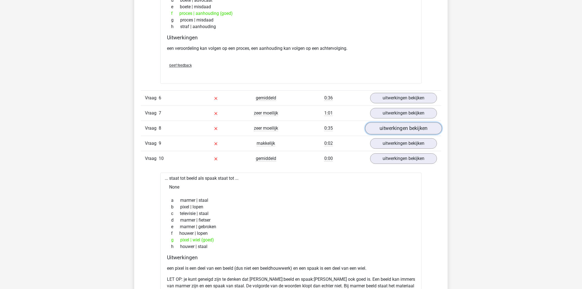
click at [412, 126] on link "uitwerkingen bekijken" at bounding box center [403, 128] width 77 height 12
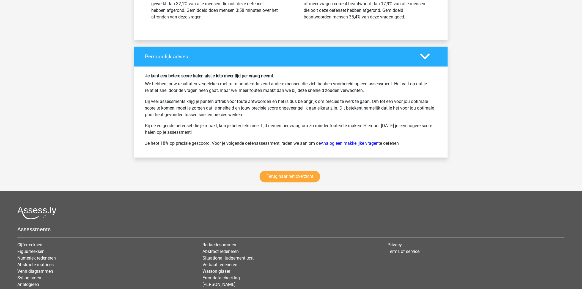
scroll to position [1191, 0]
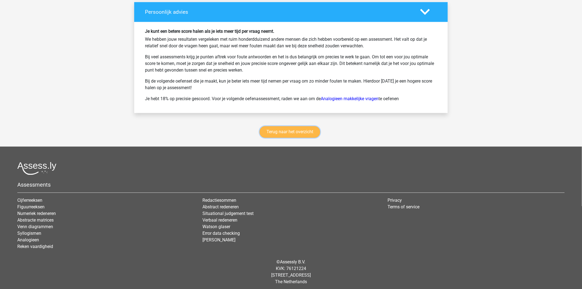
click at [292, 133] on link "Terug naar het overzicht" at bounding box center [290, 132] width 60 height 12
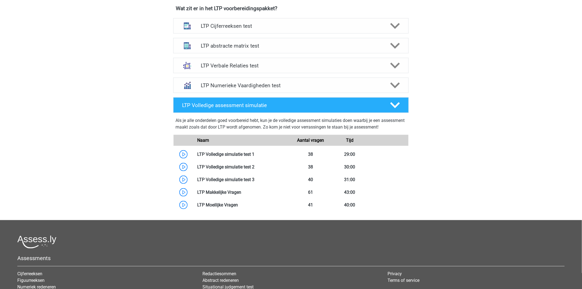
scroll to position [153, 0]
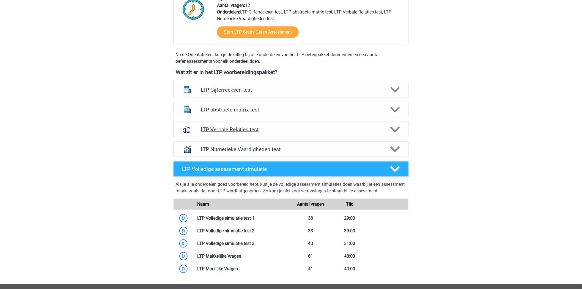
click at [392, 128] on polygon at bounding box center [395, 129] width 10 height 6
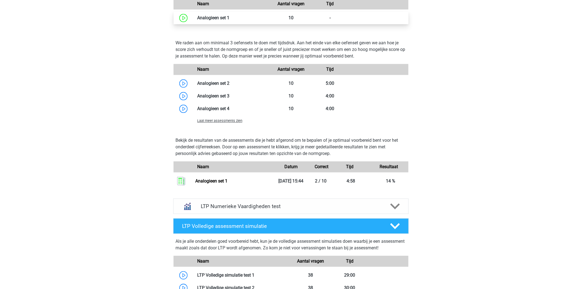
scroll to position [489, 0]
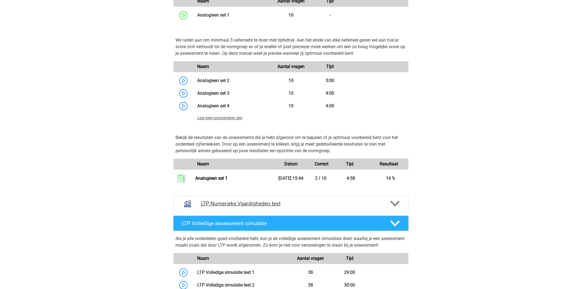
click at [397, 204] on icon at bounding box center [395, 204] width 10 height 10
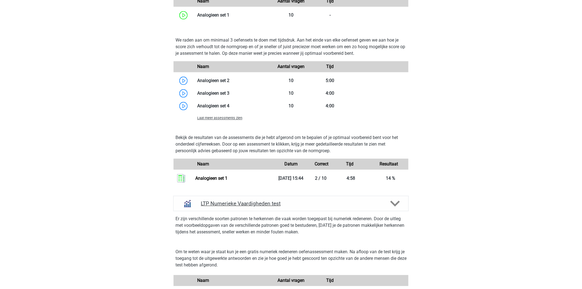
click at [397, 204] on icon at bounding box center [395, 204] width 10 height 10
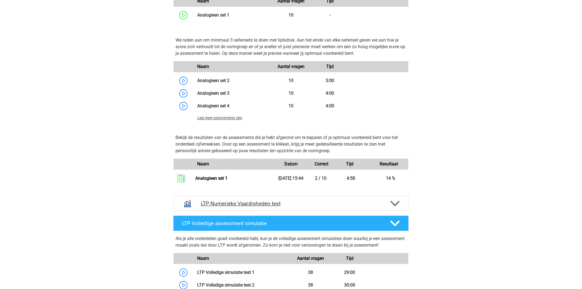
click at [397, 204] on icon at bounding box center [395, 204] width 10 height 10
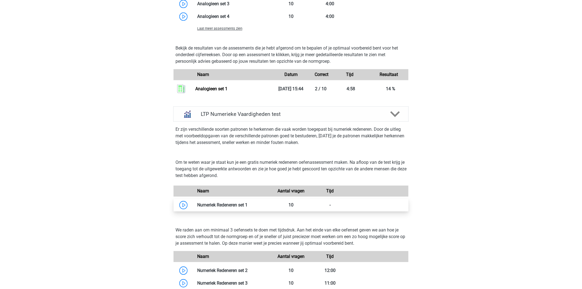
scroll to position [580, 0]
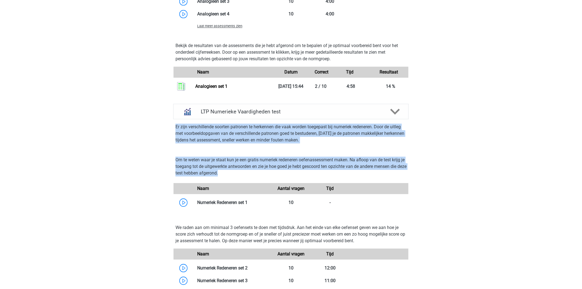
drag, startPoint x: 237, startPoint y: 172, endPoint x: 174, endPoint y: 126, distance: 77.9
click at [174, 126] on div "Er zijn verschillende soorten patronen te herkennen die vaak worden toegepast b…" at bounding box center [291, 235] width 240 height 233
click at [144, 144] on div "Nando [EMAIL_ADDRESS][DOMAIN_NAME] Nederlands" at bounding box center [291, 22] width 582 height 1205
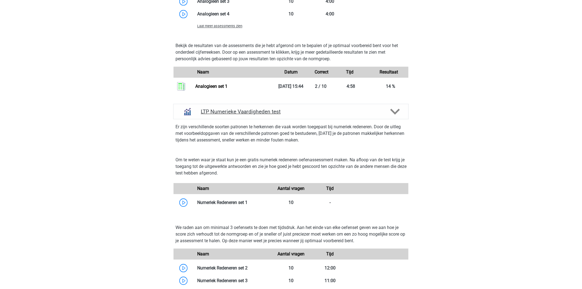
click at [397, 109] on icon at bounding box center [395, 112] width 10 height 10
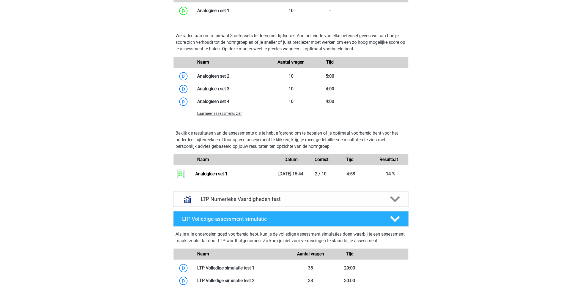
scroll to position [519, 0]
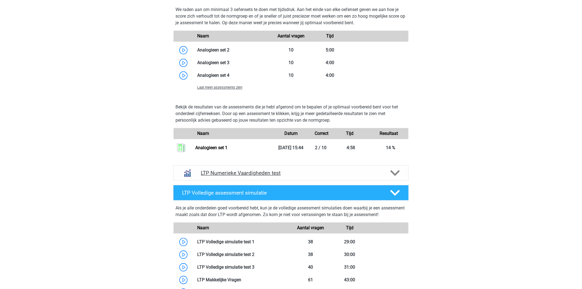
click at [397, 173] on polygon at bounding box center [395, 173] width 10 height 6
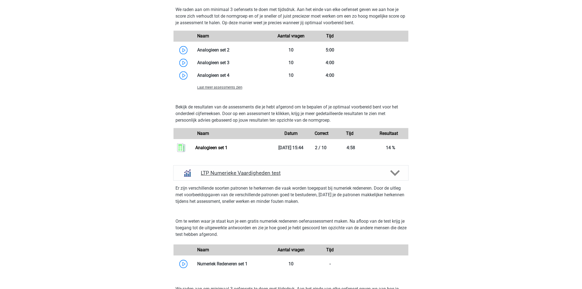
click at [397, 173] on polygon at bounding box center [395, 173] width 10 height 6
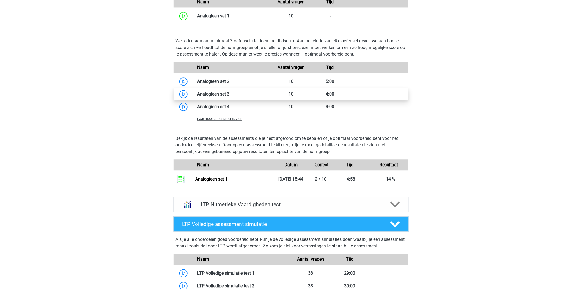
scroll to position [458, 0]
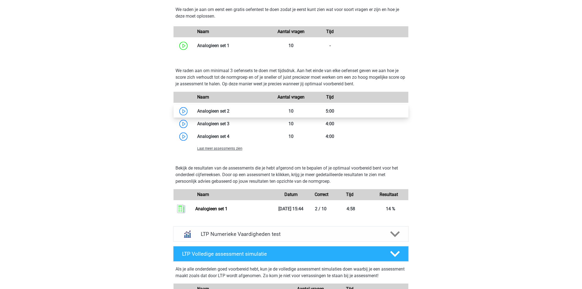
click at [229, 108] on link at bounding box center [229, 110] width 0 height 5
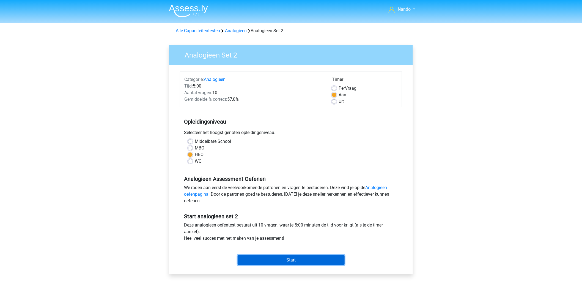
click at [287, 259] on input "Start" at bounding box center [291, 260] width 107 height 10
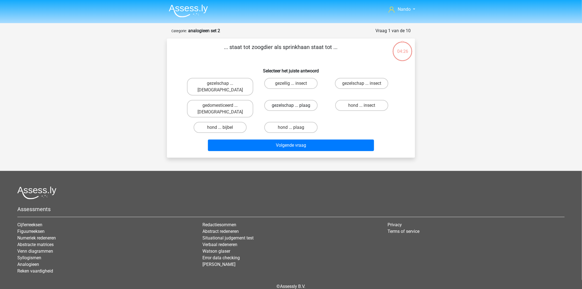
click at [302, 100] on label "gezelschap ... plaag" at bounding box center [290, 105] width 53 height 11
click at [294, 105] on input "gezelschap ... plaag" at bounding box center [293, 107] width 4 height 4
radio input "true"
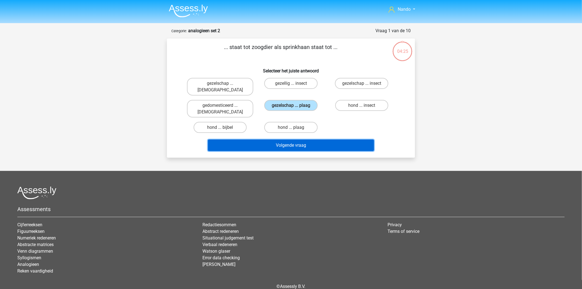
click at [295, 139] on button "Volgende vraag" at bounding box center [291, 145] width 166 height 12
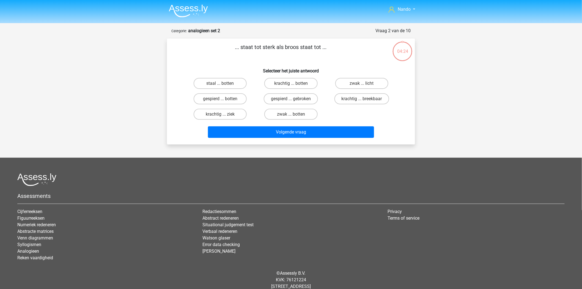
scroll to position [12, 0]
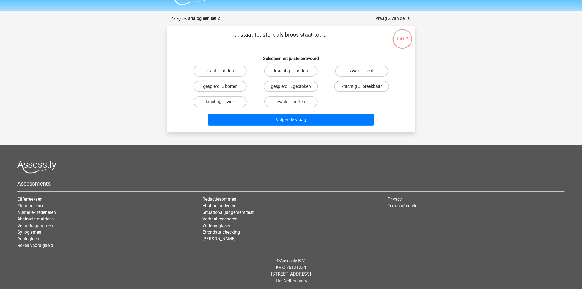
click at [348, 87] on label "krachtig ... breekbaar" at bounding box center [361, 86] width 55 height 11
click at [362, 87] on input "krachtig ... breekbaar" at bounding box center [364, 88] width 4 height 4
radio input "true"
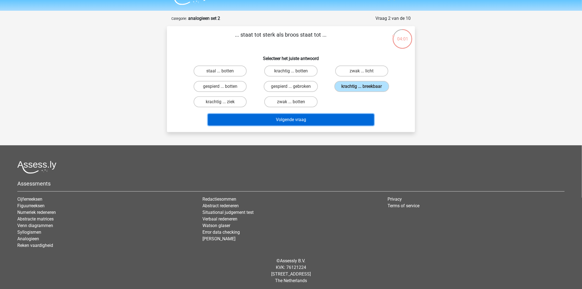
click at [287, 115] on button "Volgende vraag" at bounding box center [291, 120] width 166 height 12
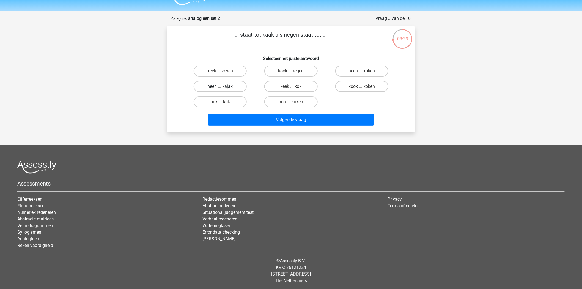
click at [225, 87] on label "neen ... kajak" at bounding box center [220, 86] width 53 height 11
click at [224, 87] on input "neen ... kajak" at bounding box center [222, 88] width 4 height 4
radio input "true"
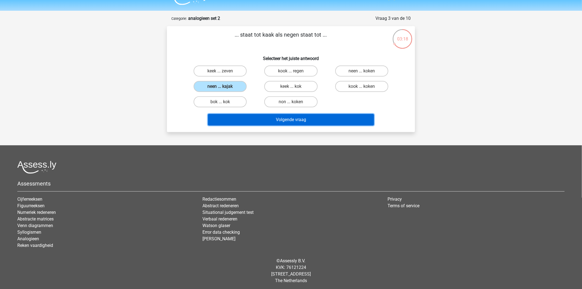
click at [285, 116] on button "Volgende vraag" at bounding box center [291, 120] width 166 height 12
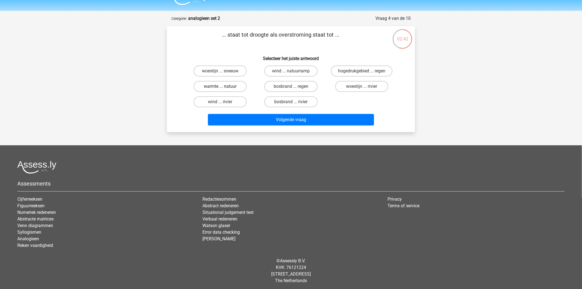
click at [215, 86] on label "warmte ... natuur" at bounding box center [220, 86] width 53 height 11
click at [220, 86] on input "warmte ... natuur" at bounding box center [222, 88] width 4 height 4
radio input "true"
click at [357, 87] on label "woestijn ... rivier" at bounding box center [361, 86] width 53 height 11
click at [362, 87] on input "woestijn ... rivier" at bounding box center [364, 88] width 4 height 4
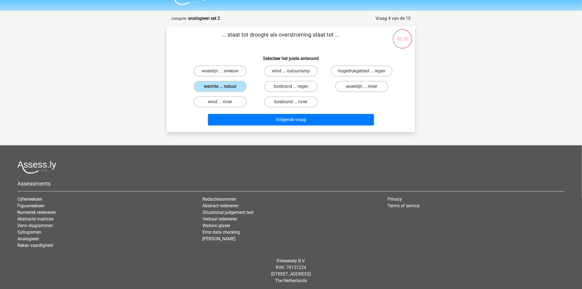
radio input "true"
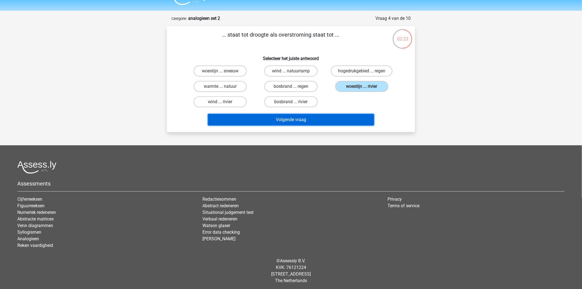
click at [329, 117] on button "Volgende vraag" at bounding box center [291, 120] width 166 height 12
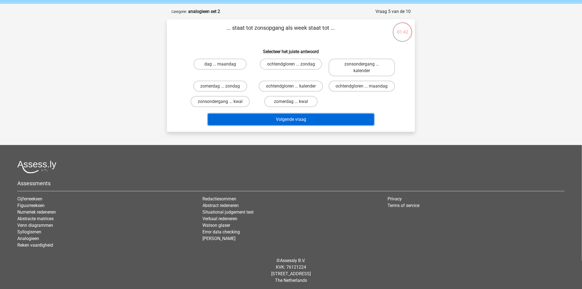
click at [308, 114] on button "Volgende vraag" at bounding box center [291, 120] width 166 height 12
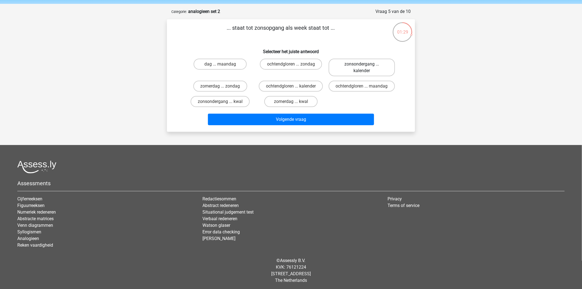
click at [354, 70] on label "zonsondergang ... kalender" at bounding box center [362, 68] width 66 height 18
click at [362, 68] on input "zonsondergang ... kalender" at bounding box center [364, 66] width 4 height 4
radio input "true"
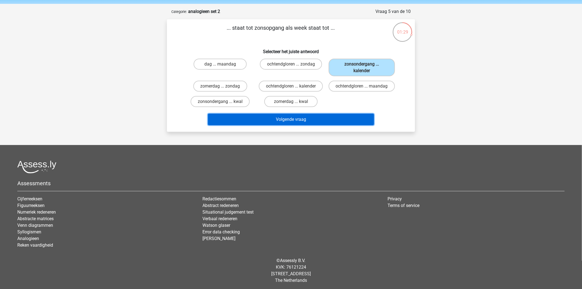
click at [324, 117] on button "Volgende vraag" at bounding box center [291, 120] width 166 height 12
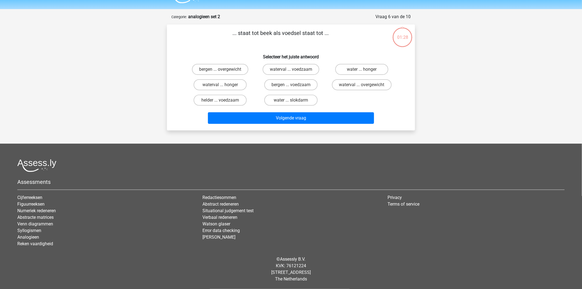
scroll to position [12, 0]
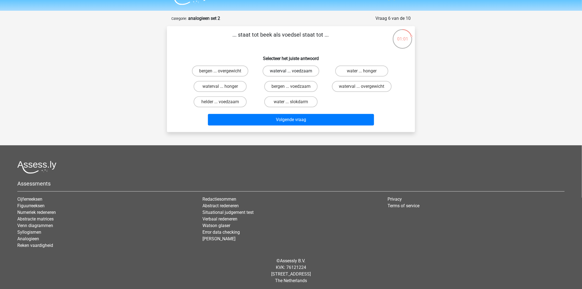
click at [290, 71] on label "waterval ... voedzaam" at bounding box center [291, 70] width 57 height 11
click at [291, 71] on input "waterval ... voedzaam" at bounding box center [293, 73] width 4 height 4
radio input "true"
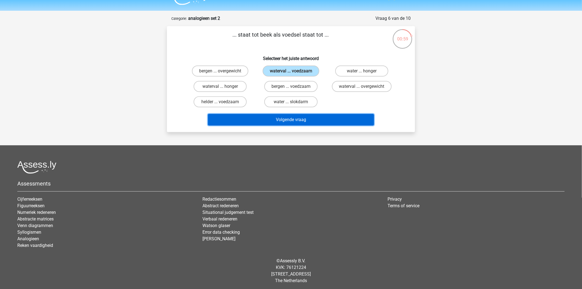
click at [290, 117] on button "Volgende vraag" at bounding box center [291, 120] width 166 height 12
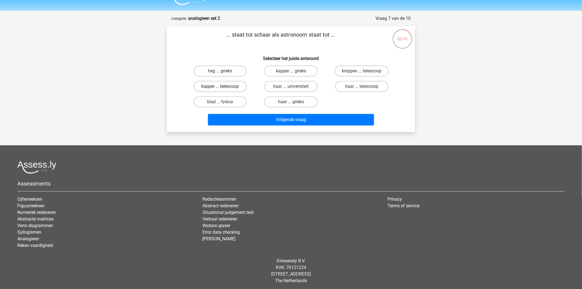
click at [216, 85] on label "kapper ... telescoop" at bounding box center [220, 86] width 53 height 11
click at [220, 86] on input "kapper ... telescoop" at bounding box center [222, 88] width 4 height 4
radio input "true"
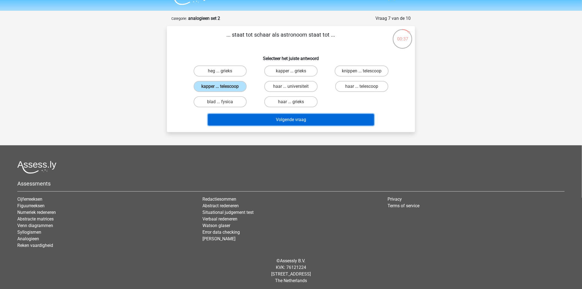
click at [295, 120] on button "Volgende vraag" at bounding box center [291, 120] width 166 height 12
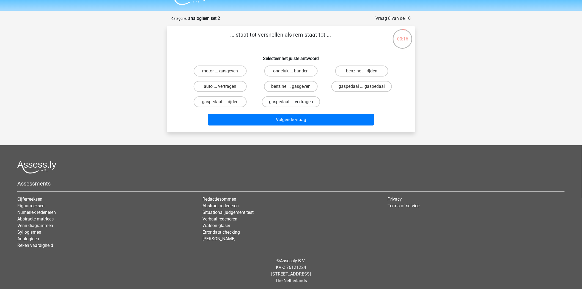
click at [280, 100] on label "gaspedaal ... vertragen" at bounding box center [291, 101] width 58 height 11
click at [291, 102] on input "gaspedaal ... vertragen" at bounding box center [293, 104] width 4 height 4
radio input "true"
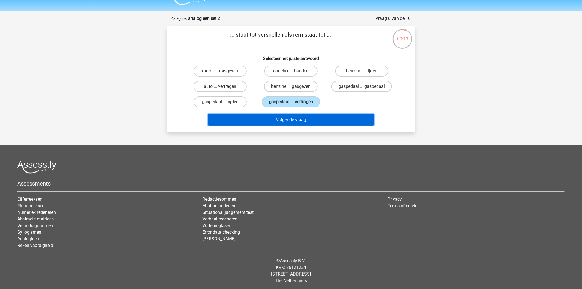
click at [310, 118] on button "Volgende vraag" at bounding box center [291, 120] width 166 height 12
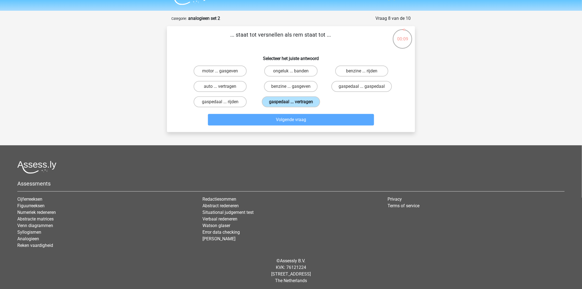
click at [298, 100] on label "gaspedaal ... vertragen" at bounding box center [291, 101] width 58 height 11
click at [294, 102] on input "gaspedaal ... vertragen" at bounding box center [293, 104] width 4 height 4
click at [288, 88] on label "benzine ... gasgeven" at bounding box center [291, 86] width 54 height 11
click at [291, 88] on input "benzine ... gasgeven" at bounding box center [293, 88] width 4 height 4
radio input "true"
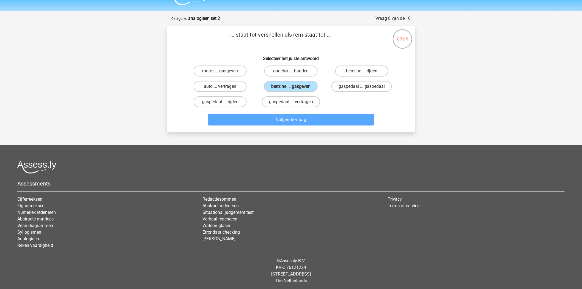
click at [289, 99] on label "gaspedaal ... vertragen" at bounding box center [291, 101] width 58 height 11
click at [291, 102] on input "gaspedaal ... vertragen" at bounding box center [293, 104] width 4 height 4
radio input "true"
click at [359, 71] on label "benzine ... rijden" at bounding box center [361, 70] width 53 height 11
click at [362, 71] on input "benzine ... rijden" at bounding box center [364, 73] width 4 height 4
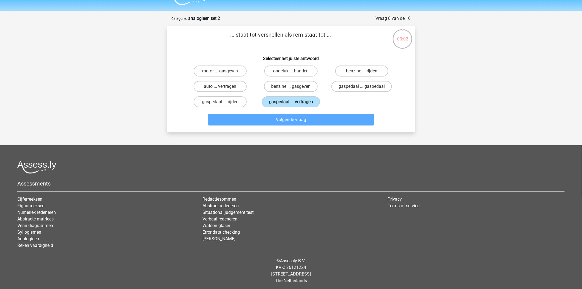
radio input "true"
click at [302, 100] on label "gaspedaal ... vertragen" at bounding box center [291, 101] width 58 height 11
click at [294, 102] on input "gaspedaal ... vertragen" at bounding box center [293, 104] width 4 height 4
radio input "true"
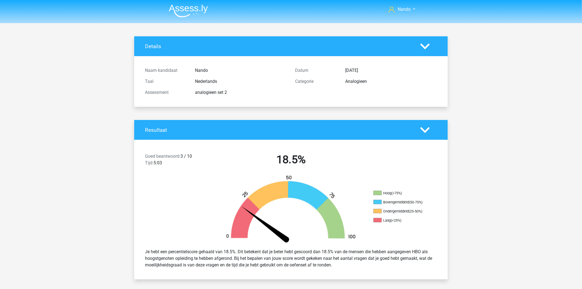
click at [190, 7] on img at bounding box center [188, 10] width 39 height 13
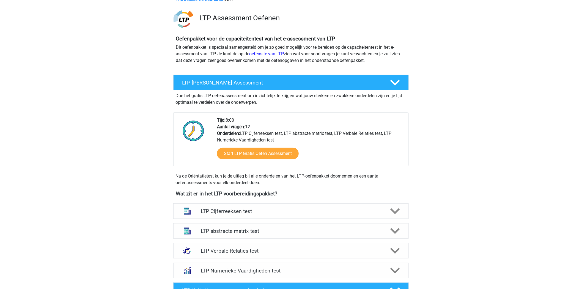
scroll to position [153, 0]
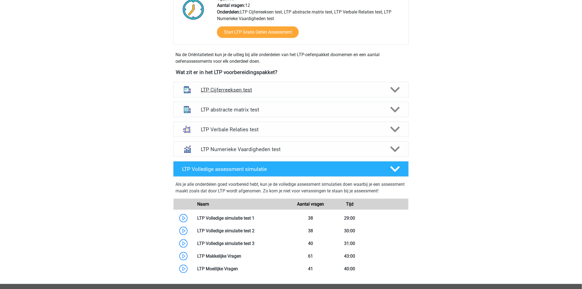
click at [222, 89] on h4 "LTP Cijferreeksen test" at bounding box center [291, 90] width 180 height 6
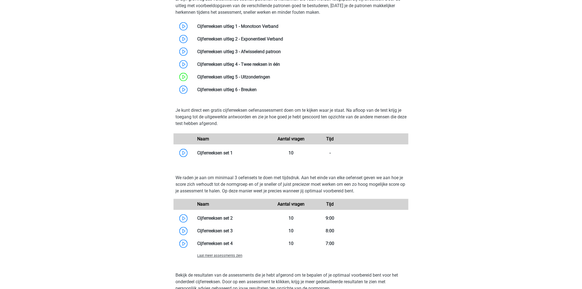
scroll to position [183, 0]
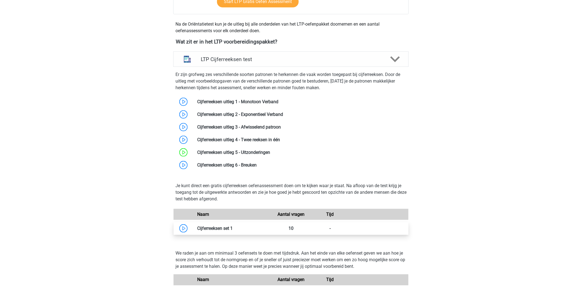
click at [233, 227] on link at bounding box center [233, 227] width 0 height 5
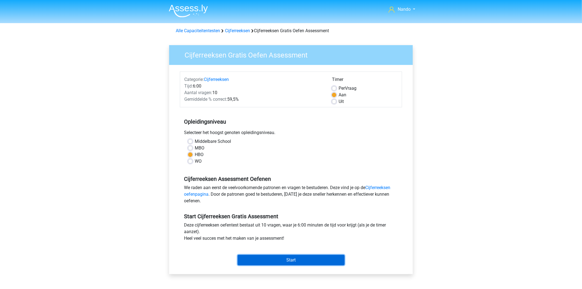
click at [275, 257] on input "Start" at bounding box center [291, 260] width 107 height 10
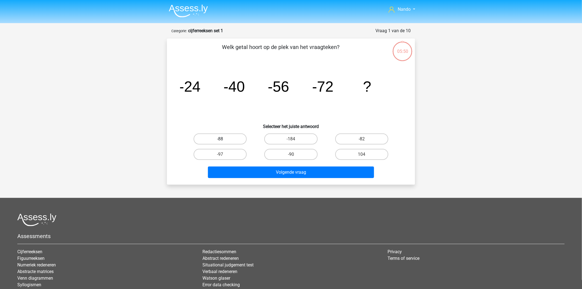
click at [228, 140] on label "-88" at bounding box center [220, 138] width 53 height 11
click at [224, 140] on input "-88" at bounding box center [222, 141] width 4 height 4
radio input "true"
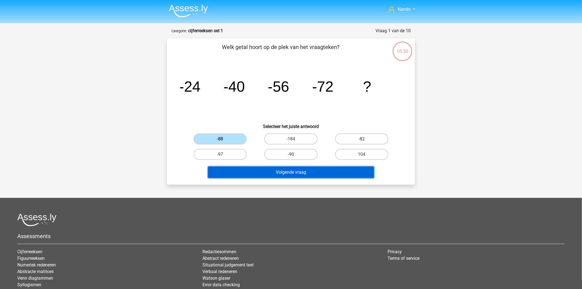
click at [290, 169] on button "Volgende vraag" at bounding box center [291, 172] width 166 height 12
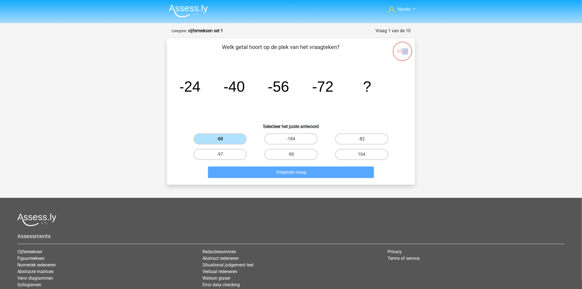
drag, startPoint x: 402, startPoint y: 52, endPoint x: 417, endPoint y: 61, distance: 16.9
click at [416, 57] on div "05:45 Vraag 1 van de 10 Categorie: cijferreeksen set 1 Welk getal hoort op de p…" at bounding box center [290, 105] width 257 height 157
click at [219, 133] on div "-88" at bounding box center [220, 138] width 71 height 15
click at [220, 133] on div "-88" at bounding box center [220, 138] width 71 height 15
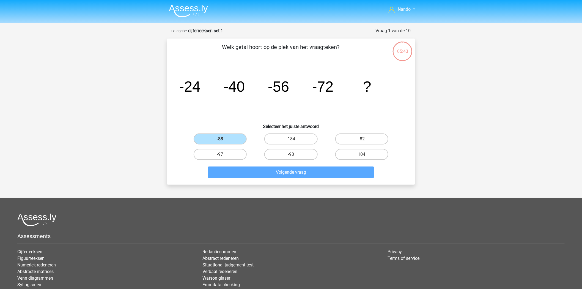
click at [254, 147] on div "-97" at bounding box center [220, 154] width 71 height 15
drag, startPoint x: 287, startPoint y: 124, endPoint x: 291, endPoint y: 134, distance: 11.0
click at [287, 127] on h6 "Selecteer het juiste antwoord" at bounding box center [291, 124] width 230 height 10
click at [292, 134] on label "-184" at bounding box center [290, 138] width 53 height 11
click at [292, 139] on input "-184" at bounding box center [293, 141] width 4 height 4
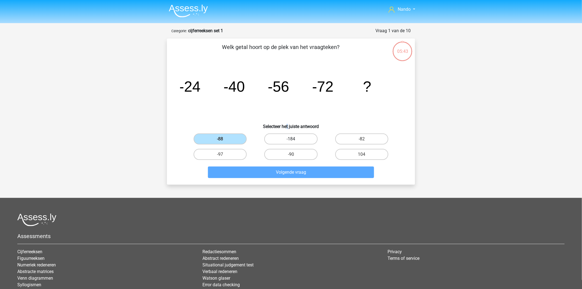
radio input "true"
click at [336, 135] on label "-82" at bounding box center [361, 138] width 53 height 11
click at [362, 139] on input "-82" at bounding box center [364, 141] width 4 height 4
radio input "true"
drag, startPoint x: 340, startPoint y: 137, endPoint x: 340, endPoint y: 144, distance: 7.2
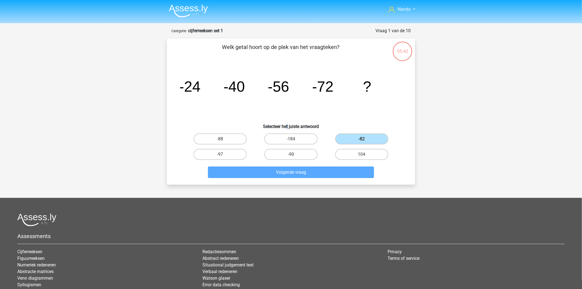
click at [340, 138] on label "-82" at bounding box center [361, 138] width 53 height 11
click at [362, 139] on input "-82" at bounding box center [364, 141] width 4 height 4
drag, startPoint x: 340, startPoint y: 147, endPoint x: 332, endPoint y: 150, distance: 8.3
click at [340, 148] on div "104" at bounding box center [361, 154] width 71 height 15
drag, startPoint x: 310, startPoint y: 152, endPoint x: 305, endPoint y: 153, distance: 5.1
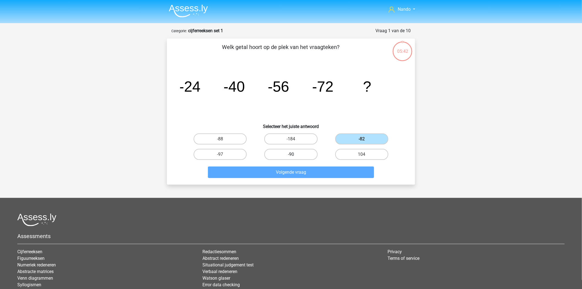
click at [305, 153] on label "-90" at bounding box center [290, 154] width 53 height 11
click at [294, 154] on input "-90" at bounding box center [293, 156] width 4 height 4
radio input "true"
click at [222, 133] on label "-88" at bounding box center [220, 138] width 53 height 11
click at [222, 139] on input "-88" at bounding box center [222, 141] width 4 height 4
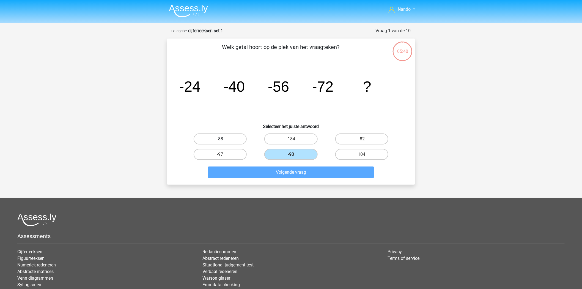
radio input "true"
drag, startPoint x: 199, startPoint y: 30, endPoint x: 193, endPoint y: 3, distance: 27.5
click at [199, 29] on strong "cijferreeksen set 1" at bounding box center [205, 30] width 35 height 5
click at [182, 9] on img at bounding box center [188, 10] width 39 height 13
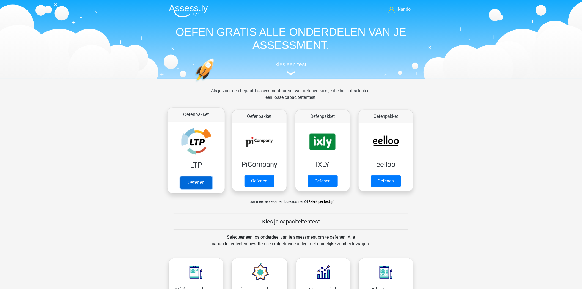
click at [201, 180] on link "Oefenen" at bounding box center [195, 182] width 31 height 12
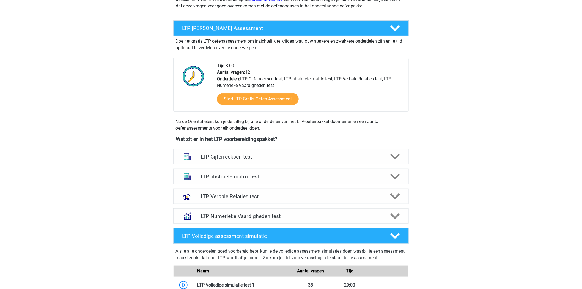
scroll to position [92, 0]
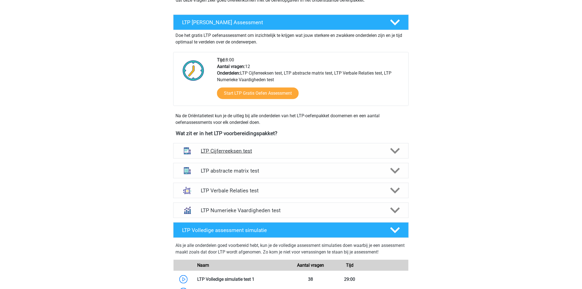
click at [252, 153] on h4 "LTP Cijferreeksen test" at bounding box center [291, 151] width 180 height 6
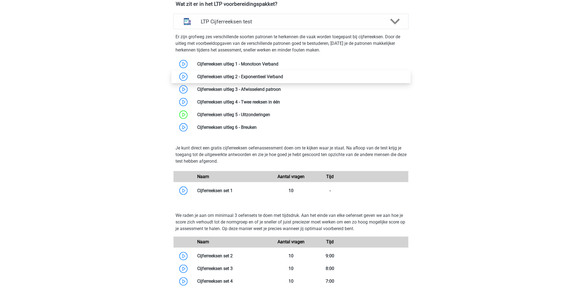
scroll to position [244, 0]
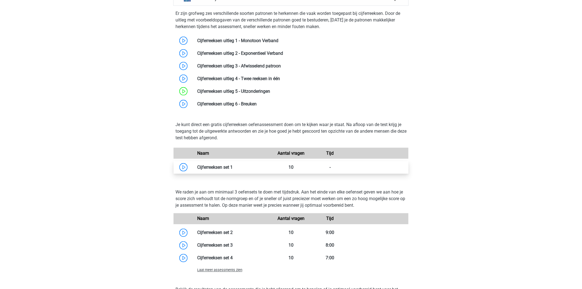
click at [233, 165] on link at bounding box center [233, 166] width 0 height 5
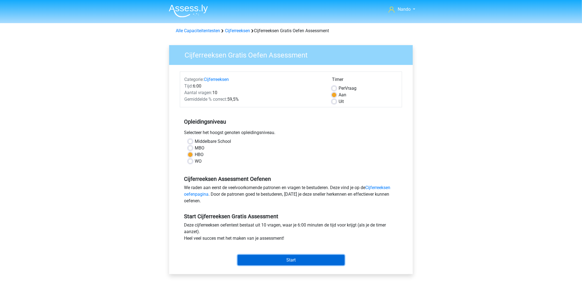
click at [278, 260] on input "Start" at bounding box center [291, 260] width 107 height 10
click at [241, 31] on link "Cijferreeksen" at bounding box center [237, 30] width 25 height 5
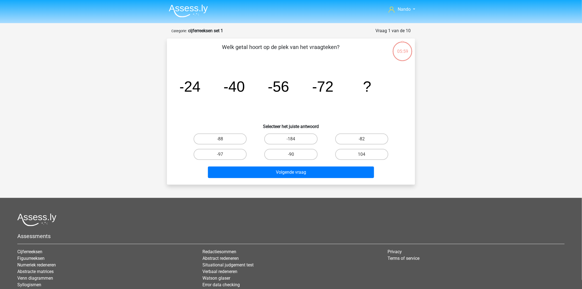
click at [223, 139] on input "-88" at bounding box center [222, 141] width 4 height 4
radio input "true"
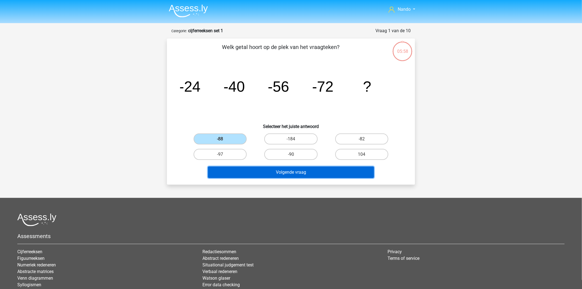
click at [282, 170] on button "Volgende vraag" at bounding box center [291, 172] width 166 height 12
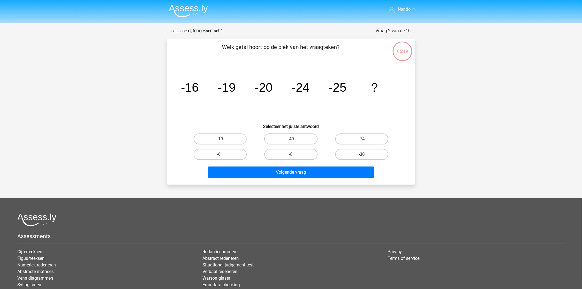
click at [359, 152] on label "-30" at bounding box center [361, 154] width 53 height 11
click at [362, 154] on input "-30" at bounding box center [364, 156] width 4 height 4
radio input "true"
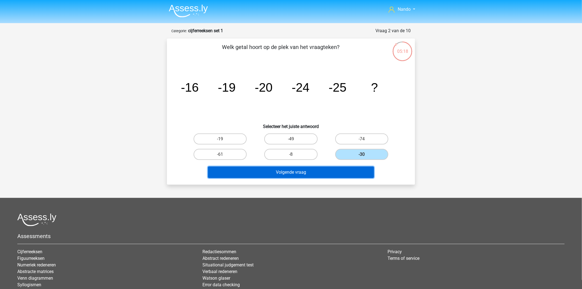
click at [285, 170] on button "Volgende vraag" at bounding box center [291, 172] width 166 height 12
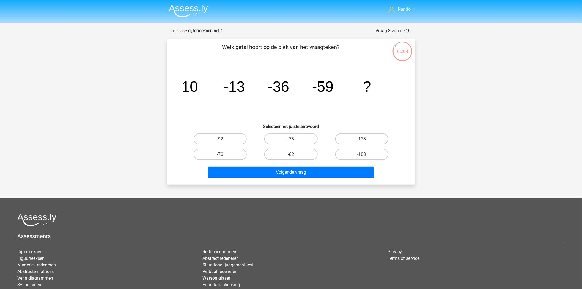
click at [295, 151] on label "-82" at bounding box center [290, 154] width 53 height 11
click at [294, 154] on input "-82" at bounding box center [293, 156] width 4 height 4
radio input "true"
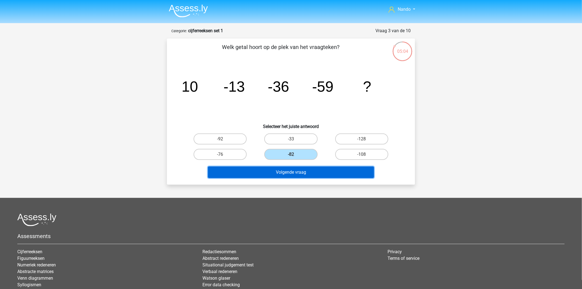
click at [295, 172] on button "Volgende vraag" at bounding box center [291, 172] width 166 height 12
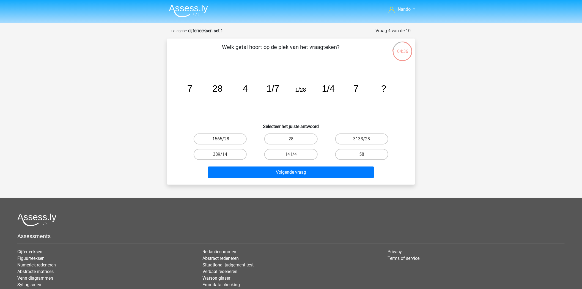
click at [291, 139] on input "28" at bounding box center [293, 141] width 4 height 4
radio input "true"
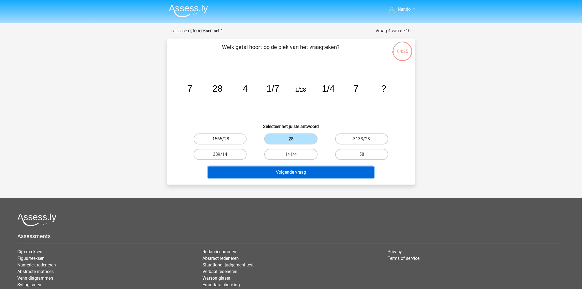
click at [303, 172] on button "Volgende vraag" at bounding box center [291, 172] width 166 height 12
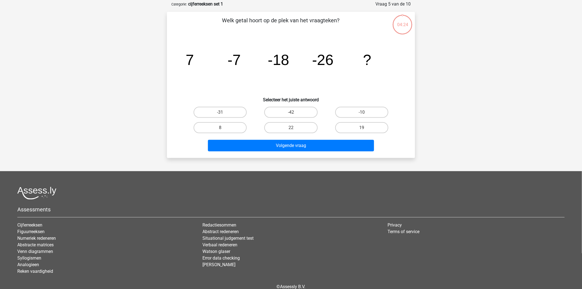
scroll to position [27, 0]
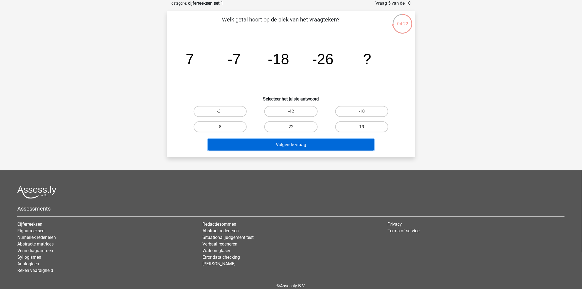
click at [299, 145] on button "Volgende vraag" at bounding box center [291, 145] width 166 height 12
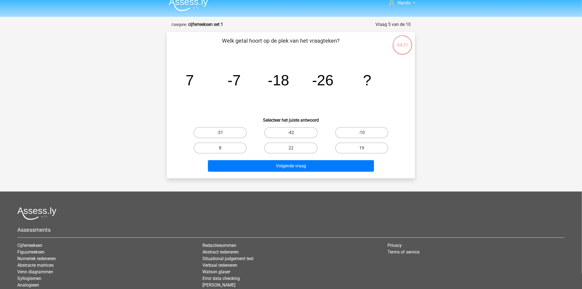
scroll to position [0, 0]
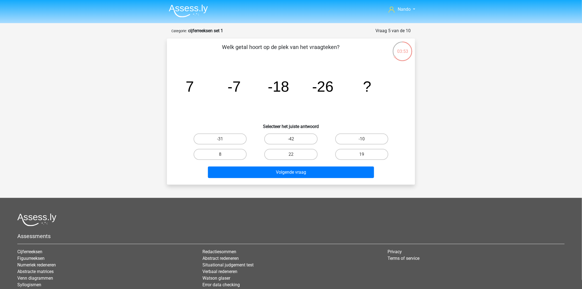
click at [338, 112] on icon "image/svg+xml 7 -7 -18 -26 ?" at bounding box center [291, 92] width 222 height 56
click at [233, 138] on label "-31" at bounding box center [220, 138] width 53 height 11
click at [224, 139] on input "-31" at bounding box center [222, 141] width 4 height 4
radio input "true"
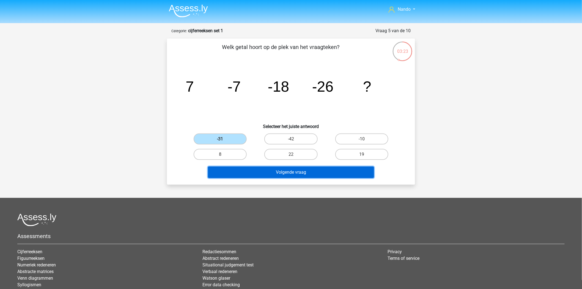
click at [298, 172] on button "Volgende vraag" at bounding box center [291, 172] width 166 height 12
click at [299, 168] on button "Volgende vraag" at bounding box center [291, 172] width 166 height 12
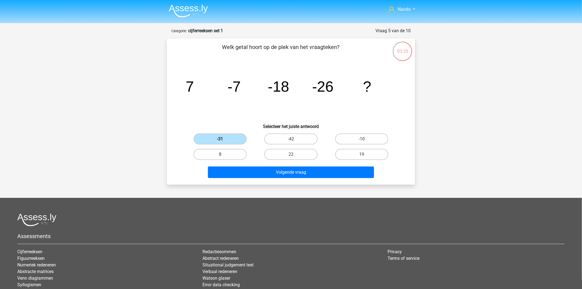
click at [219, 137] on label "-31" at bounding box center [220, 138] width 53 height 11
click at [220, 139] on input "-31" at bounding box center [222, 141] width 4 height 4
click at [219, 137] on label "-31" at bounding box center [220, 138] width 53 height 11
click at [220, 139] on input "-31" at bounding box center [222, 141] width 4 height 4
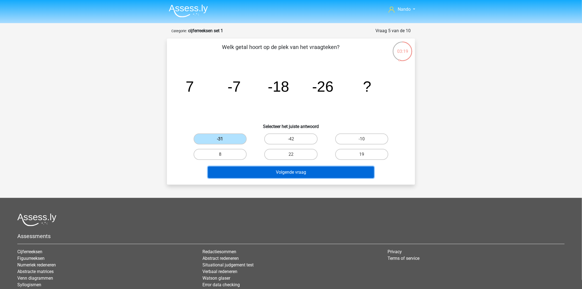
click at [290, 168] on button "Volgende vraag" at bounding box center [291, 172] width 166 height 12
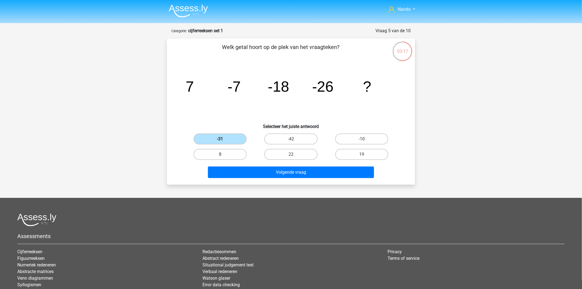
click at [220, 137] on label "-31" at bounding box center [220, 138] width 53 height 11
click at [220, 139] on input "-31" at bounding box center [222, 141] width 4 height 4
click at [220, 137] on label "-31" at bounding box center [220, 138] width 53 height 11
click at [220, 139] on input "-31" at bounding box center [222, 141] width 4 height 4
click at [220, 137] on label "-31" at bounding box center [220, 138] width 53 height 11
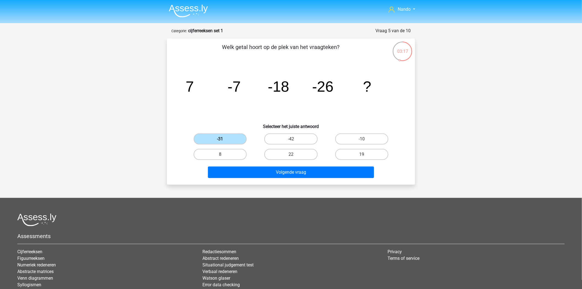
click at [220, 139] on input "-31" at bounding box center [222, 141] width 4 height 4
click at [220, 137] on label "-31" at bounding box center [220, 138] width 53 height 11
click at [220, 139] on input "-31" at bounding box center [222, 141] width 4 height 4
click at [220, 137] on label "-31" at bounding box center [220, 138] width 53 height 11
click at [220, 139] on input "-31" at bounding box center [222, 141] width 4 height 4
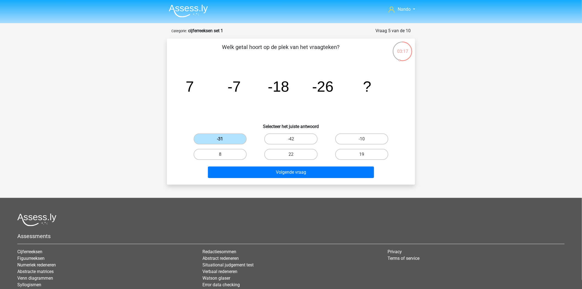
click at [220, 137] on label "-31" at bounding box center [220, 138] width 53 height 11
click at [220, 139] on input "-31" at bounding box center [222, 141] width 4 height 4
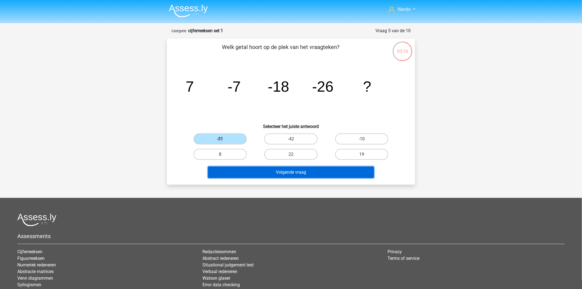
click at [295, 170] on button "Volgende vraag" at bounding box center [291, 172] width 166 height 12
click at [295, 169] on button "Volgende vraag" at bounding box center [291, 172] width 166 height 12
click at [295, 168] on button "Volgende vraag" at bounding box center [291, 172] width 166 height 12
click at [295, 167] on button "Volgende vraag" at bounding box center [291, 172] width 166 height 12
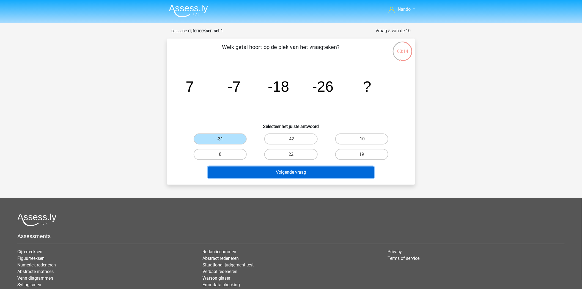
click at [295, 167] on button "Volgende vraag" at bounding box center [291, 172] width 166 height 12
click at [265, 173] on button "Volgende vraag" at bounding box center [291, 172] width 166 height 12
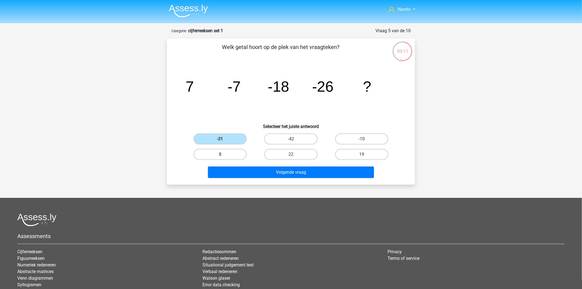
click at [222, 151] on label "8" at bounding box center [220, 154] width 53 height 11
click at [222, 154] on input "8" at bounding box center [222, 156] width 4 height 4
radio input "true"
click at [219, 139] on label "-31" at bounding box center [220, 138] width 53 height 11
click at [220, 139] on input "-31" at bounding box center [222, 141] width 4 height 4
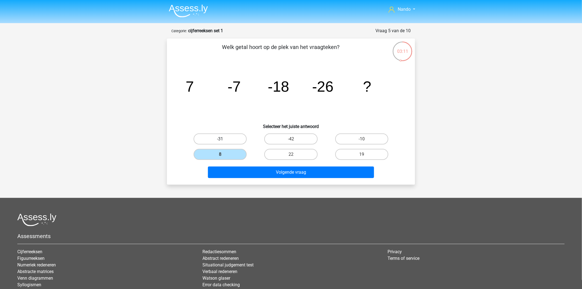
radio input "true"
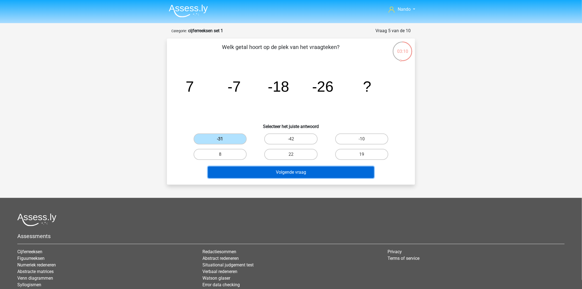
click at [281, 173] on button "Volgende vraag" at bounding box center [291, 172] width 166 height 12
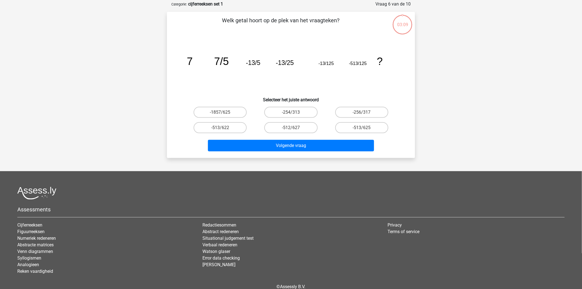
scroll to position [27, 0]
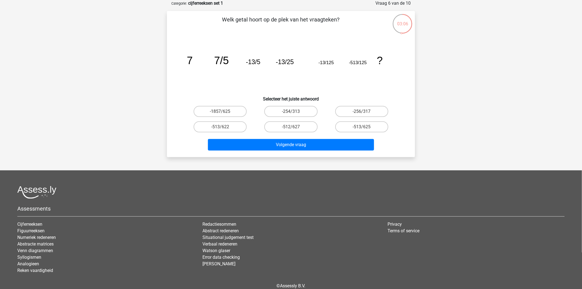
drag, startPoint x: 316, startPoint y: 249, endPoint x: 223, endPoint y: 80, distance: 192.5
click at [223, 80] on icon "image/svg+xml 7 7/5 -13/5 -13/25 -13/125 -513/125 ?" at bounding box center [291, 64] width 222 height 56
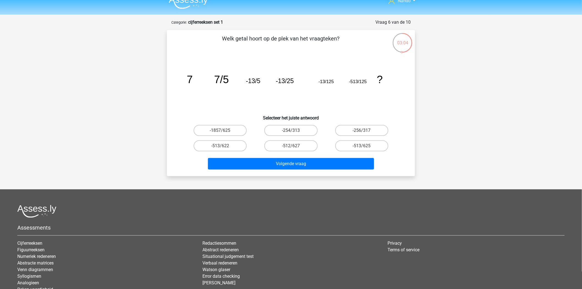
scroll to position [0, 0]
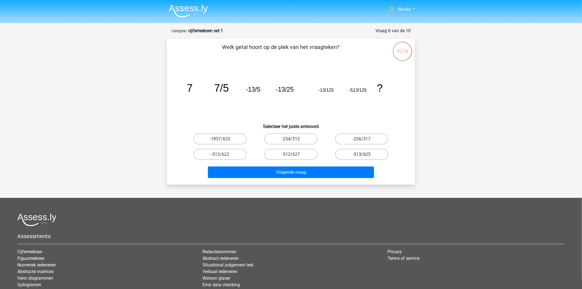
click at [351, 153] on label "-513/625" at bounding box center [361, 154] width 53 height 11
click at [362, 154] on input "-513/625" at bounding box center [364, 156] width 4 height 4
radio input "true"
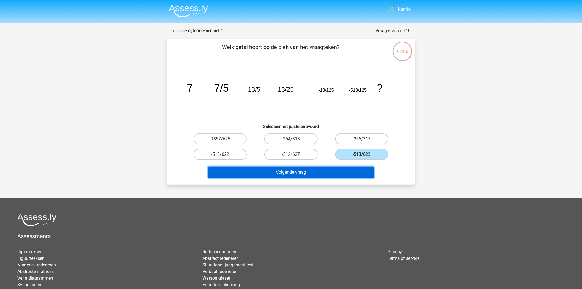
click at [331, 171] on button "Volgende vraag" at bounding box center [291, 172] width 166 height 12
click at [321, 171] on button "Volgende vraag" at bounding box center [291, 172] width 166 height 12
click at [257, 166] on button "Volgende vraag" at bounding box center [291, 172] width 166 height 12
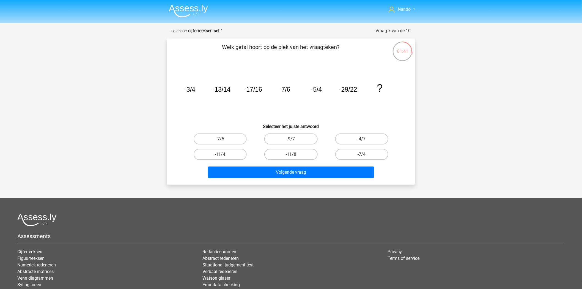
click at [292, 152] on label "-11/8" at bounding box center [290, 154] width 53 height 11
click at [292, 154] on input "-11/8" at bounding box center [293, 156] width 4 height 4
radio input "true"
click at [294, 164] on div "Volgende vraag" at bounding box center [291, 171] width 230 height 18
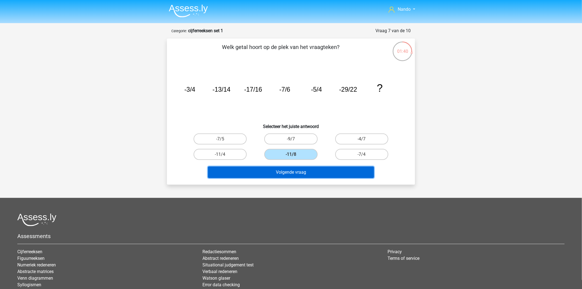
click at [294, 169] on button "Volgende vraag" at bounding box center [291, 172] width 166 height 12
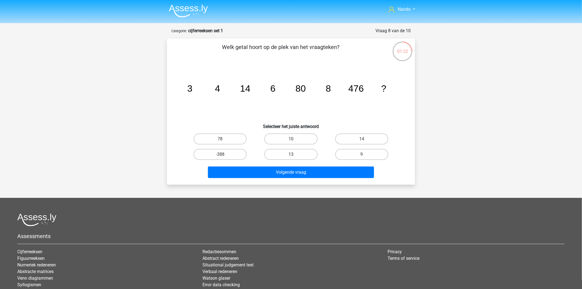
click at [296, 156] on label "13" at bounding box center [290, 154] width 53 height 11
click at [294, 156] on input "13" at bounding box center [293, 156] width 4 height 4
radio input "true"
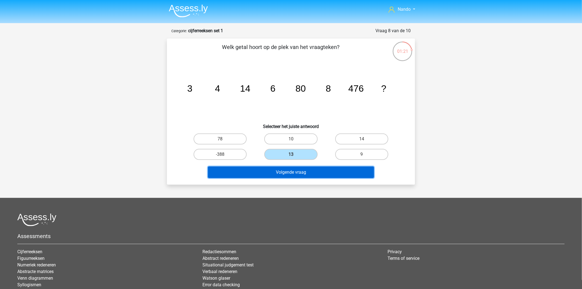
click at [296, 171] on button "Volgende vraag" at bounding box center [291, 172] width 166 height 12
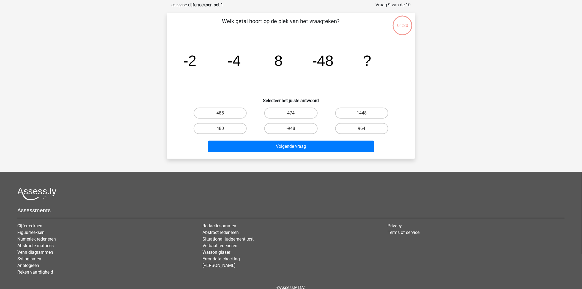
scroll to position [27, 0]
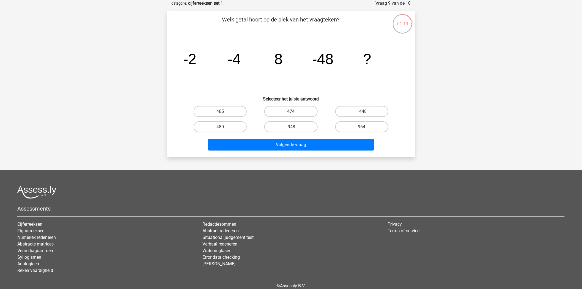
click at [293, 115] on input "474" at bounding box center [293, 113] width 4 height 4
radio input "true"
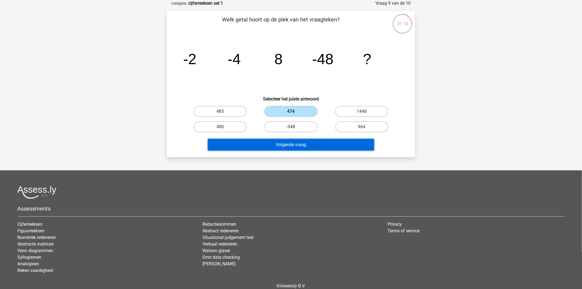
click at [296, 146] on button "Volgende vraag" at bounding box center [291, 145] width 166 height 12
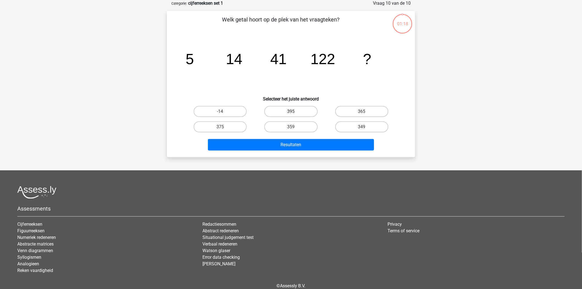
click at [296, 114] on label "395" at bounding box center [290, 111] width 53 height 11
click at [294, 114] on input "395" at bounding box center [293, 113] width 4 height 4
radio input "true"
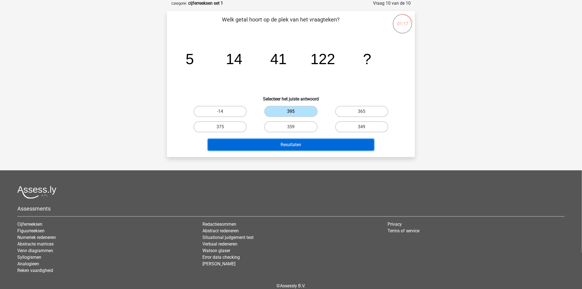
click at [294, 142] on button "Resultaten" at bounding box center [291, 145] width 166 height 12
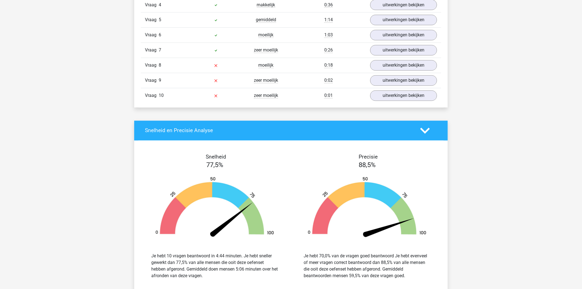
scroll to position [336, 0]
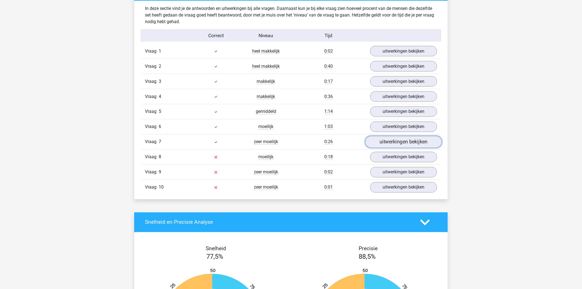
click at [417, 142] on link "uitwerkingen bekijken" at bounding box center [403, 142] width 77 height 12
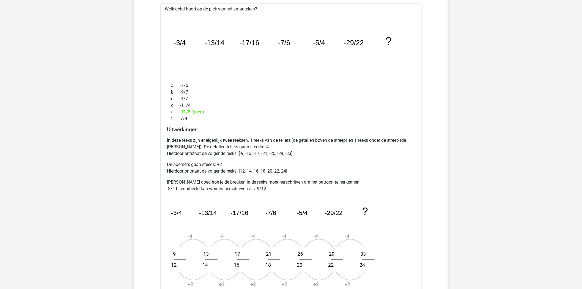
scroll to position [520, 0]
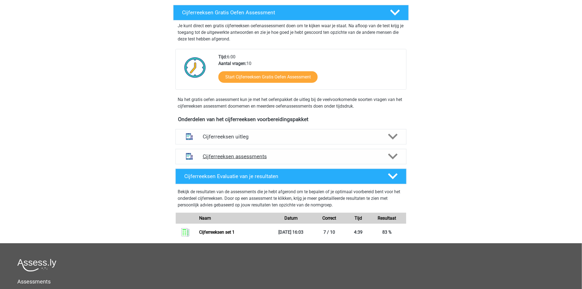
scroll to position [122, 0]
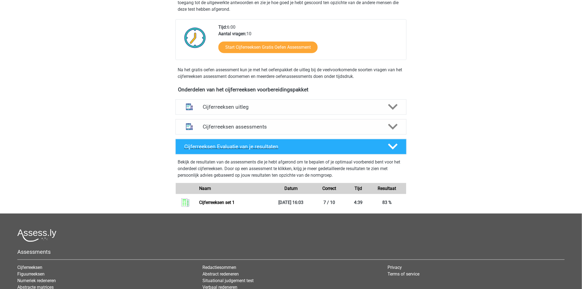
click at [388, 150] on div at bounding box center [392, 147] width 18 height 10
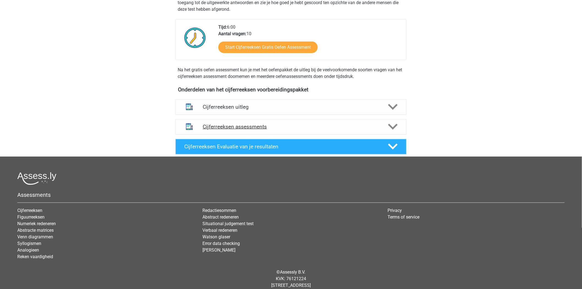
click at [395, 131] on icon at bounding box center [393, 127] width 10 height 10
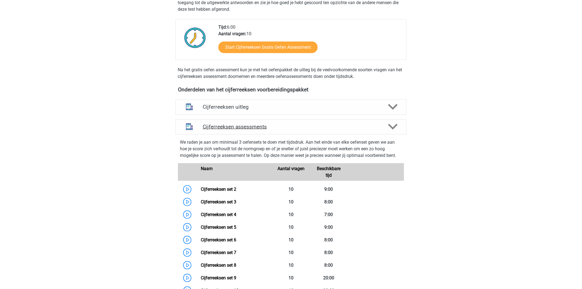
click at [395, 130] on polygon at bounding box center [393, 127] width 10 height 6
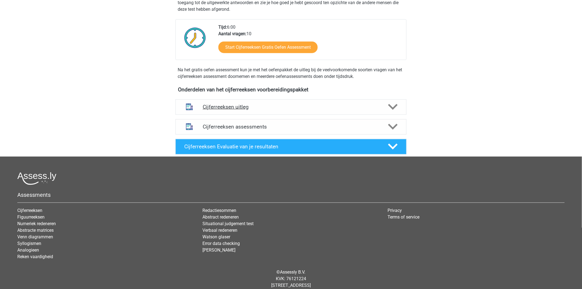
click at [391, 110] on polygon at bounding box center [393, 107] width 10 height 6
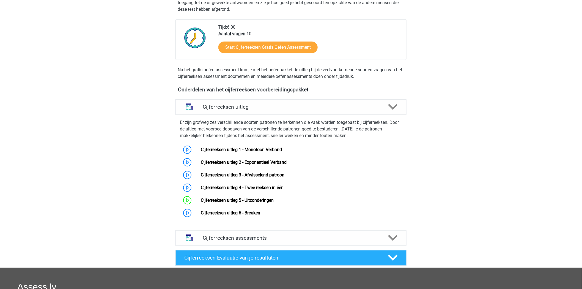
click at [391, 110] on polygon at bounding box center [393, 107] width 10 height 6
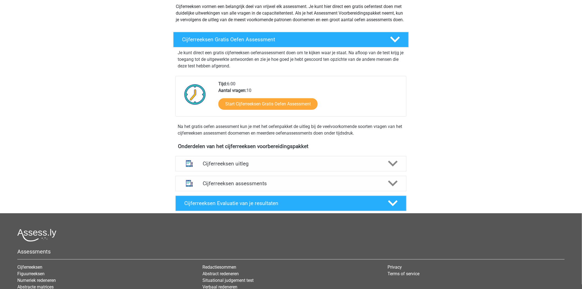
scroll to position [0, 0]
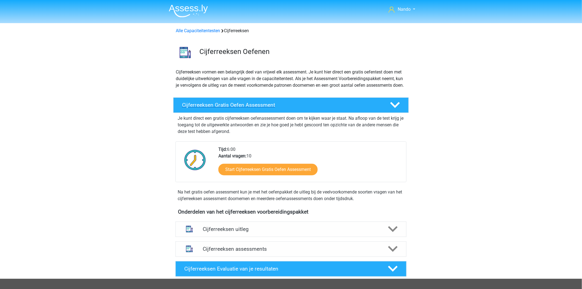
click at [393, 108] on polygon at bounding box center [395, 105] width 10 height 6
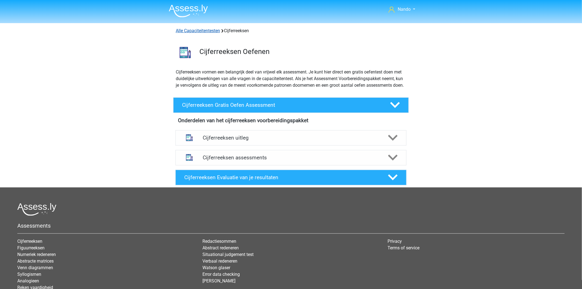
click at [206, 30] on link "Alle Capaciteitentesten" at bounding box center [198, 30] width 44 height 5
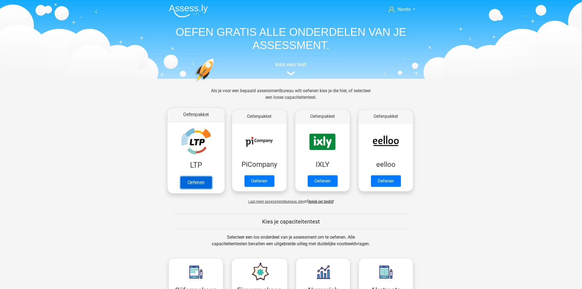
click at [203, 180] on link "Oefenen" at bounding box center [195, 182] width 31 height 12
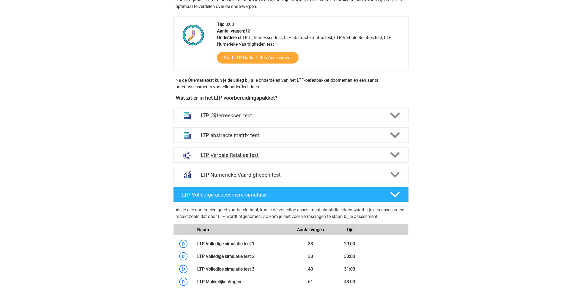
scroll to position [122, 0]
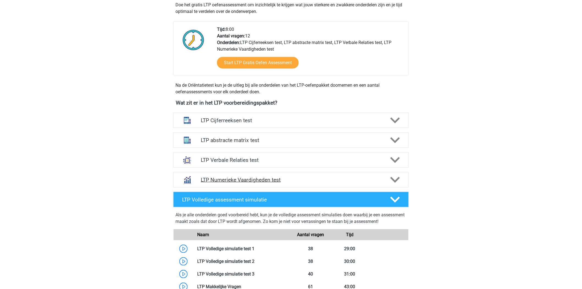
click at [403, 179] on div at bounding box center [394, 180] width 19 height 10
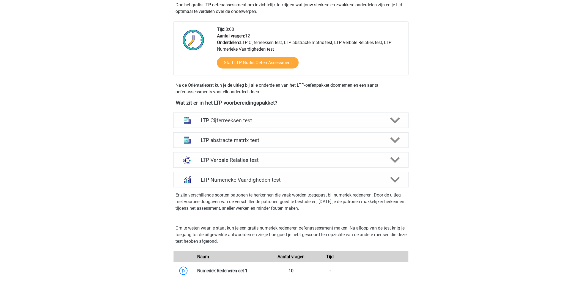
click at [218, 177] on h4 "LTP Numerieke Vaardigheden test" at bounding box center [291, 180] width 180 height 6
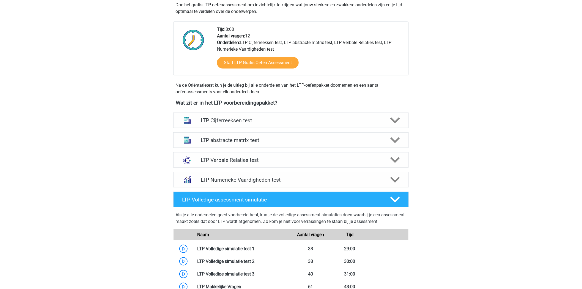
click at [218, 183] on div "LTP Numerieke Vaardigheden test" at bounding box center [290, 179] width 235 height 15
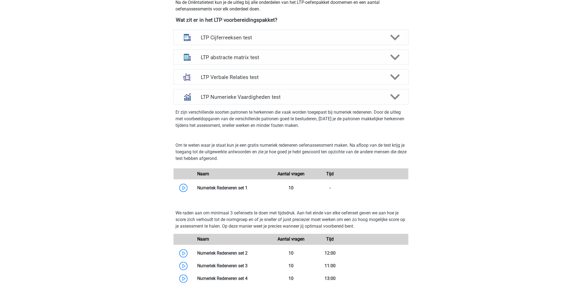
scroll to position [214, 0]
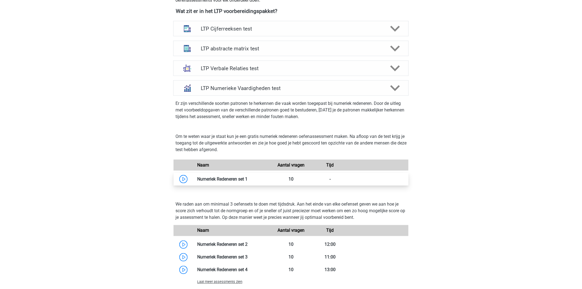
click at [247, 180] on link at bounding box center [247, 178] width 0 height 5
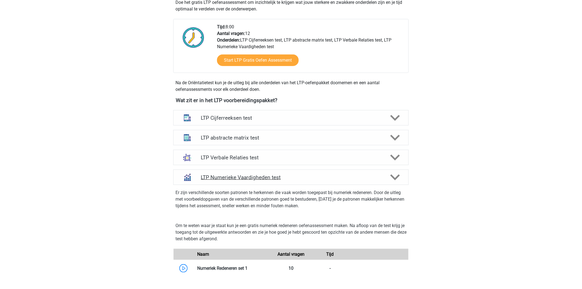
scroll to position [122, 0]
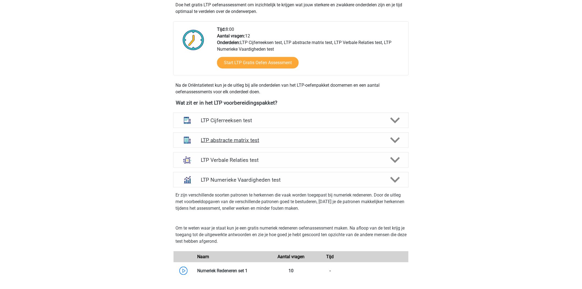
click at [398, 138] on polygon at bounding box center [395, 140] width 10 height 6
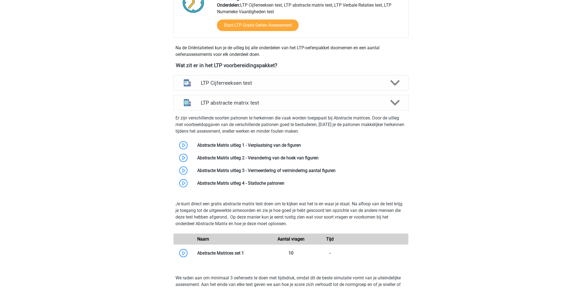
scroll to position [214, 0]
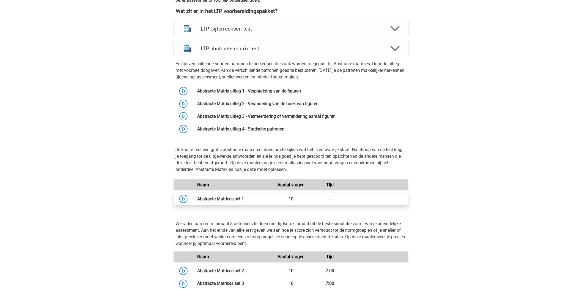
click at [244, 200] on link at bounding box center [244, 198] width 0 height 5
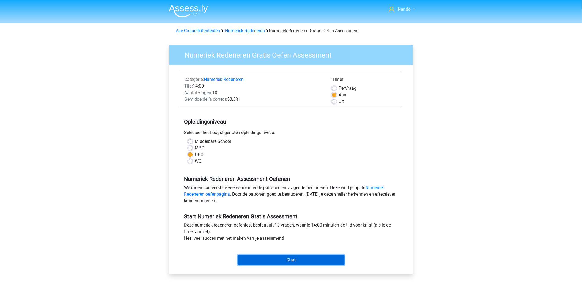
click at [259, 258] on input "Start" at bounding box center [291, 260] width 107 height 10
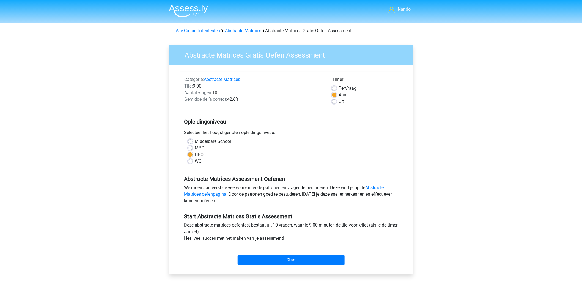
click at [279, 253] on div "Start" at bounding box center [291, 255] width 222 height 19
click at [280, 259] on input "Start" at bounding box center [291, 260] width 107 height 10
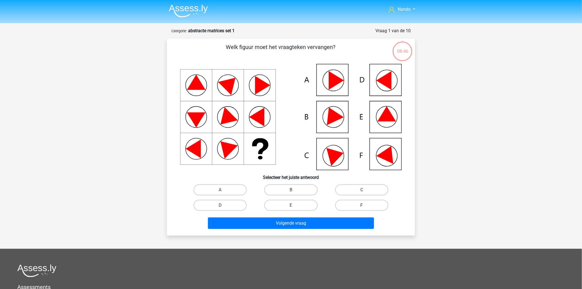
click at [356, 206] on label "F" at bounding box center [361, 205] width 53 height 11
click at [362, 206] on input "F" at bounding box center [364, 207] width 4 height 4
radio input "true"
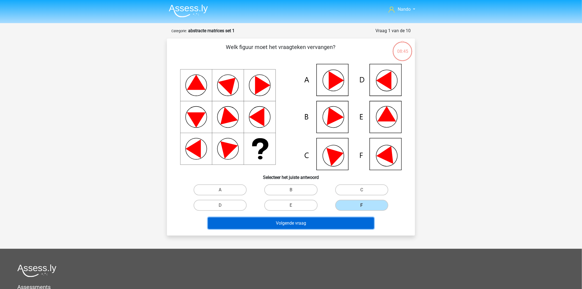
click at [314, 222] on button "Volgende vraag" at bounding box center [291, 223] width 166 height 12
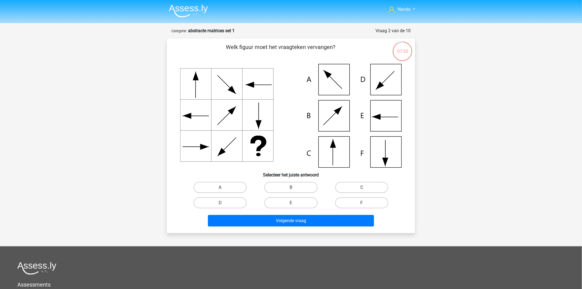
click at [345, 186] on label "C" at bounding box center [361, 187] width 53 height 11
click at [362, 187] on input "C" at bounding box center [364, 189] width 4 height 4
radio input "true"
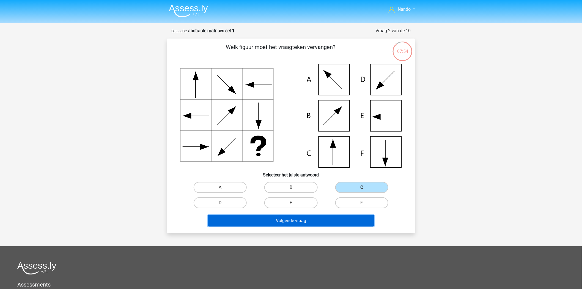
click at [294, 217] on button "Volgende vraag" at bounding box center [291, 221] width 166 height 12
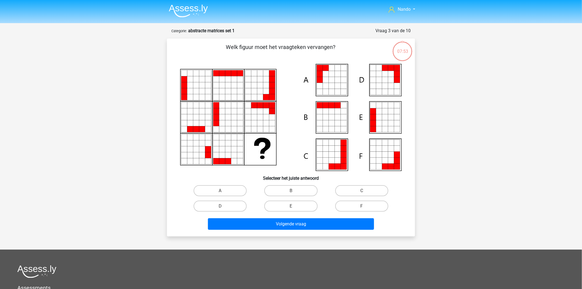
scroll to position [27, 0]
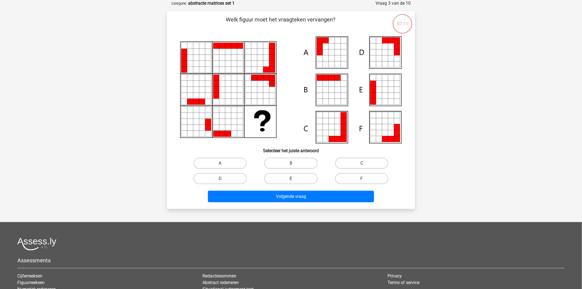
click at [272, 177] on label "E" at bounding box center [290, 178] width 53 height 11
click at [291, 178] on input "E" at bounding box center [293, 180] width 4 height 4
radio input "true"
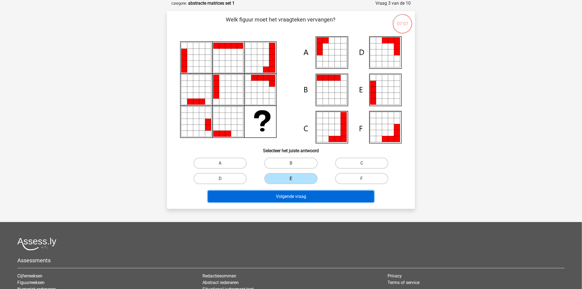
click at [296, 196] on button "Volgende vraag" at bounding box center [291, 197] width 166 height 12
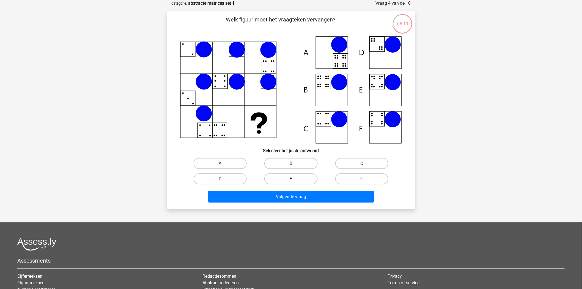
click at [288, 162] on label "B" at bounding box center [290, 163] width 53 height 11
click at [291, 163] on input "B" at bounding box center [293, 165] width 4 height 4
radio input "true"
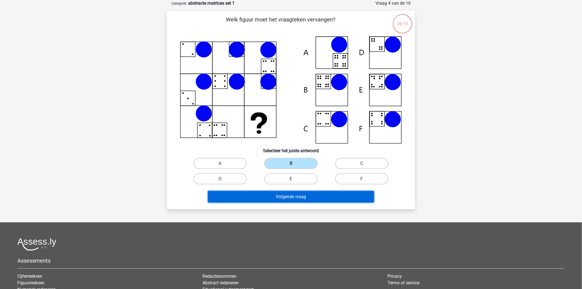
click at [301, 195] on button "Volgende vraag" at bounding box center [291, 197] width 166 height 12
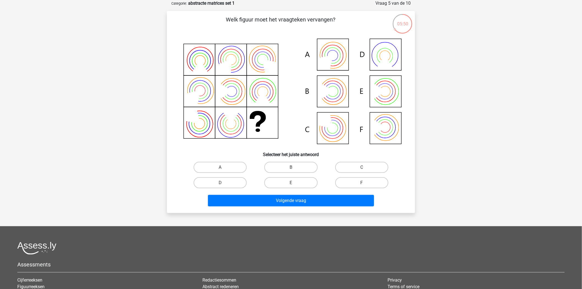
click at [293, 167] on input "B" at bounding box center [293, 169] width 4 height 4
radio input "true"
click at [346, 180] on label "F" at bounding box center [361, 182] width 53 height 11
click at [362, 183] on input "F" at bounding box center [364, 185] width 4 height 4
radio input "true"
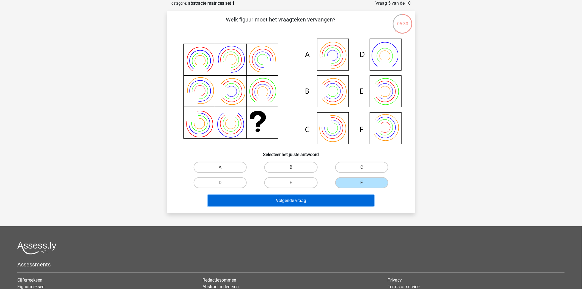
click at [345, 197] on button "Volgende vraag" at bounding box center [291, 201] width 166 height 12
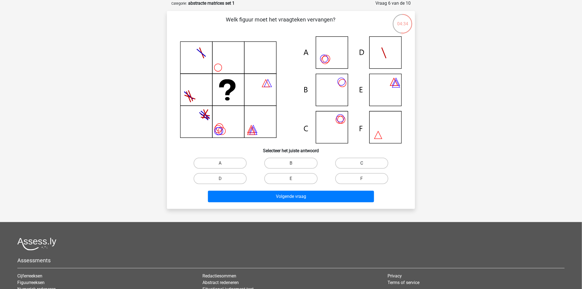
click at [360, 161] on label "C" at bounding box center [361, 163] width 53 height 11
click at [362, 163] on input "C" at bounding box center [364, 165] width 4 height 4
radio input "true"
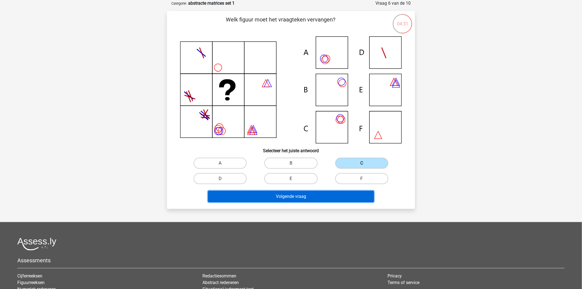
click at [288, 196] on button "Volgende vraag" at bounding box center [291, 197] width 166 height 12
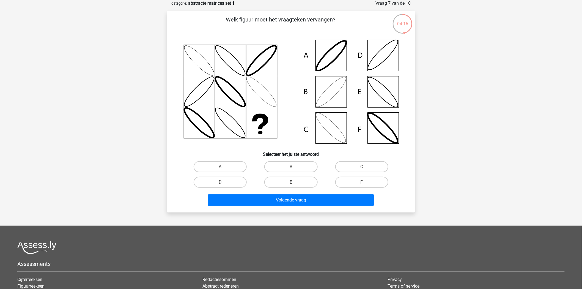
click at [362, 170] on input "C" at bounding box center [364, 169] width 4 height 4
radio input "true"
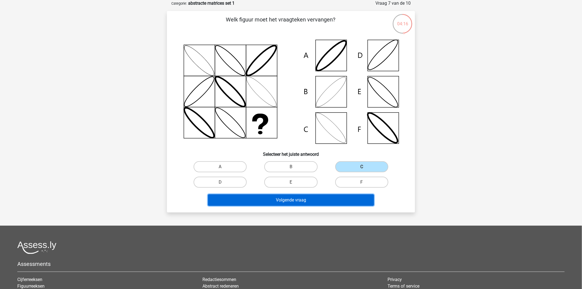
click at [279, 200] on button "Volgende vraag" at bounding box center [291, 200] width 166 height 12
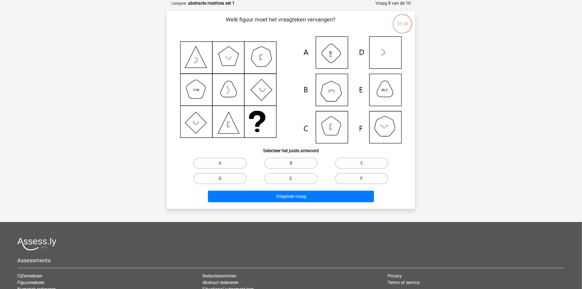
click at [345, 177] on label "F" at bounding box center [361, 178] width 53 height 11
click at [362, 178] on input "F" at bounding box center [364, 180] width 4 height 4
radio input "true"
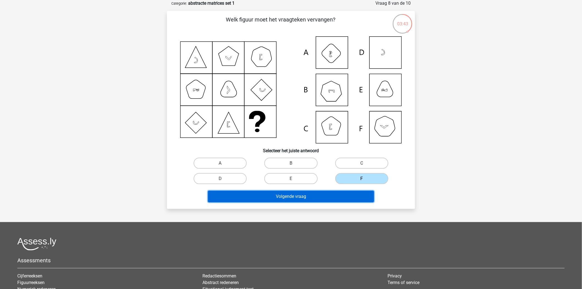
click at [344, 193] on button "Volgende vraag" at bounding box center [291, 197] width 166 height 12
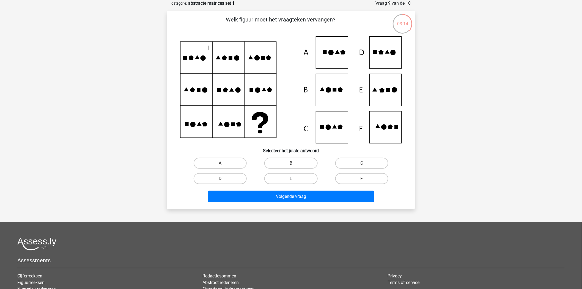
click at [289, 180] on label "E" at bounding box center [290, 178] width 53 height 11
click at [291, 180] on input "E" at bounding box center [293, 180] width 4 height 4
radio input "true"
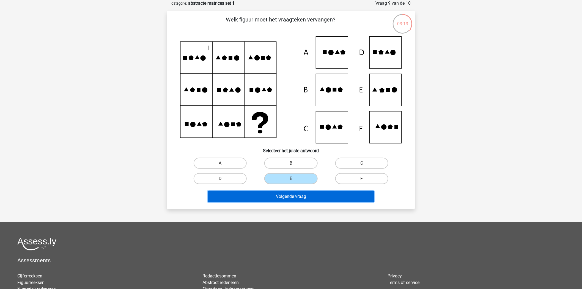
click at [295, 194] on button "Volgende vraag" at bounding box center [291, 197] width 166 height 12
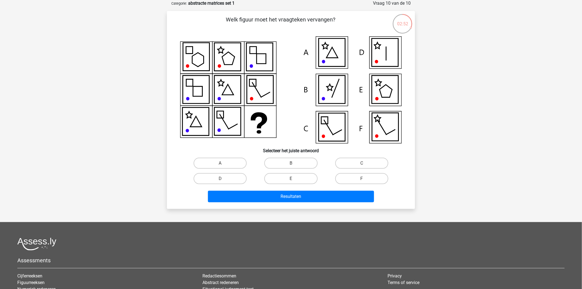
click at [330, 54] on icon at bounding box center [332, 52] width 26 height 28
click at [289, 163] on label "B" at bounding box center [290, 163] width 53 height 11
click at [291, 163] on input "B" at bounding box center [293, 165] width 4 height 4
radio input "true"
click at [355, 179] on label "F" at bounding box center [361, 178] width 53 height 11
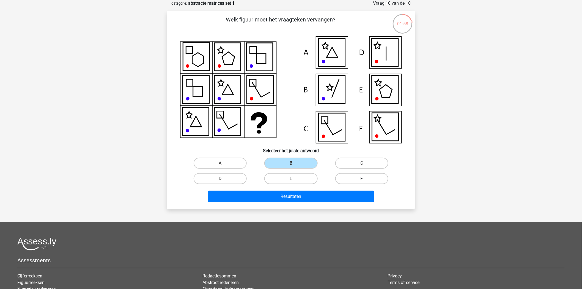
click at [362, 179] on input "F" at bounding box center [364, 180] width 4 height 4
radio input "true"
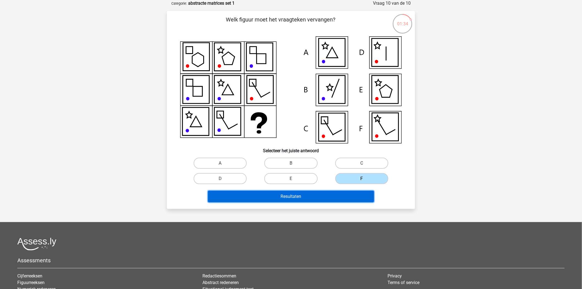
click at [312, 194] on button "Resultaten" at bounding box center [291, 197] width 166 height 12
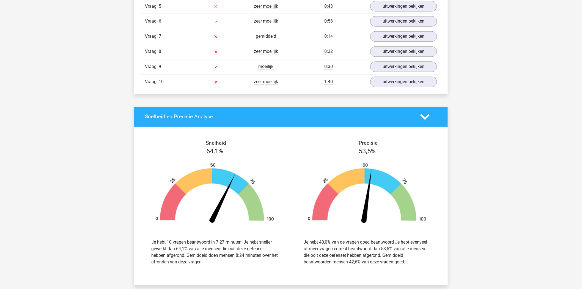
scroll to position [336, 0]
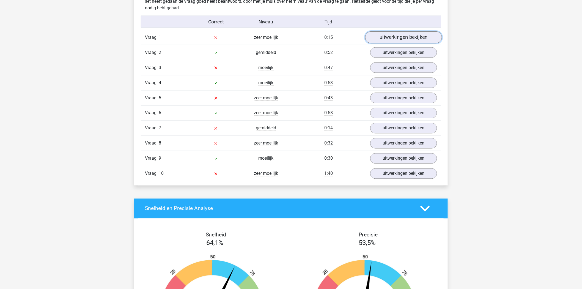
click at [410, 36] on link "uitwerkingen bekijken" at bounding box center [403, 37] width 77 height 12
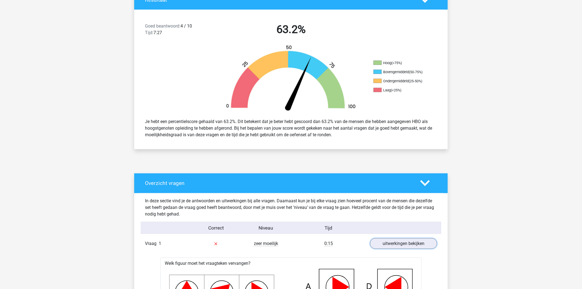
scroll to position [183, 0]
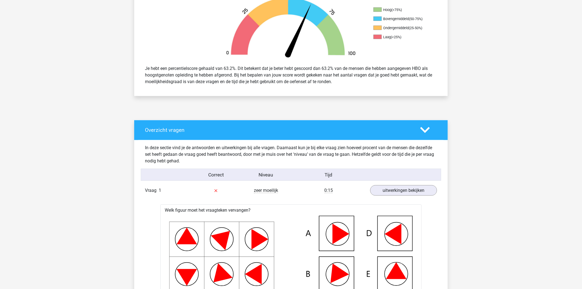
click at [428, 129] on polygon at bounding box center [425, 130] width 10 height 6
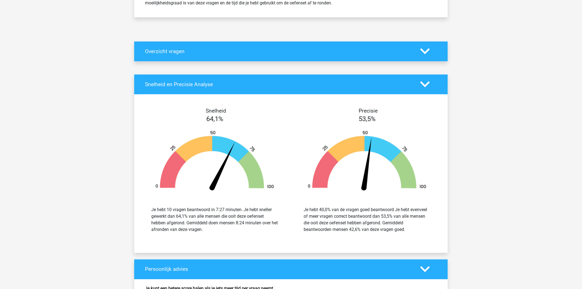
scroll to position [214, 0]
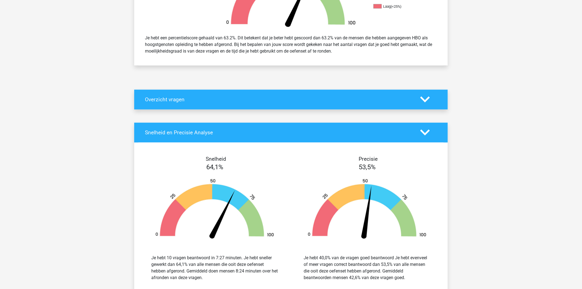
click at [424, 100] on polygon at bounding box center [425, 100] width 10 height 6
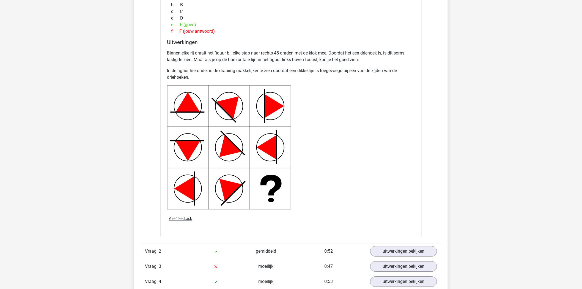
scroll to position [611, 0]
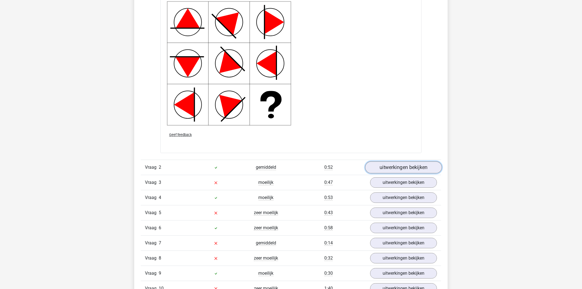
click at [403, 163] on link "uitwerkingen bekijken" at bounding box center [403, 167] width 77 height 12
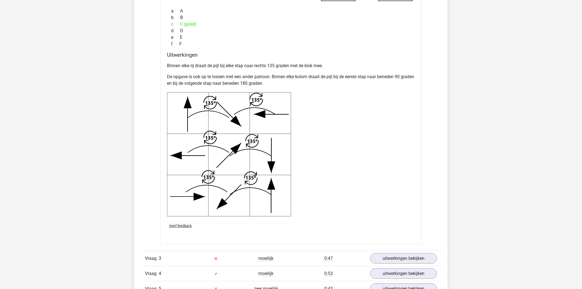
scroll to position [1008, 0]
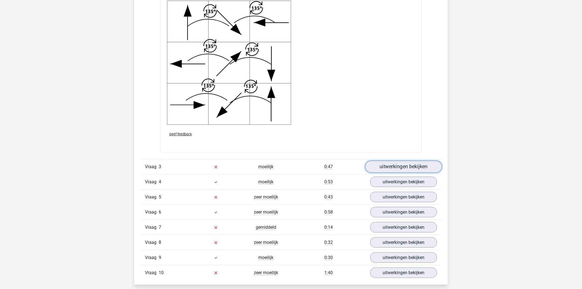
click at [391, 166] on link "uitwerkingen bekijken" at bounding box center [403, 167] width 77 height 12
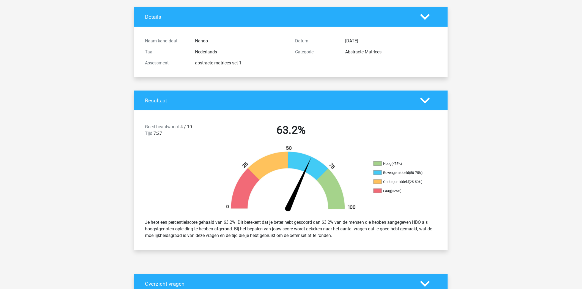
scroll to position [0, 0]
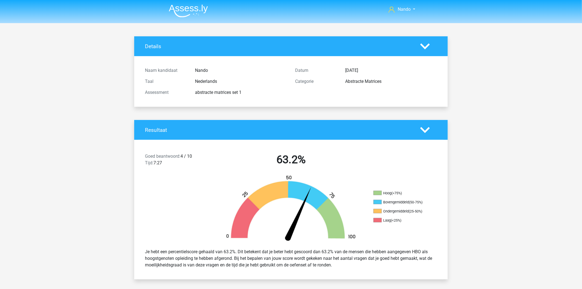
click at [423, 130] on polygon at bounding box center [425, 130] width 10 height 6
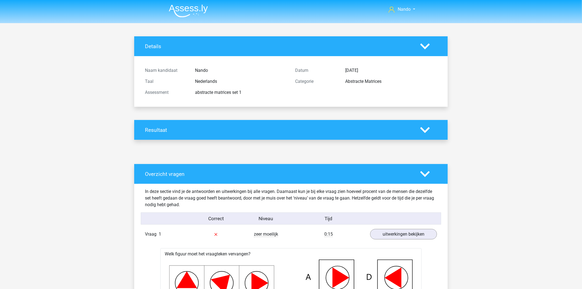
click at [428, 177] on icon at bounding box center [425, 174] width 10 height 10
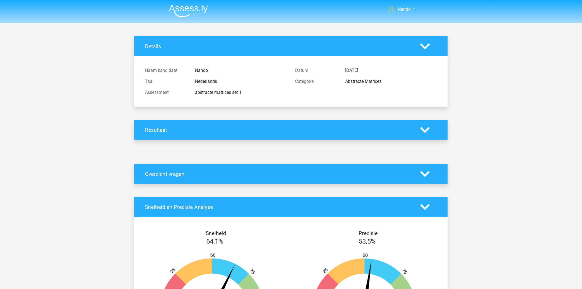
click at [427, 208] on icon at bounding box center [425, 207] width 10 height 10
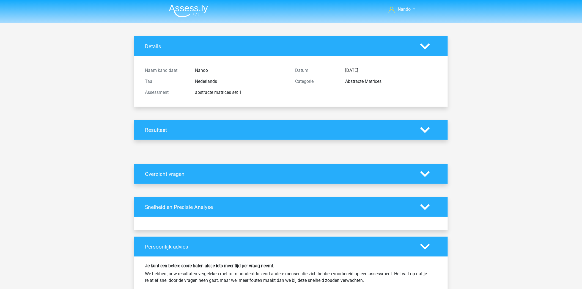
scroll to position [153, 0]
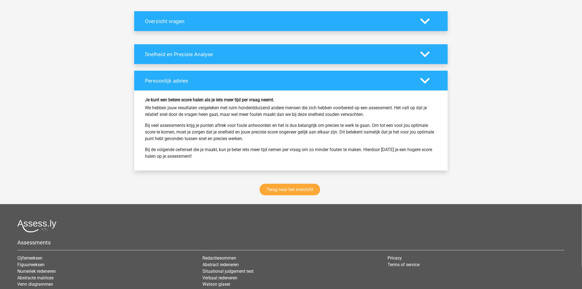
click at [427, 82] on icon at bounding box center [425, 81] width 10 height 10
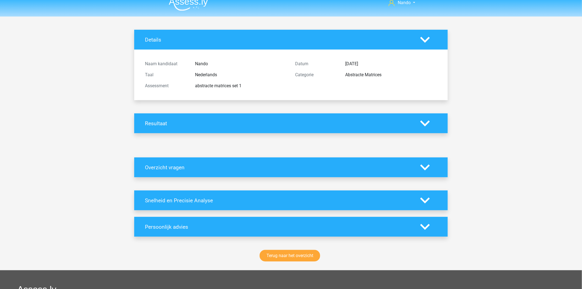
scroll to position [0, 0]
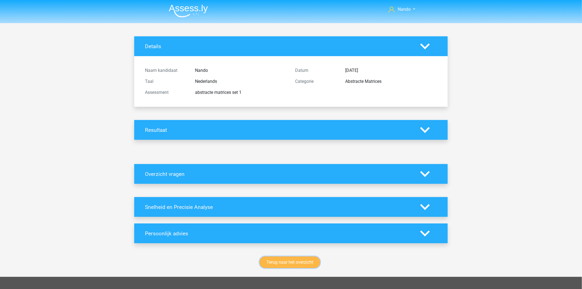
click at [286, 261] on link "Terug naar het overzicht" at bounding box center [290, 262] width 60 height 12
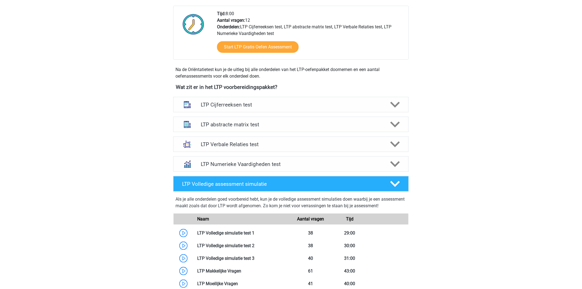
scroll to position [122, 0]
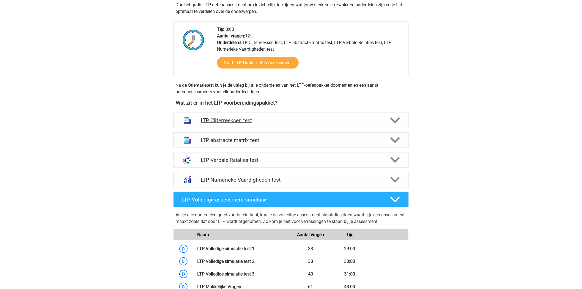
click at [393, 116] on icon at bounding box center [395, 120] width 10 height 10
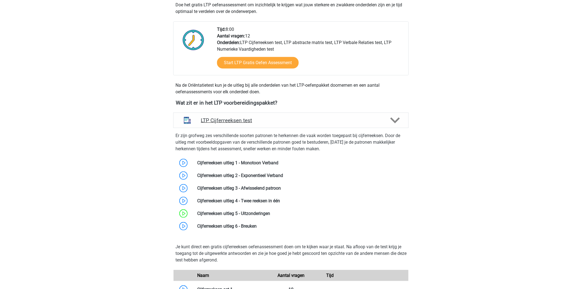
click at [393, 120] on polygon at bounding box center [395, 120] width 10 height 6
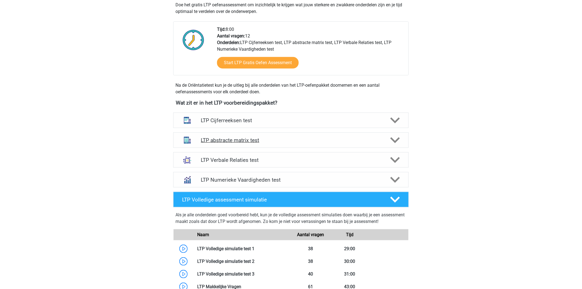
click at [394, 139] on icon at bounding box center [395, 140] width 10 height 10
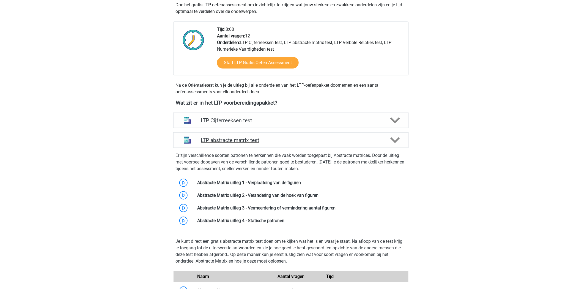
click at [394, 139] on icon at bounding box center [395, 140] width 10 height 10
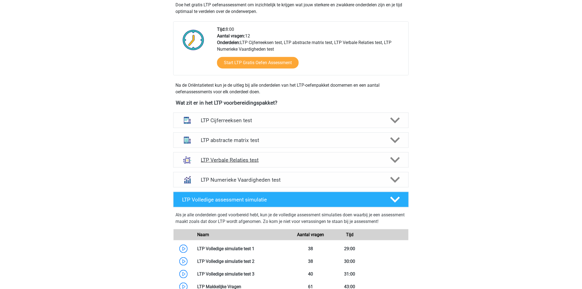
click at [397, 163] on icon at bounding box center [395, 160] width 10 height 10
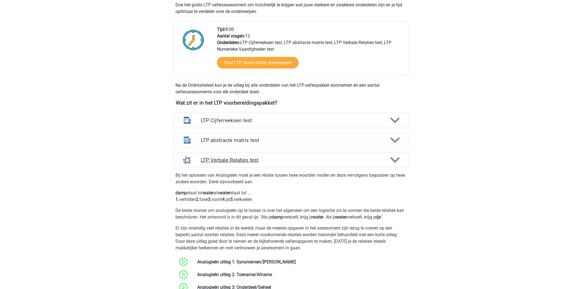
click at [397, 163] on icon at bounding box center [395, 160] width 10 height 10
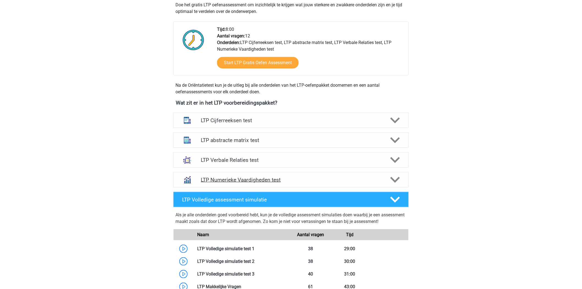
click at [394, 175] on icon at bounding box center [395, 180] width 10 height 10
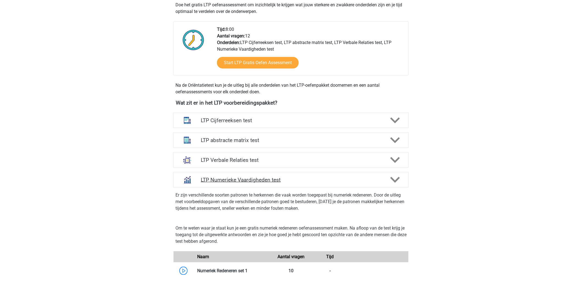
click at [394, 175] on icon at bounding box center [395, 180] width 10 height 10
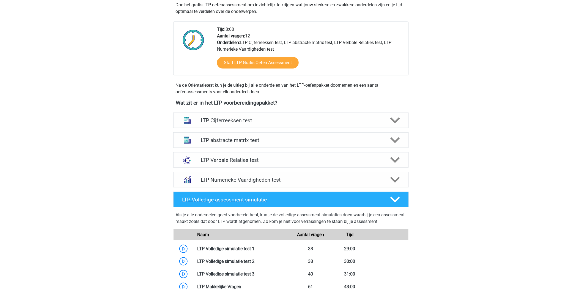
click at [401, 199] on div at bounding box center [394, 200] width 19 height 10
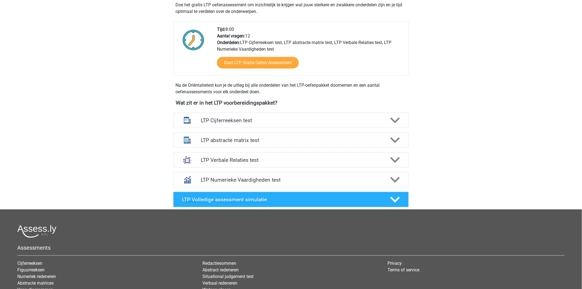
click at [399, 199] on icon at bounding box center [395, 200] width 10 height 10
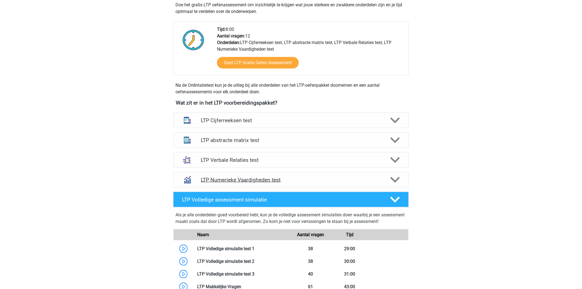
click at [400, 179] on div at bounding box center [394, 180] width 19 height 10
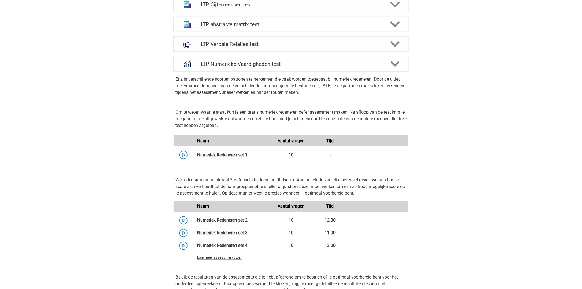
scroll to position [183, 0]
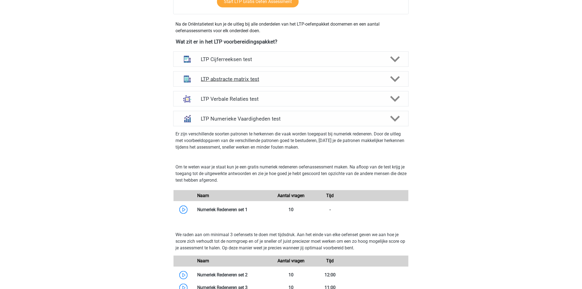
click at [398, 79] on icon at bounding box center [395, 79] width 10 height 10
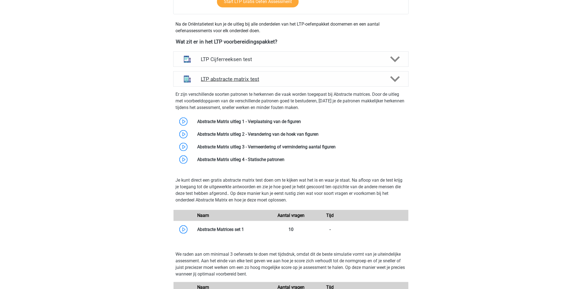
click at [398, 79] on icon at bounding box center [395, 79] width 10 height 10
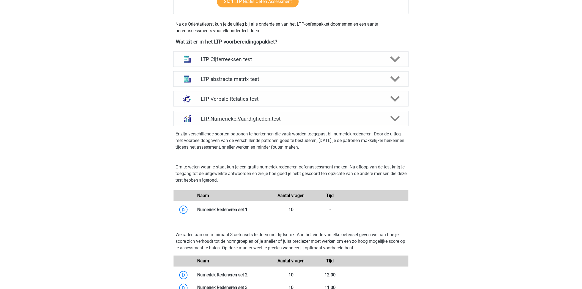
click at [395, 118] on icon at bounding box center [395, 119] width 10 height 10
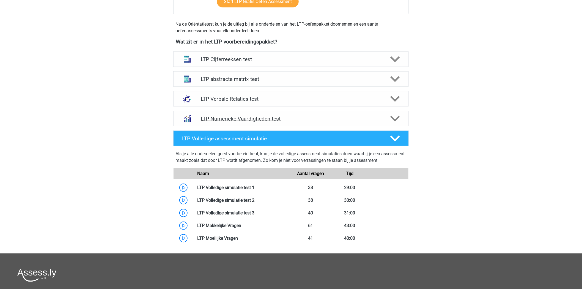
click at [225, 118] on h4 "LTP Numerieke Vaardigheden test" at bounding box center [291, 118] width 180 height 6
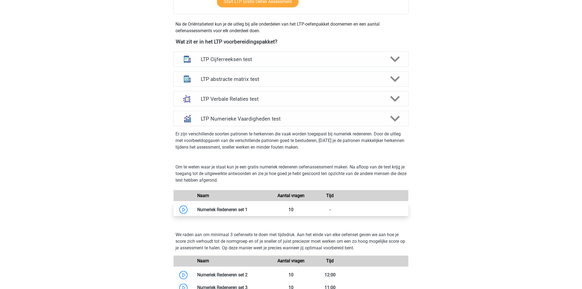
click at [247, 207] on link at bounding box center [247, 209] width 0 height 5
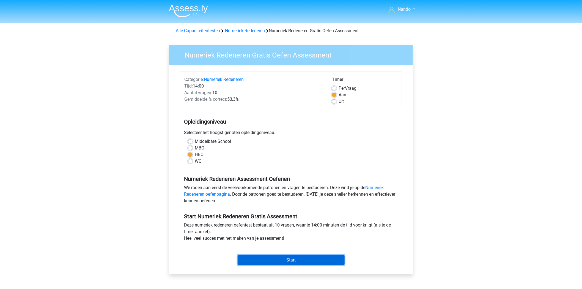
click at [276, 259] on input "Start" at bounding box center [291, 260] width 107 height 10
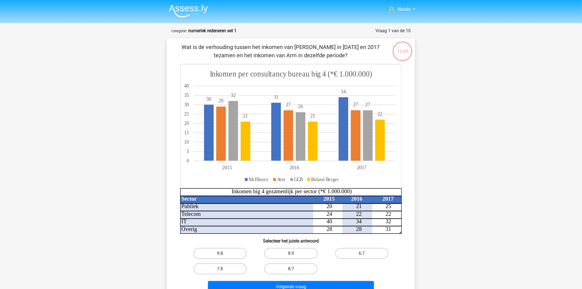
click at [287, 267] on label "8:7" at bounding box center [290, 268] width 53 height 11
click at [291, 269] on input "8:7" at bounding box center [293, 271] width 4 height 4
radio input "true"
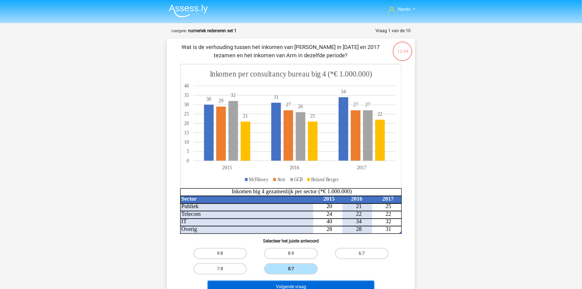
click at [285, 282] on button "Volgende vraag" at bounding box center [291, 287] width 166 height 12
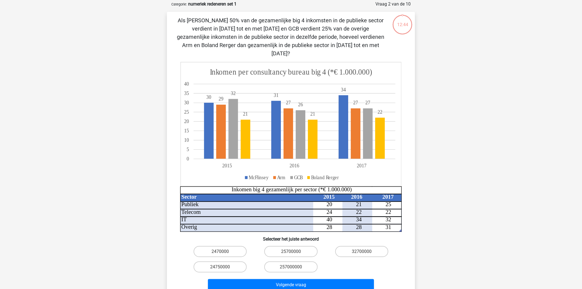
scroll to position [27, 0]
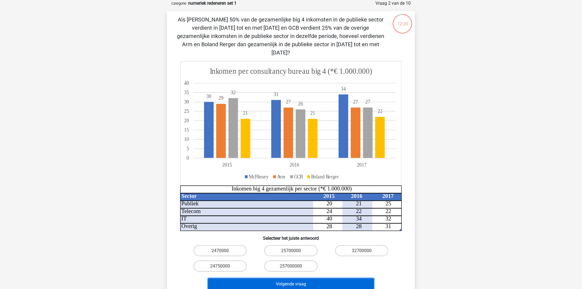
click at [290, 278] on button "Volgende vraag" at bounding box center [291, 284] width 166 height 12
click at [301, 260] on label "257000000" at bounding box center [290, 265] width 53 height 11
click at [294, 266] on input "257000000" at bounding box center [293, 268] width 4 height 4
radio input "true"
click at [299, 278] on button "Volgende vraag" at bounding box center [291, 284] width 166 height 12
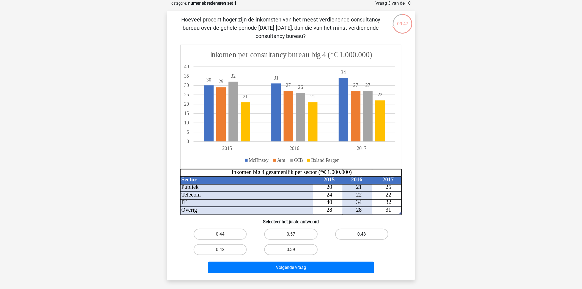
click at [356, 231] on label "0.48" at bounding box center [361, 233] width 53 height 11
click at [362, 234] on input "0.48" at bounding box center [364, 236] width 4 height 4
radio input "true"
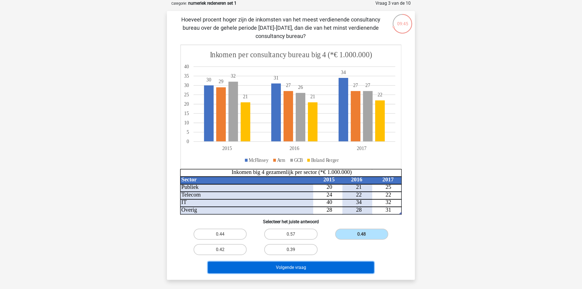
click at [315, 264] on button "Volgende vraag" at bounding box center [291, 267] width 166 height 12
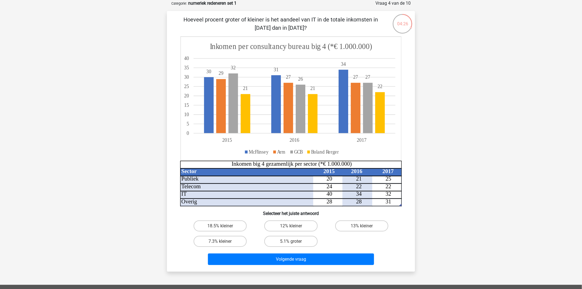
click at [346, 242] on div "18.5% kleiner 12% kleiner 13% kleiner 7.3% kleiner 5.1% groter" at bounding box center [291, 233] width 212 height 31
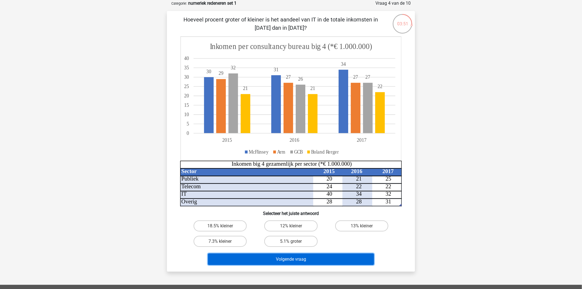
click at [310, 253] on button "Volgende vraag" at bounding box center [291, 259] width 166 height 12
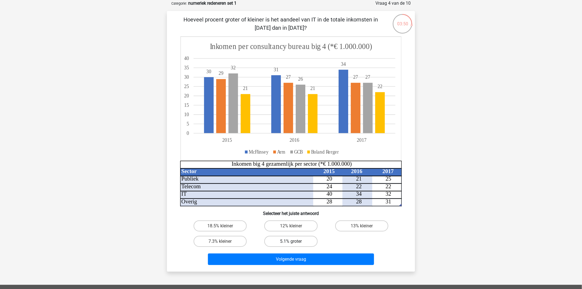
click at [302, 243] on label "5.1% groter" at bounding box center [290, 241] width 53 height 11
click at [294, 243] on input "5.1% groter" at bounding box center [293, 243] width 4 height 4
radio input "true"
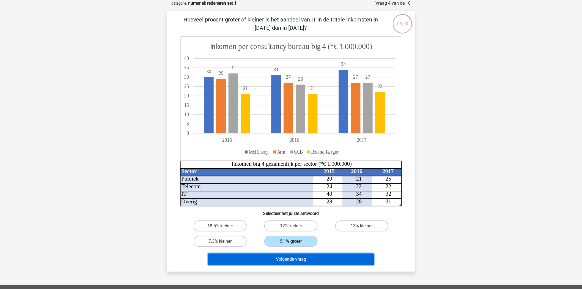
click at [301, 255] on button "Volgende vraag" at bounding box center [291, 259] width 166 height 12
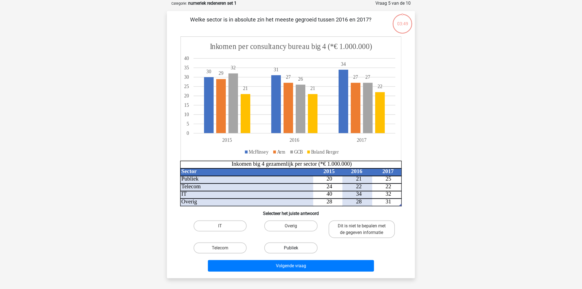
click at [301, 248] on label "Publiek" at bounding box center [290, 247] width 53 height 11
click at [294, 248] on input "Publiek" at bounding box center [293, 250] width 4 height 4
radio input "true"
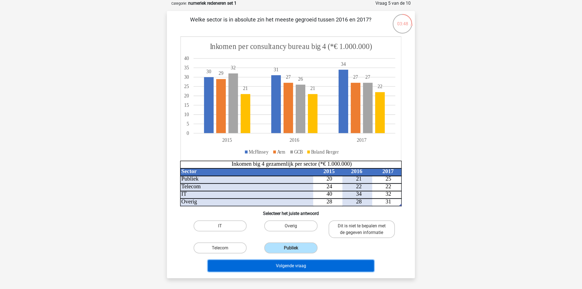
click at [300, 265] on button "Volgende vraag" at bounding box center [291, 266] width 166 height 12
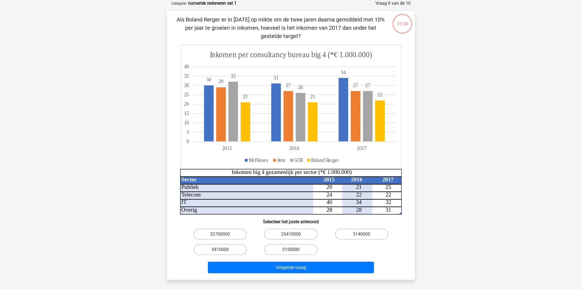
click at [300, 250] on label "3150000" at bounding box center [290, 249] width 53 height 11
click at [294, 250] on input "3150000" at bounding box center [293, 251] width 4 height 4
radio input "true"
click at [295, 272] on div "Volgende vraag" at bounding box center [291, 268] width 212 height 14
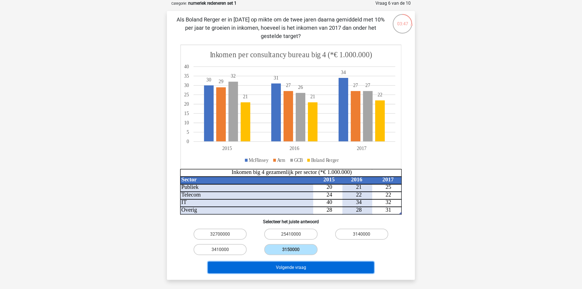
click at [292, 261] on button "Volgende vraag" at bounding box center [291, 267] width 166 height 12
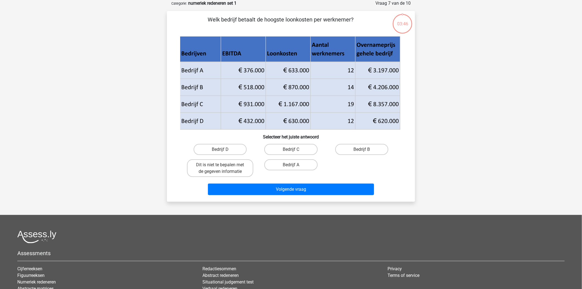
click at [291, 267] on li "Redactiesommen" at bounding box center [290, 268] width 177 height 7
click at [300, 195] on div "Volgende vraag" at bounding box center [291, 190] width 212 height 14
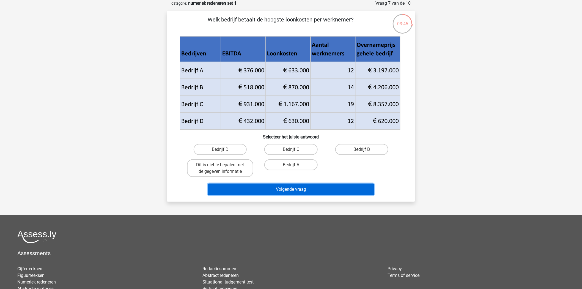
click at [299, 191] on button "Volgende vraag" at bounding box center [291, 189] width 166 height 12
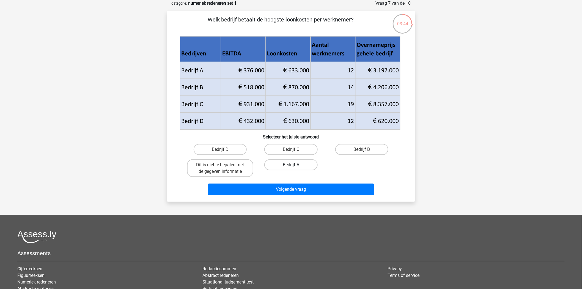
click at [298, 164] on label "Bedrijf A" at bounding box center [290, 164] width 53 height 11
click at [294, 165] on input "Bedrijf A" at bounding box center [293, 167] width 4 height 4
radio input "true"
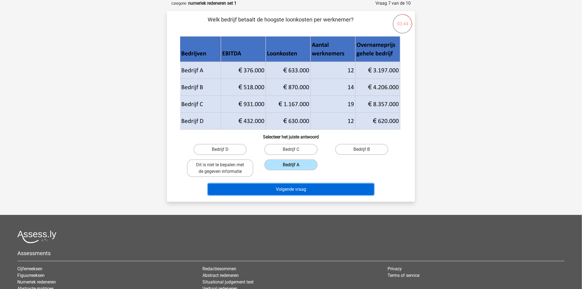
click at [296, 184] on button "Volgende vraag" at bounding box center [291, 189] width 166 height 12
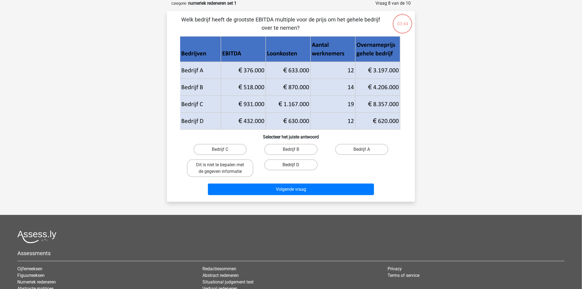
click at [296, 164] on label "Bedrijf D" at bounding box center [290, 164] width 53 height 11
click at [294, 165] on input "Bedrijf D" at bounding box center [293, 167] width 4 height 4
radio input "true"
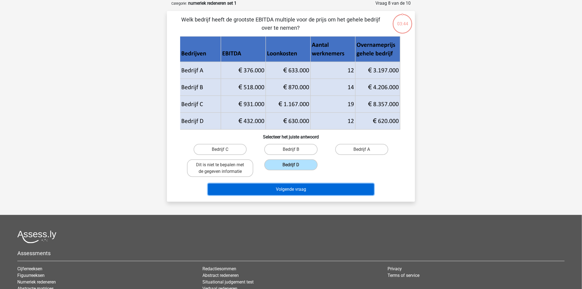
click at [294, 188] on button "Volgende vraag" at bounding box center [291, 189] width 166 height 12
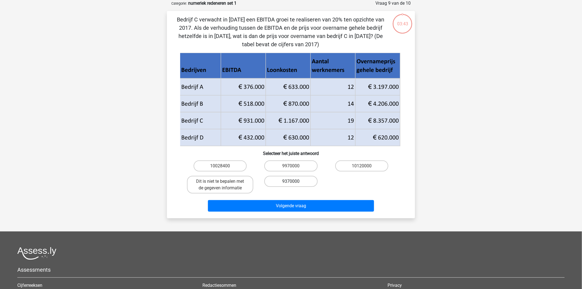
click at [293, 180] on label "9370000" at bounding box center [290, 181] width 53 height 11
click at [293, 181] on input "9370000" at bounding box center [293, 183] width 4 height 4
radio input "true"
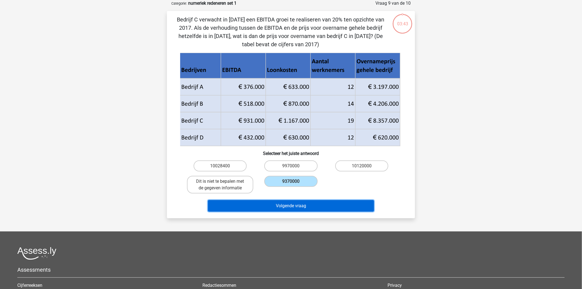
click at [292, 200] on button "Volgende vraag" at bounding box center [291, 206] width 166 height 12
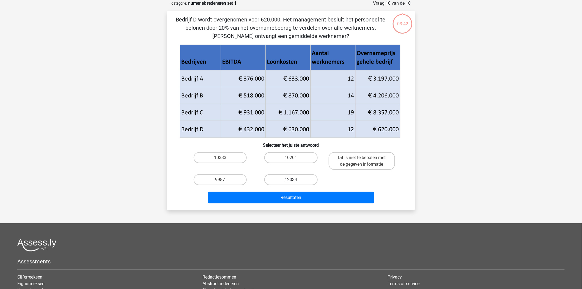
click at [291, 178] on label "12034" at bounding box center [290, 179] width 53 height 11
click at [291, 180] on input "12034" at bounding box center [293, 182] width 4 height 4
radio input "true"
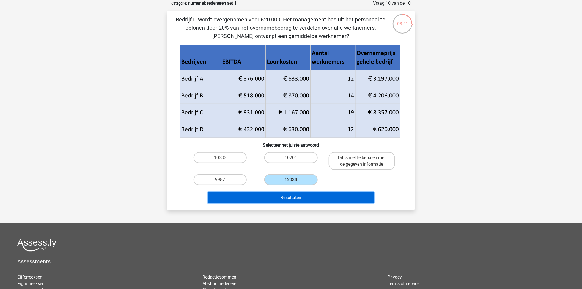
click at [289, 194] on button "Resultaten" at bounding box center [291, 198] width 166 height 12
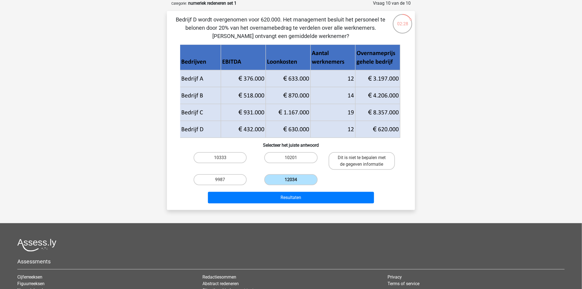
scroll to position [0, 0]
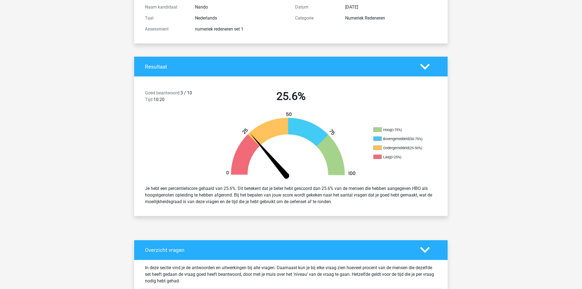
scroll to position [183, 0]
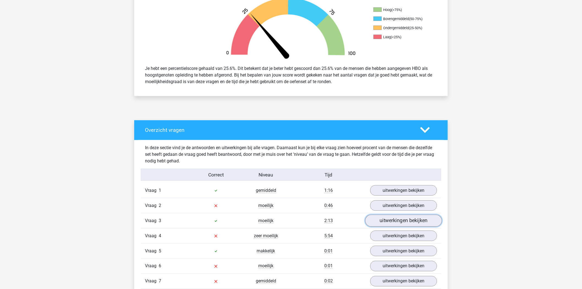
click at [409, 222] on link "uitwerkingen bekijken" at bounding box center [403, 220] width 77 height 12
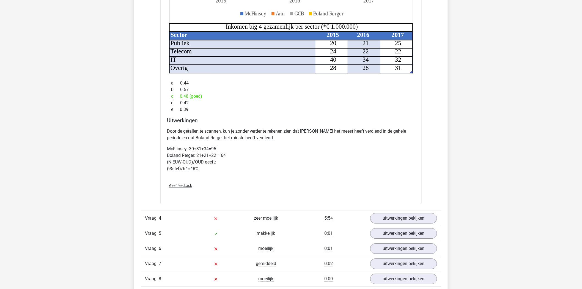
scroll to position [641, 0]
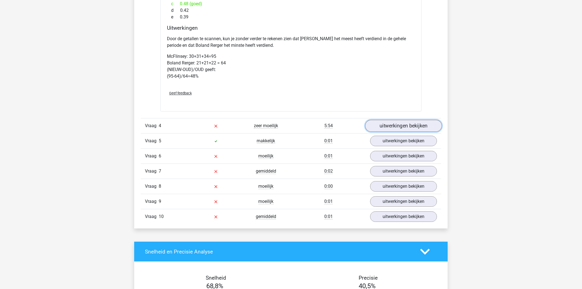
click at [384, 129] on link "uitwerkingen bekijken" at bounding box center [403, 126] width 77 height 12
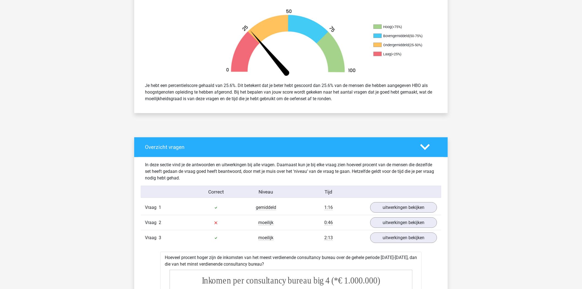
scroll to position [122, 0]
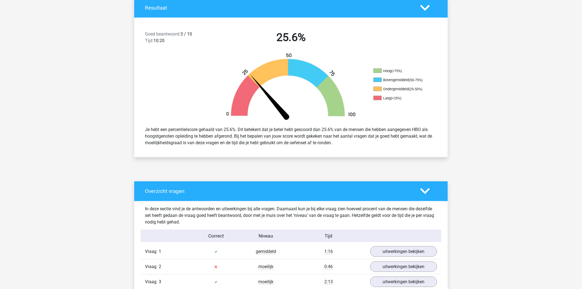
click at [428, 192] on icon at bounding box center [425, 191] width 10 height 10
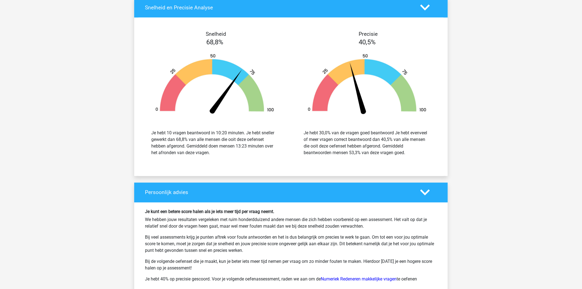
scroll to position [216, 0]
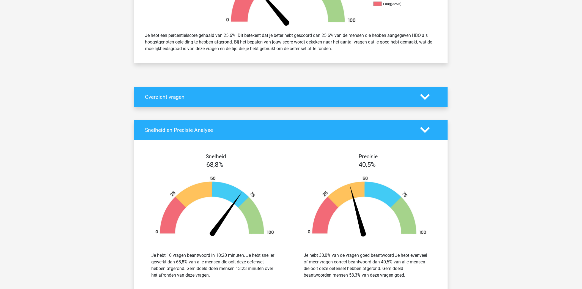
click at [422, 95] on polygon at bounding box center [425, 97] width 10 height 6
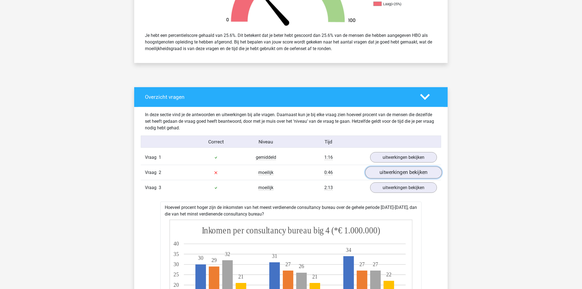
click at [382, 171] on link "uitwerkingen bekijken" at bounding box center [403, 172] width 77 height 12
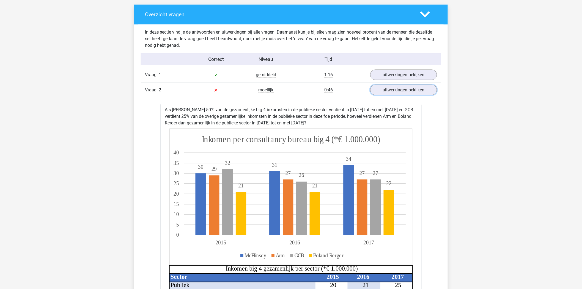
scroll to position [247, 0]
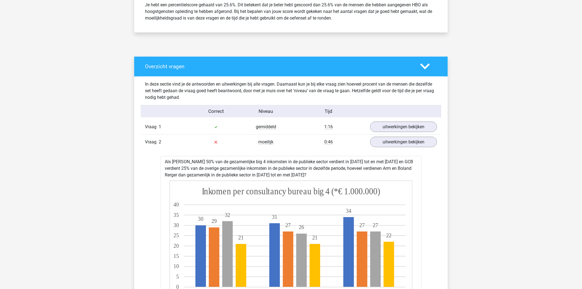
click at [425, 69] on icon at bounding box center [425, 67] width 10 height 10
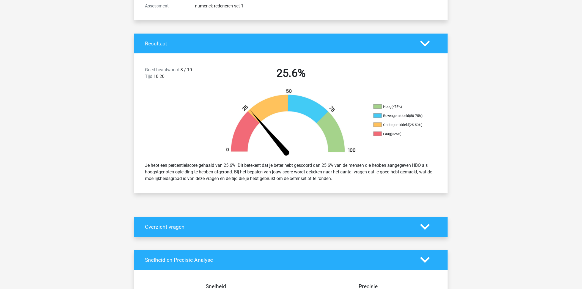
scroll to position [0, 0]
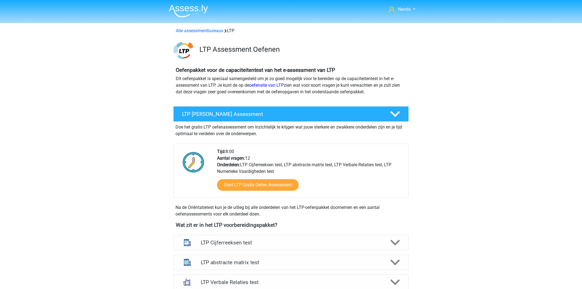
scroll to position [183, 0]
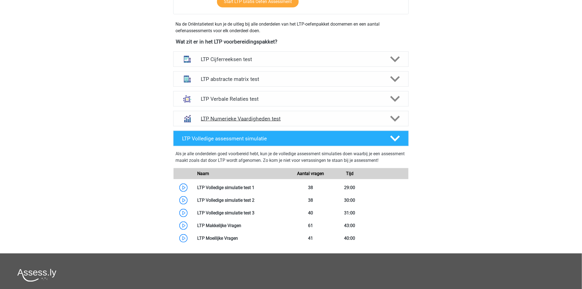
click at [395, 121] on icon at bounding box center [395, 119] width 10 height 10
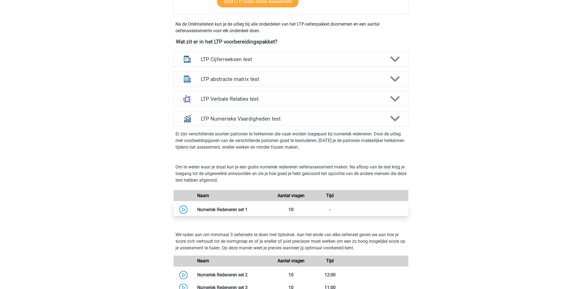
click at [247, 211] on link at bounding box center [247, 209] width 0 height 5
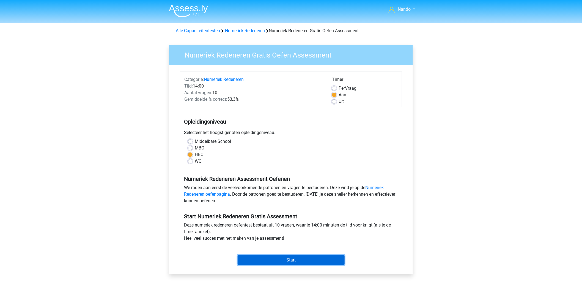
click at [272, 255] on input "Start" at bounding box center [291, 260] width 107 height 10
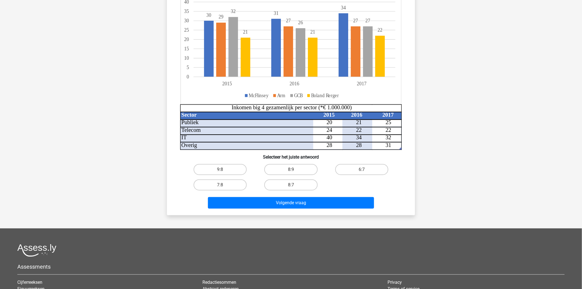
scroll to position [92, 0]
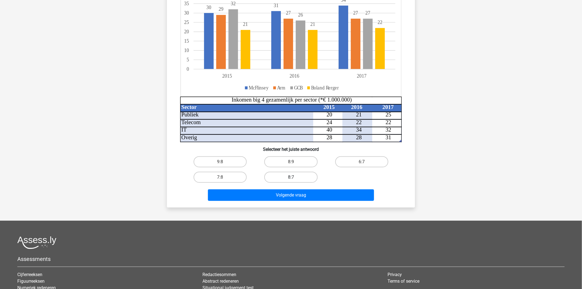
click at [300, 178] on label "8:7" at bounding box center [290, 177] width 53 height 11
click at [294, 178] on input "8:7" at bounding box center [293, 179] width 4 height 4
radio input "true"
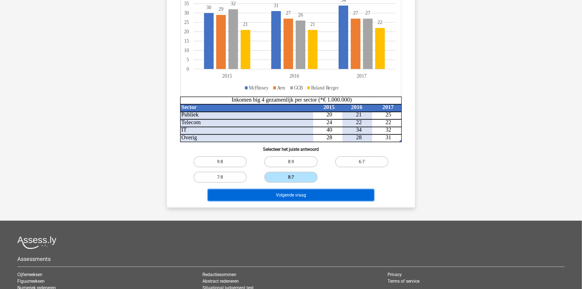
click at [298, 193] on button "Volgende vraag" at bounding box center [291, 195] width 166 height 12
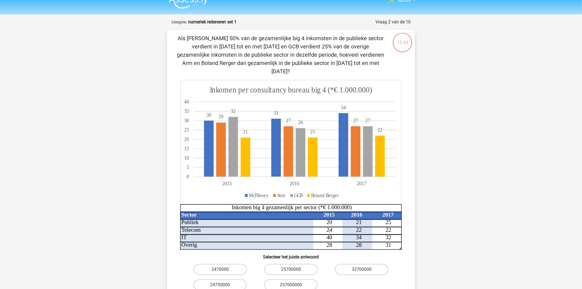
scroll to position [0, 0]
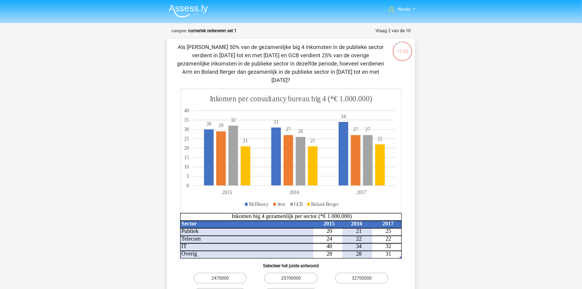
radio input "true"
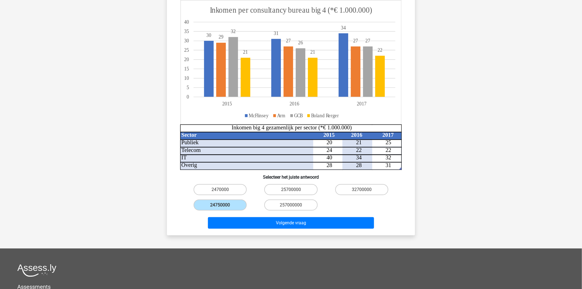
scroll to position [92, 0]
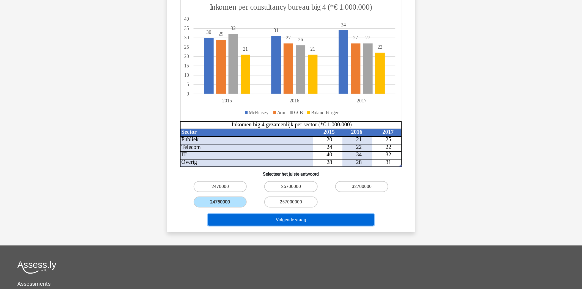
click at [301, 214] on button "Volgende vraag" at bounding box center [291, 220] width 166 height 12
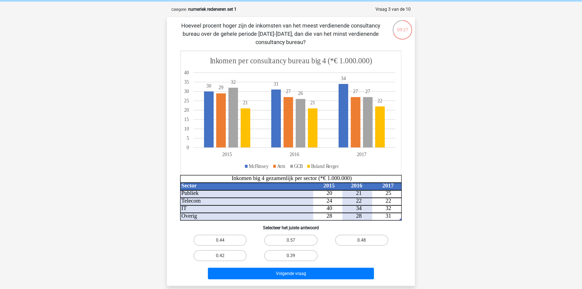
scroll to position [21, 0]
click at [290, 235] on label "0.57" at bounding box center [290, 240] width 53 height 11
click at [291, 240] on input "0.57" at bounding box center [293, 242] width 4 height 4
radio input "true"
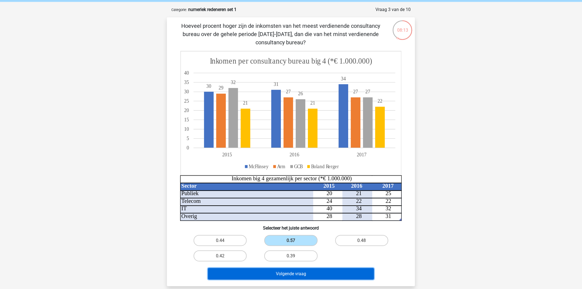
click at [286, 268] on button "Volgende vraag" at bounding box center [291, 274] width 166 height 12
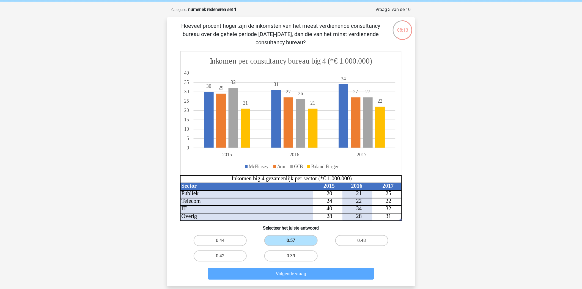
scroll to position [27, 0]
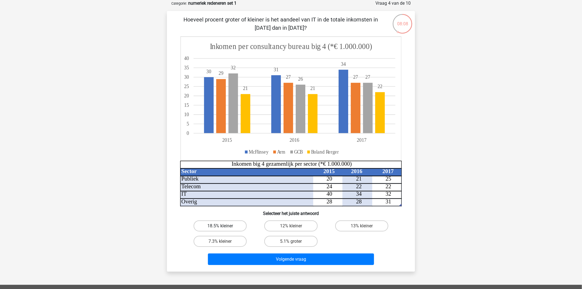
click at [232, 229] on label "18.5% kleiner" at bounding box center [220, 225] width 53 height 11
click at [224, 229] on input "18.5% kleiner" at bounding box center [222, 228] width 4 height 4
radio input "true"
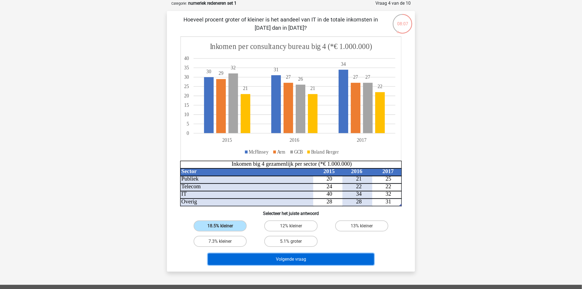
click at [262, 256] on button "Volgende vraag" at bounding box center [291, 259] width 166 height 12
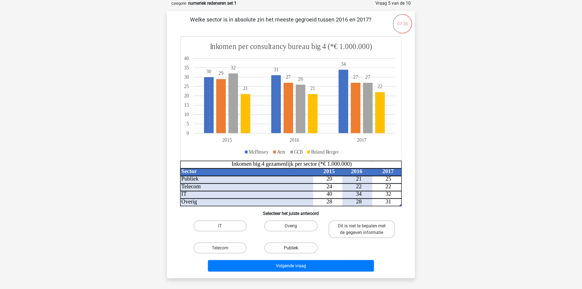
click at [302, 244] on label "Publiek" at bounding box center [290, 247] width 53 height 11
click at [294, 248] on input "Publiek" at bounding box center [293, 250] width 4 height 4
radio input "true"
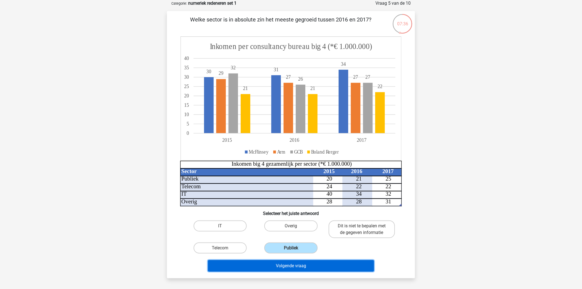
click at [300, 263] on button "Volgende vraag" at bounding box center [291, 266] width 166 height 12
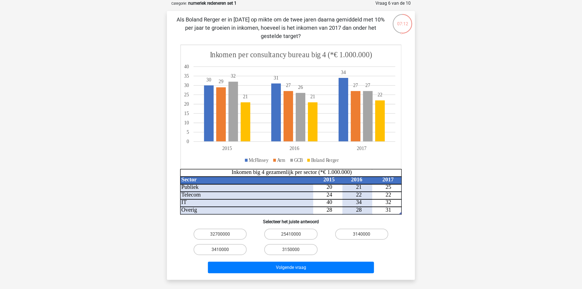
click at [248, 98] on icon at bounding box center [291, 107] width 220 height 124
click at [363, 235] on input "3140000" at bounding box center [364, 236] width 4 height 4
radio input "true"
click at [221, 249] on input "3410000" at bounding box center [222, 251] width 4 height 4
radio input "true"
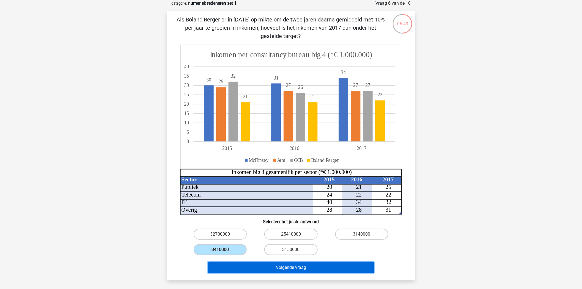
click at [257, 268] on button "Volgende vraag" at bounding box center [291, 267] width 166 height 12
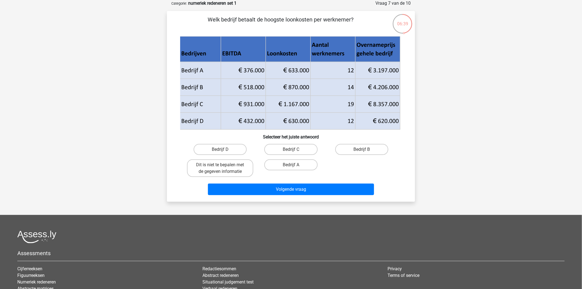
scroll to position [0, 0]
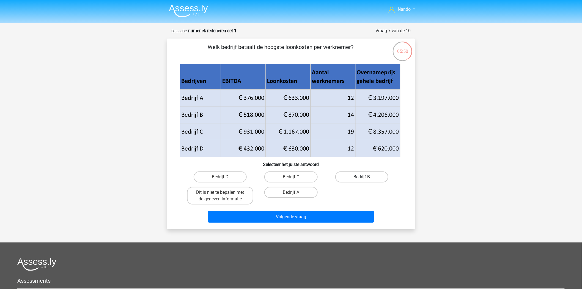
click at [350, 174] on label "Bedrijf B" at bounding box center [361, 176] width 53 height 11
click at [362, 177] on input "Bedrijf B" at bounding box center [364, 179] width 4 height 4
radio input "true"
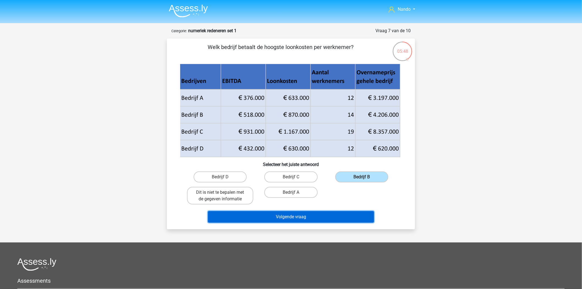
click at [307, 216] on button "Volgende vraag" at bounding box center [291, 217] width 166 height 12
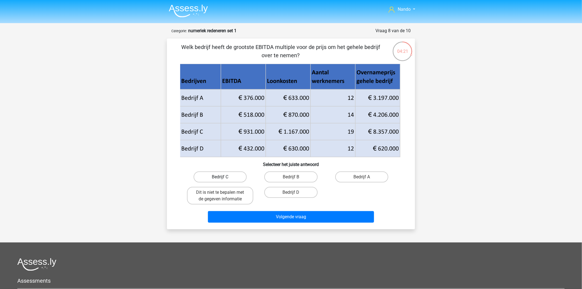
click at [225, 174] on label "Bedrijf C" at bounding box center [220, 176] width 53 height 11
click at [224, 177] on input "Bedrijf C" at bounding box center [222, 179] width 4 height 4
radio input "true"
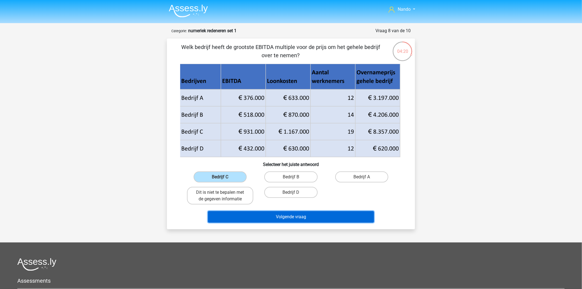
click at [283, 217] on button "Volgende vraag" at bounding box center [291, 217] width 166 height 12
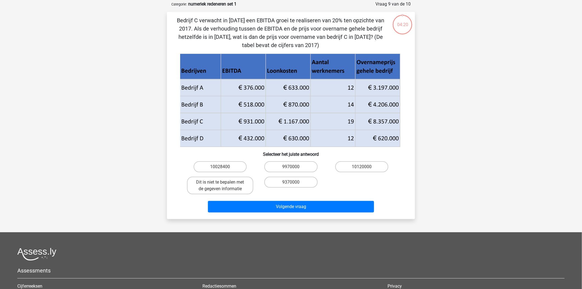
scroll to position [27, 0]
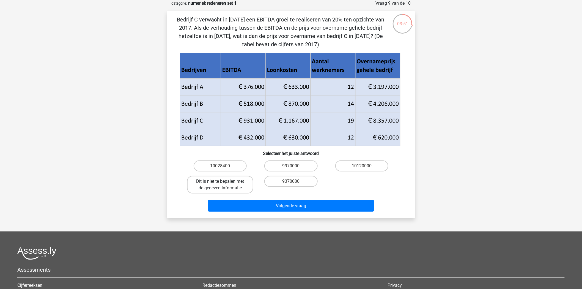
click at [234, 178] on label "Dit is niet te bepalen met de gegeven informatie" at bounding box center [220, 185] width 66 height 18
click at [224, 181] on input "Dit is niet te bepalen met de gegeven informatie" at bounding box center [222, 183] width 4 height 4
radio input "true"
click at [234, 182] on label "Dit is niet te bepalen met de gegeven informatie" at bounding box center [220, 185] width 66 height 18
click at [224, 182] on input "Dit is niet te bepalen met de gegeven informatie" at bounding box center [222, 183] width 4 height 4
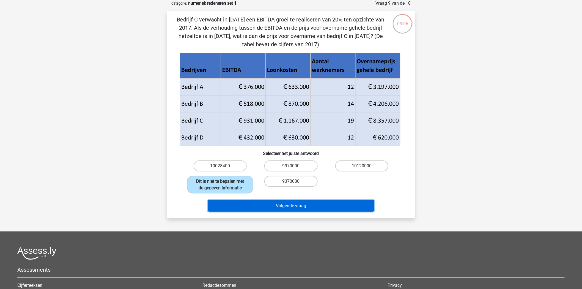
click at [310, 205] on button "Volgende vraag" at bounding box center [291, 206] width 166 height 12
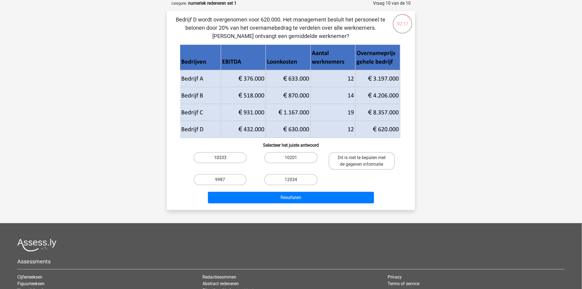
click at [233, 158] on label "10333" at bounding box center [220, 157] width 53 height 11
click at [224, 158] on input "10333" at bounding box center [222, 160] width 4 height 4
radio input "true"
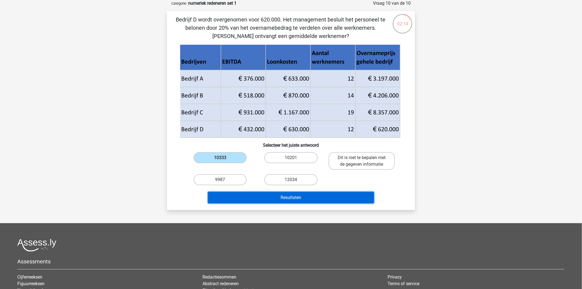
click at [274, 197] on button "Resultaten" at bounding box center [291, 198] width 166 height 12
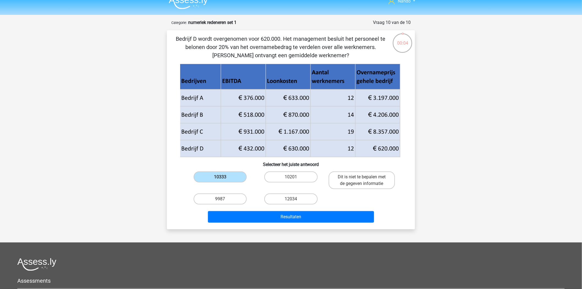
scroll to position [0, 0]
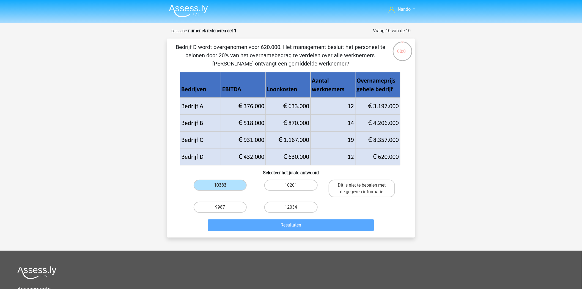
click at [184, 12] on img at bounding box center [188, 10] width 39 height 13
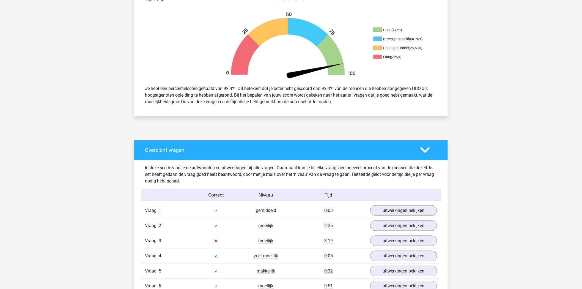
scroll to position [244, 0]
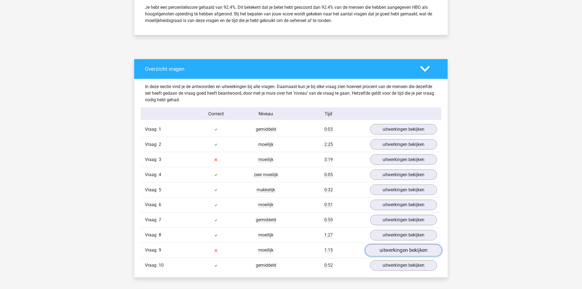
click at [427, 250] on link "uitwerkingen bekijken" at bounding box center [403, 250] width 77 height 12
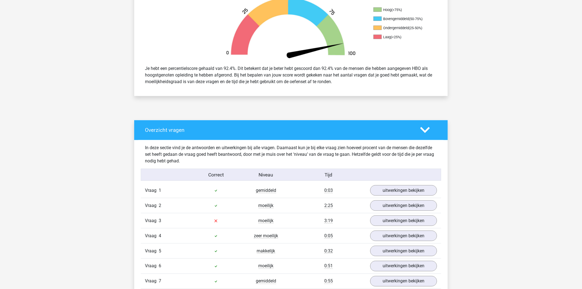
scroll to position [0, 0]
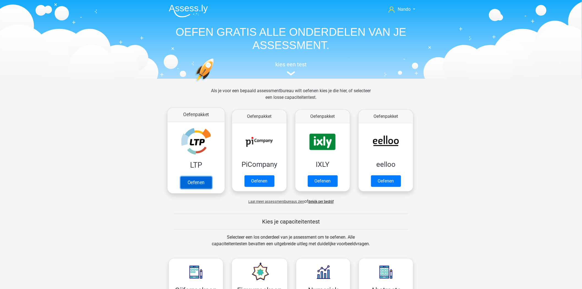
click at [197, 185] on link "Oefenen" at bounding box center [195, 182] width 31 height 12
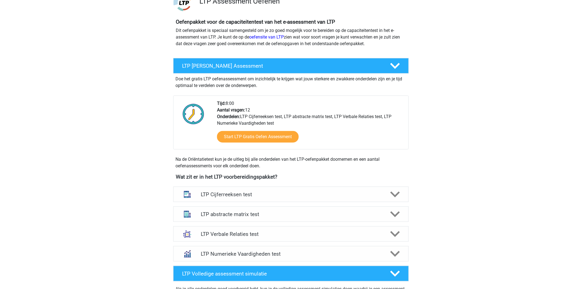
scroll to position [153, 0]
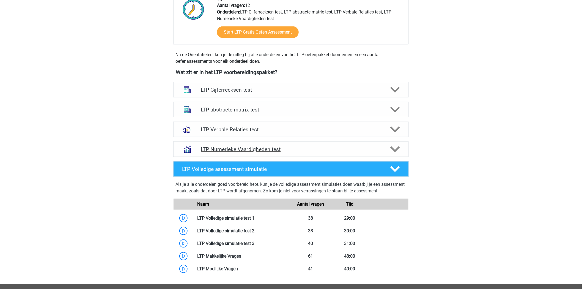
click at [389, 147] on div at bounding box center [394, 149] width 19 height 10
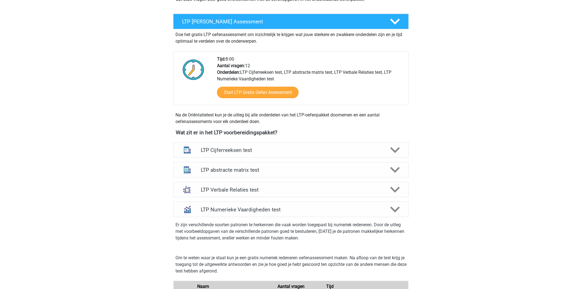
scroll to position [92, 0]
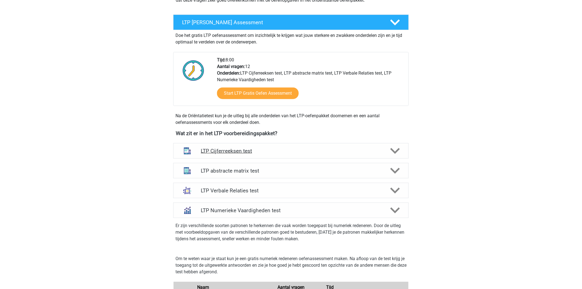
click at [394, 153] on polygon at bounding box center [395, 151] width 10 height 6
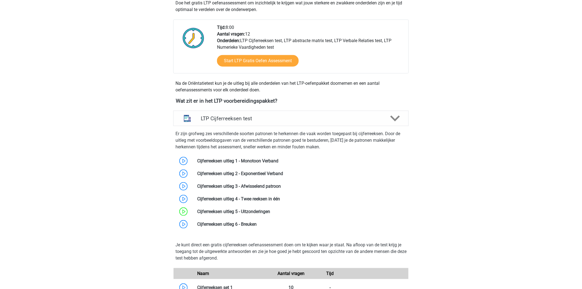
scroll to position [122, 0]
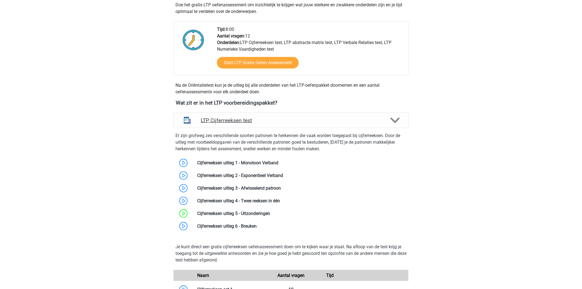
click at [400, 121] on div at bounding box center [394, 120] width 19 height 10
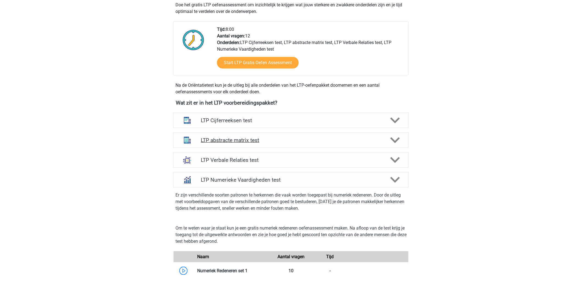
click at [391, 136] on icon at bounding box center [395, 140] width 10 height 10
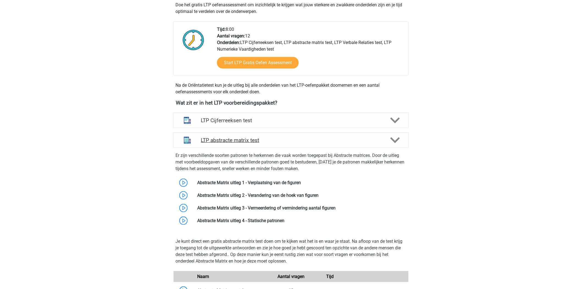
click at [397, 138] on icon at bounding box center [395, 140] width 10 height 10
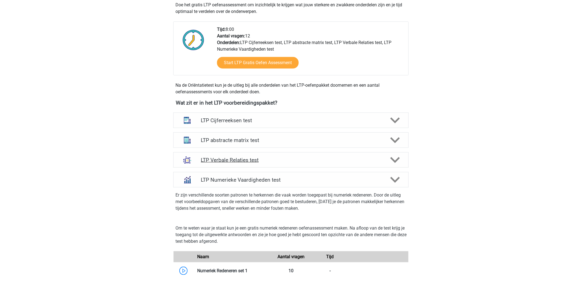
click at [397, 159] on polygon at bounding box center [395, 160] width 10 height 6
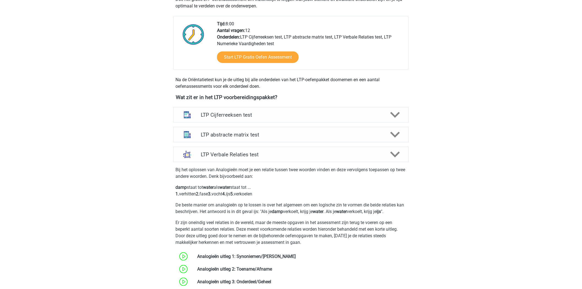
scroll to position [61, 0]
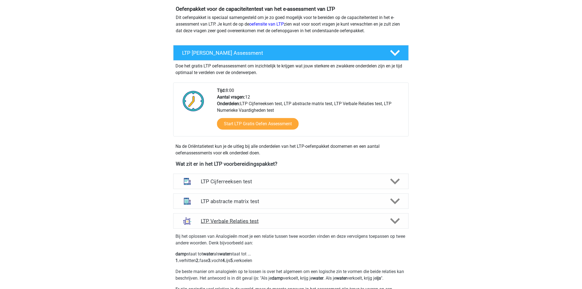
click at [392, 220] on polygon at bounding box center [395, 221] width 10 height 6
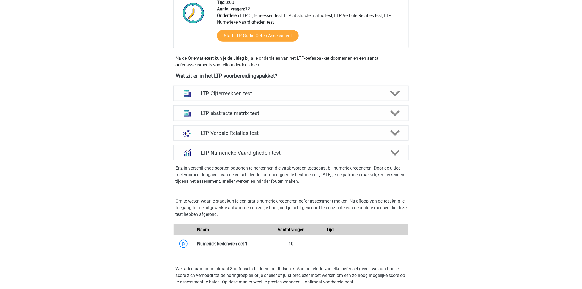
scroll to position [153, 0]
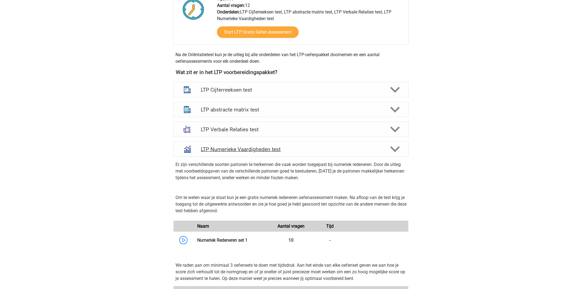
click at [389, 147] on div at bounding box center [394, 149] width 19 height 10
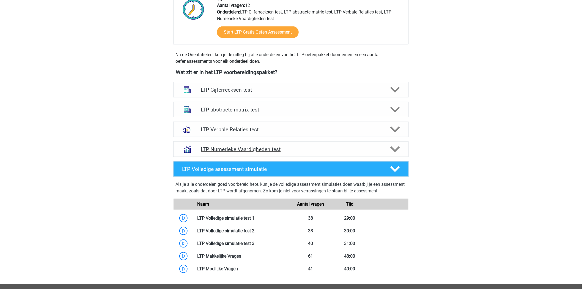
click at [397, 144] on icon at bounding box center [395, 149] width 10 height 10
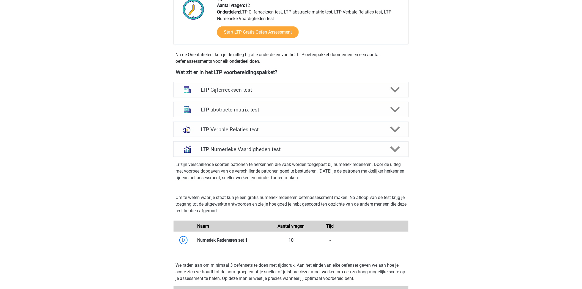
scroll to position [0, 0]
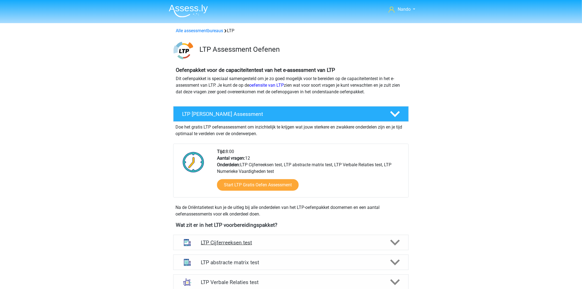
click at [395, 243] on polygon at bounding box center [395, 242] width 10 height 6
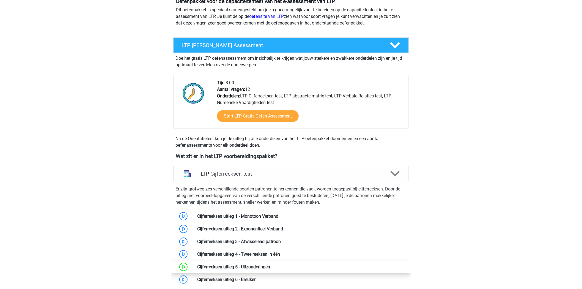
scroll to position [122, 0]
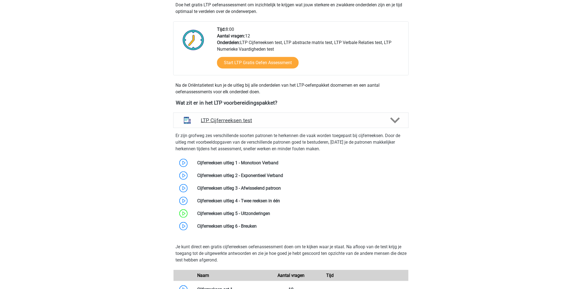
click at [392, 118] on polygon at bounding box center [395, 120] width 10 height 6
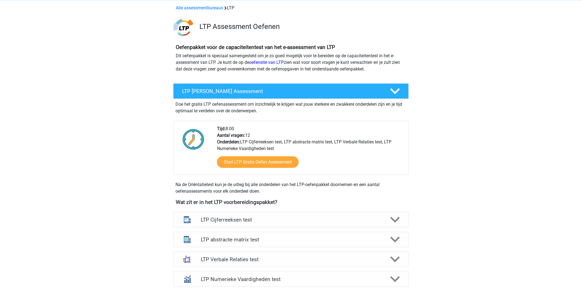
scroll to position [61, 0]
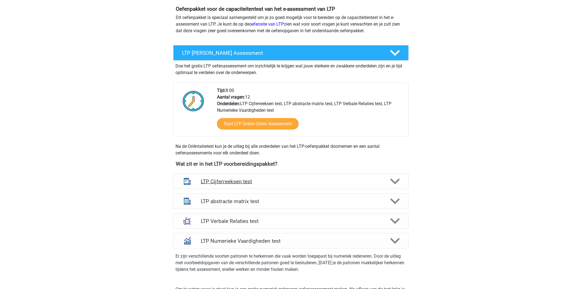
click at [392, 179] on icon at bounding box center [395, 182] width 10 height 10
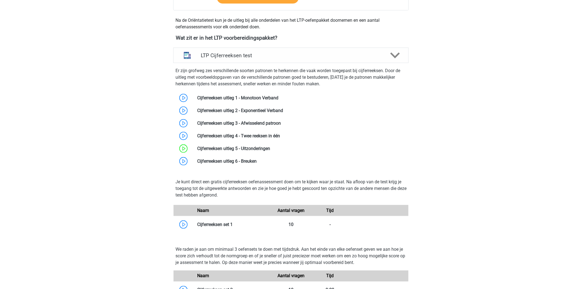
scroll to position [275, 0]
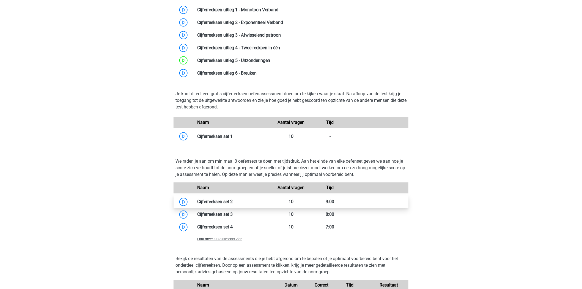
click at [233, 199] on link at bounding box center [233, 201] width 0 height 5
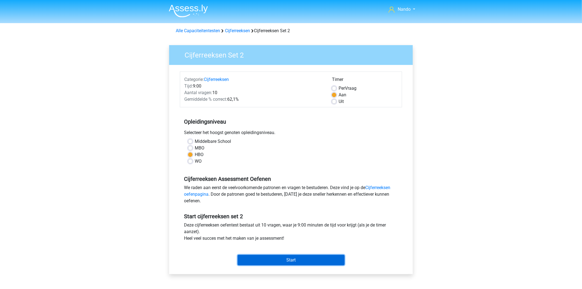
click at [271, 257] on input "Start" at bounding box center [291, 260] width 107 height 10
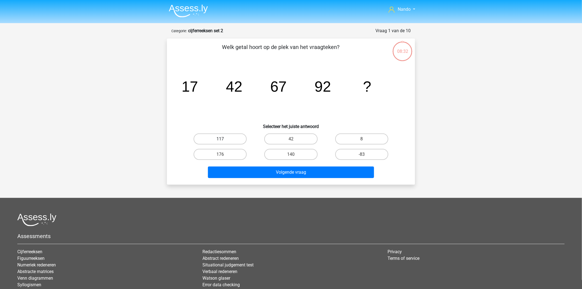
drag, startPoint x: 236, startPoint y: 136, endPoint x: 238, endPoint y: 142, distance: 5.6
click at [235, 137] on label "117" at bounding box center [220, 138] width 53 height 11
click at [224, 139] on input "117" at bounding box center [222, 141] width 4 height 4
radio input "true"
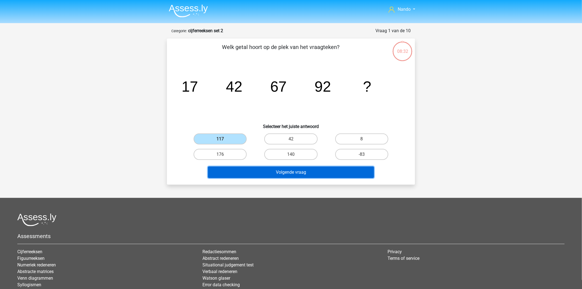
click at [290, 172] on button "Volgende vraag" at bounding box center [291, 172] width 166 height 12
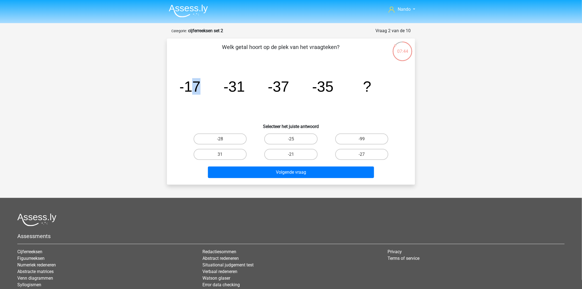
drag, startPoint x: 190, startPoint y: 85, endPoint x: 233, endPoint y: 84, distance: 42.6
click at [225, 84] on g "-17 -31 -37 -35 ?" at bounding box center [275, 86] width 192 height 16
click at [229, 93] on tspan "-31" at bounding box center [234, 86] width 21 height 16
click at [372, 152] on label "-27" at bounding box center [361, 154] width 53 height 11
click at [365, 154] on input "-27" at bounding box center [364, 156] width 4 height 4
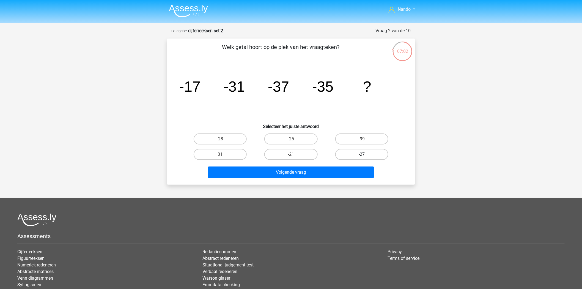
radio input "true"
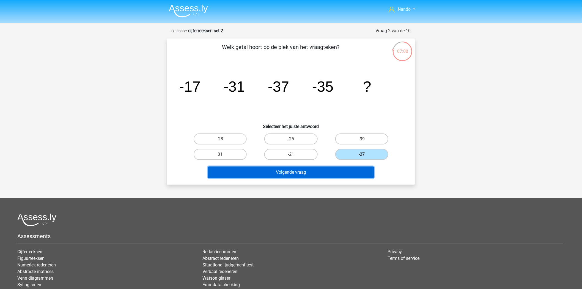
click at [299, 169] on button "Volgende vraag" at bounding box center [291, 172] width 166 height 12
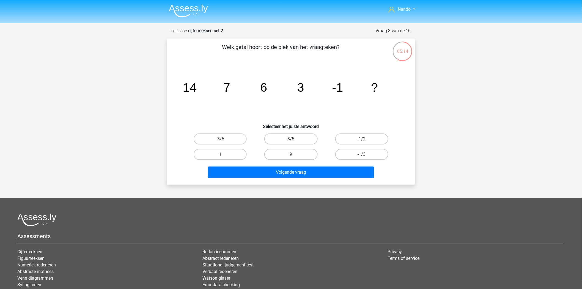
click at [218, 152] on label "1" at bounding box center [220, 154] width 53 height 11
click at [220, 154] on input "1" at bounding box center [222, 156] width 4 height 4
radio input "true"
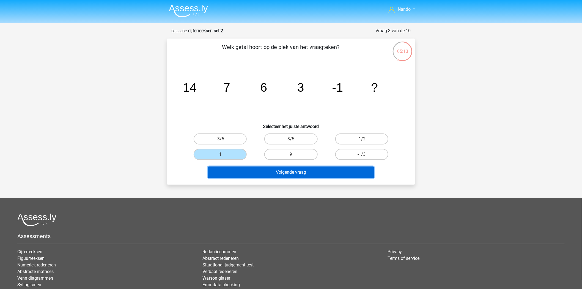
click at [279, 175] on button "Volgende vraag" at bounding box center [291, 172] width 166 height 12
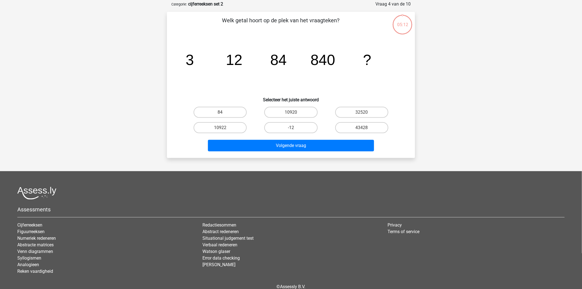
scroll to position [27, 0]
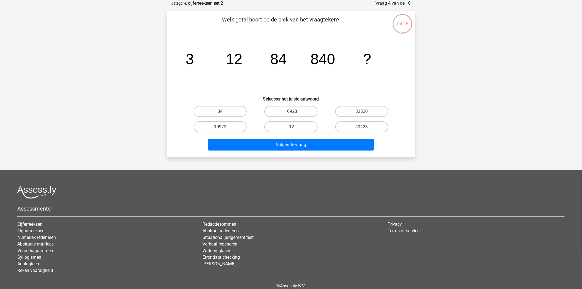
click at [300, 111] on label "10920" at bounding box center [290, 111] width 53 height 11
click at [294, 111] on input "10920" at bounding box center [293, 113] width 4 height 4
radio input "true"
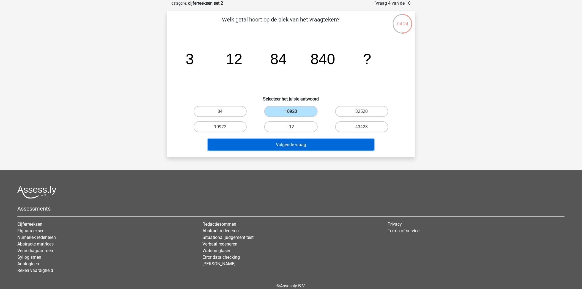
click at [296, 139] on button "Volgende vraag" at bounding box center [291, 145] width 166 height 12
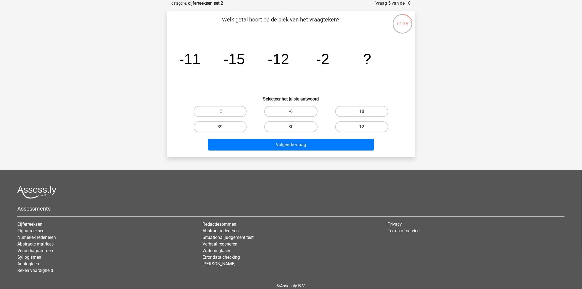
click at [355, 126] on label "12" at bounding box center [361, 126] width 53 height 11
click at [362, 127] on input "12" at bounding box center [364, 129] width 4 height 4
radio input "true"
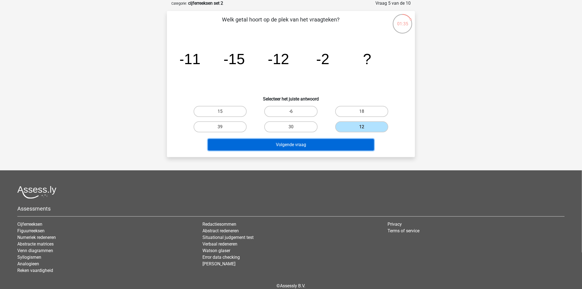
click at [353, 142] on button "Volgende vraag" at bounding box center [291, 145] width 166 height 12
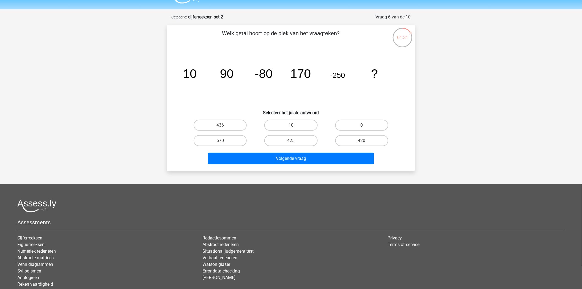
scroll to position [0, 0]
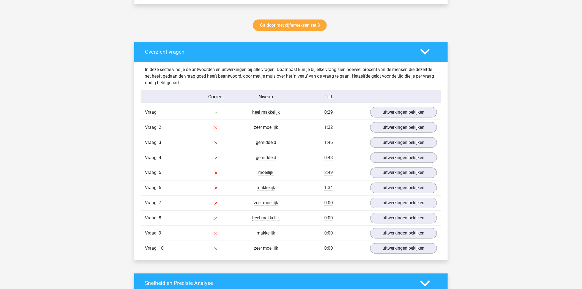
scroll to position [275, 0]
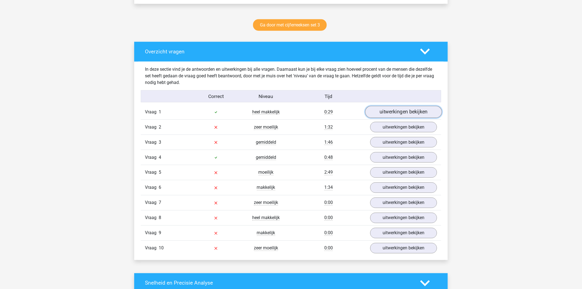
click at [395, 110] on link "uitwerkingen bekijken" at bounding box center [403, 112] width 77 height 12
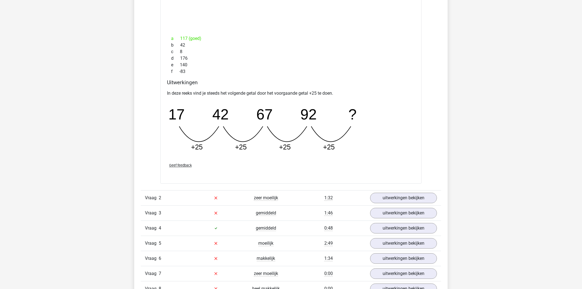
scroll to position [445, 0]
click at [385, 197] on link "uitwerkingen bekijken" at bounding box center [403, 197] width 77 height 12
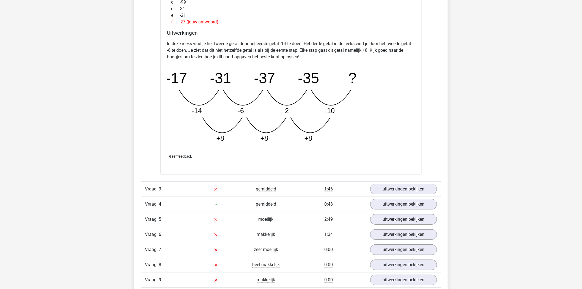
scroll to position [750, 0]
click at [392, 187] on link "uitwerkingen bekijken" at bounding box center [403, 189] width 77 height 12
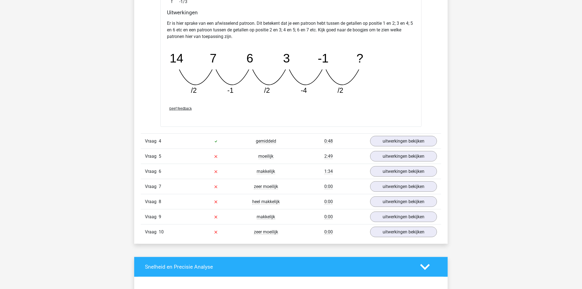
scroll to position [1070, 0]
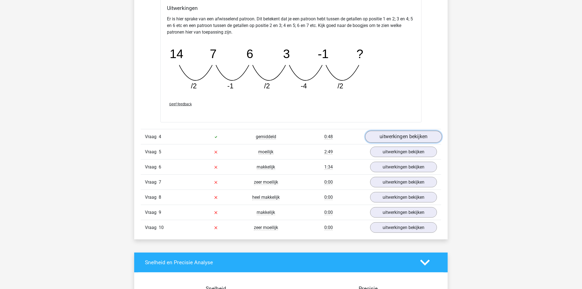
click at [395, 132] on link "uitwerkingen bekijken" at bounding box center [403, 137] width 77 height 12
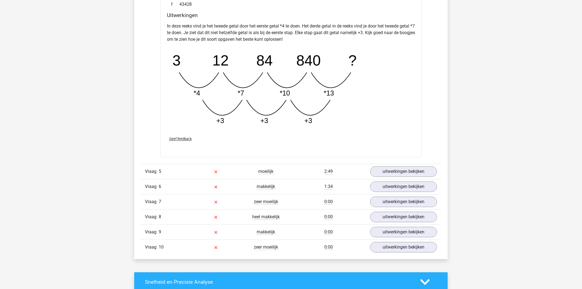
scroll to position [1345, 0]
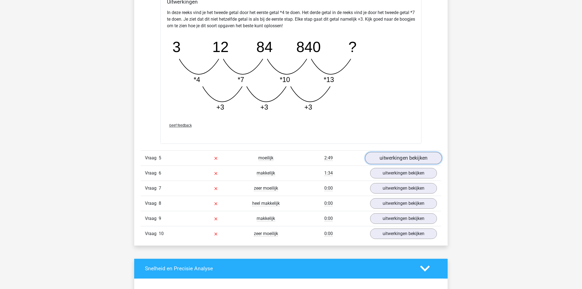
click at [398, 159] on link "uitwerkingen bekijken" at bounding box center [403, 158] width 77 height 12
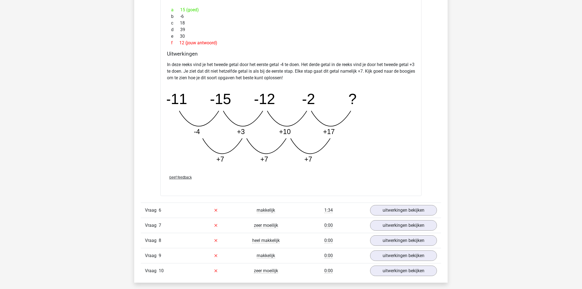
scroll to position [1681, 0]
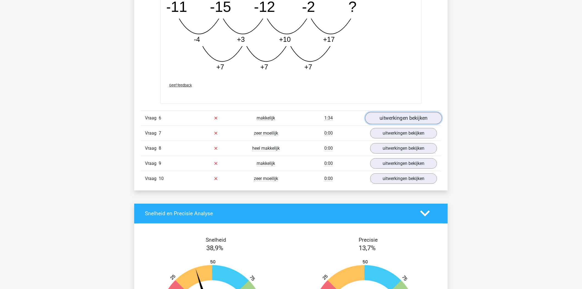
click at [422, 120] on link "uitwerkingen bekijken" at bounding box center [403, 118] width 77 height 12
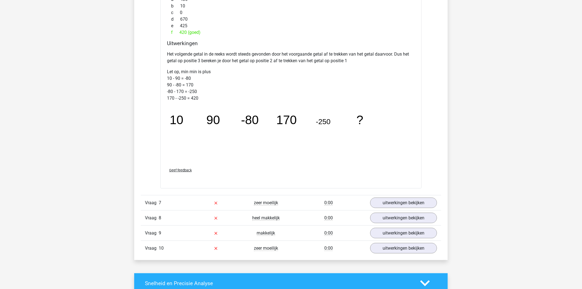
scroll to position [1926, 0]
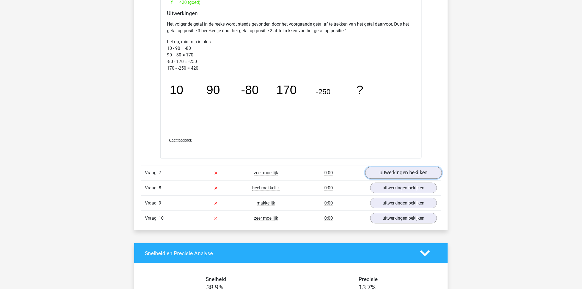
click at [409, 174] on link "uitwerkingen bekijken" at bounding box center [403, 173] width 77 height 12
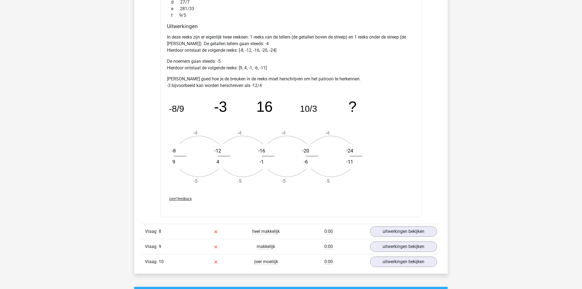
scroll to position [2213, 0]
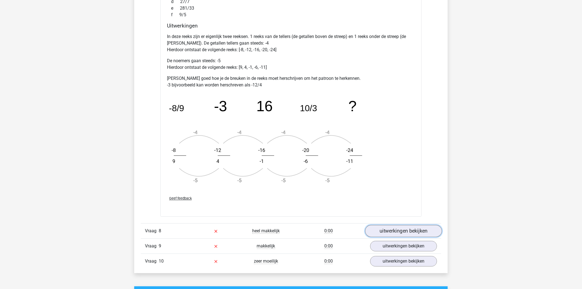
click at [391, 233] on link "uitwerkingen bekijken" at bounding box center [403, 231] width 77 height 12
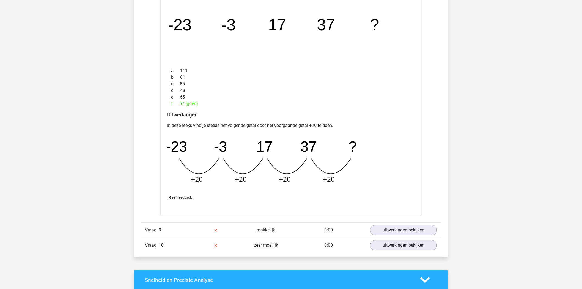
scroll to position [2470, 0]
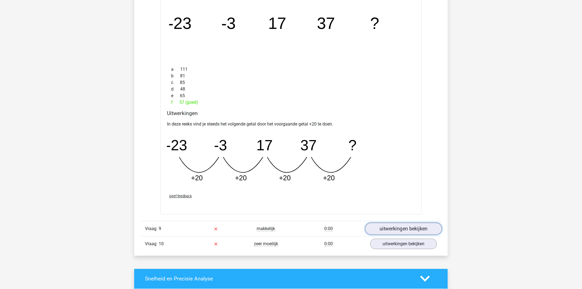
click at [393, 228] on link "uitwerkingen bekijken" at bounding box center [403, 228] width 77 height 12
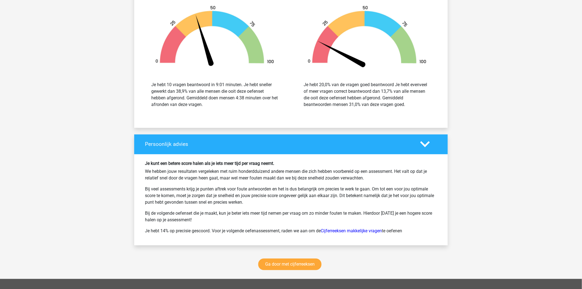
scroll to position [3106, 0]
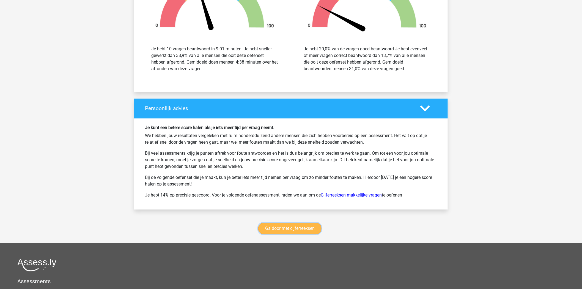
click at [293, 229] on link "Ga door met cijferreeksen" at bounding box center [289, 228] width 63 height 12
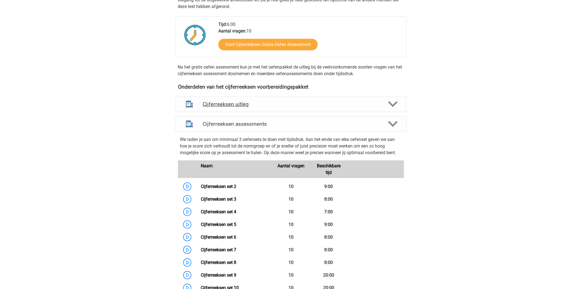
scroll to position [125, 0]
click at [201, 189] on link "Cijferreeksen set 2" at bounding box center [218, 185] width 35 height 5
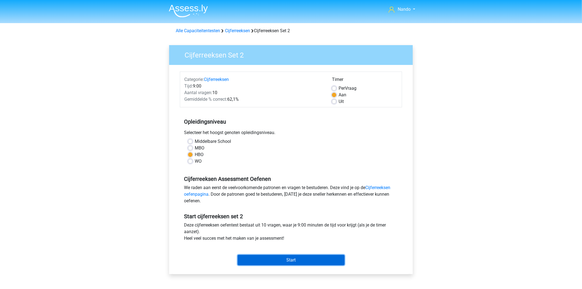
click at [303, 260] on input "Start" at bounding box center [291, 260] width 107 height 10
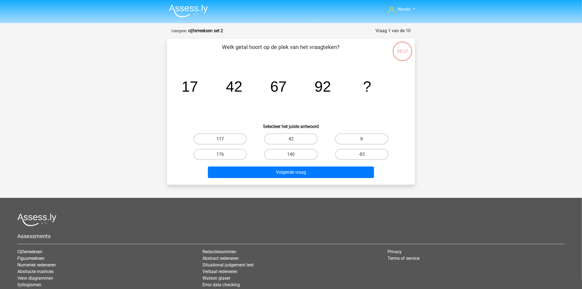
click at [231, 135] on label "117" at bounding box center [220, 138] width 53 height 11
click at [224, 139] on input "117" at bounding box center [222, 141] width 4 height 4
radio input "true"
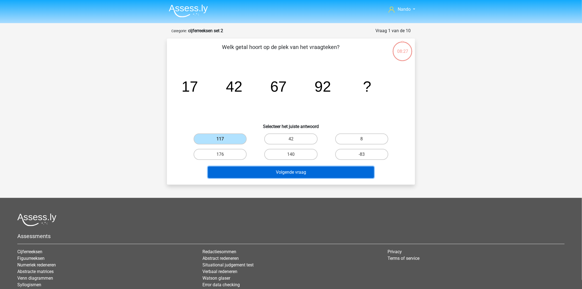
click at [308, 172] on button "Volgende vraag" at bounding box center [291, 172] width 166 height 12
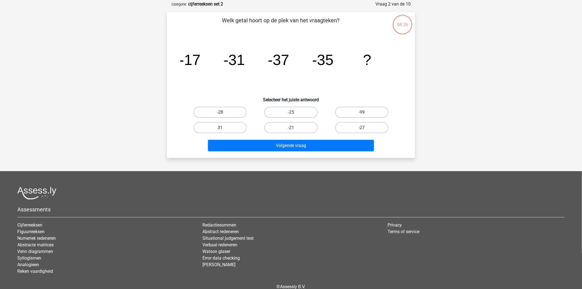
scroll to position [27, 0]
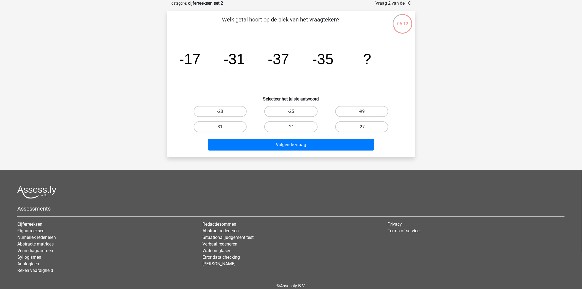
click at [352, 124] on label "-27" at bounding box center [361, 126] width 53 height 11
click at [362, 127] on input "-27" at bounding box center [364, 129] width 4 height 4
radio input "true"
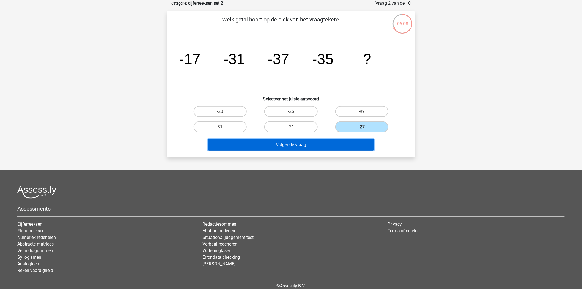
click at [337, 144] on button "Volgende vraag" at bounding box center [291, 145] width 166 height 12
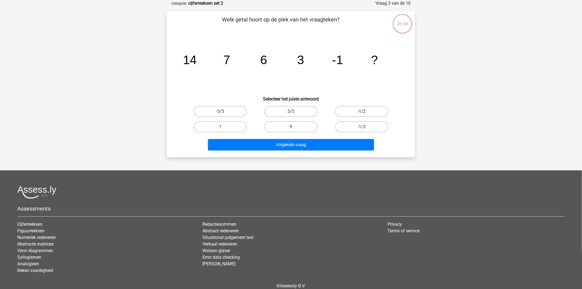
click at [354, 108] on label "-1/2" at bounding box center [361, 111] width 53 height 11
click at [362, 111] on input "-1/2" at bounding box center [364, 113] width 4 height 4
radio input "true"
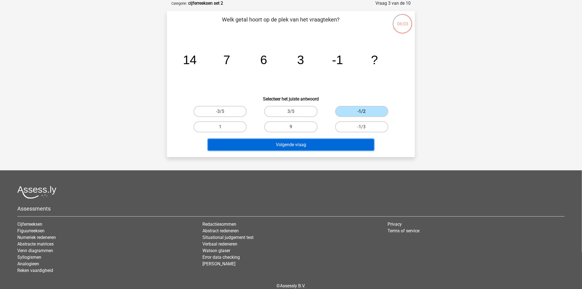
click at [322, 139] on button "Volgende vraag" at bounding box center [291, 145] width 166 height 12
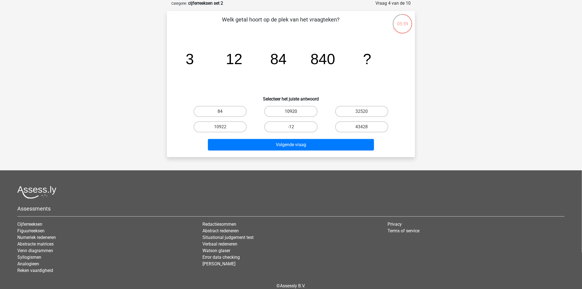
click at [280, 109] on label "10920" at bounding box center [290, 111] width 53 height 11
click at [291, 111] on input "10920" at bounding box center [293, 113] width 4 height 4
radio input "true"
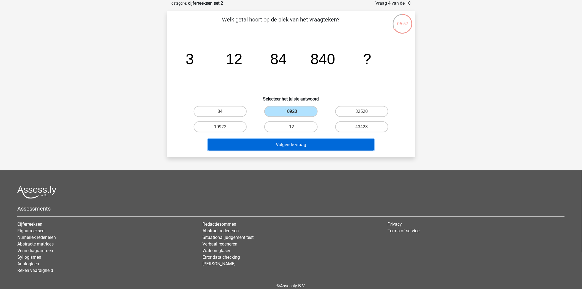
click at [281, 145] on button "Volgende vraag" at bounding box center [291, 145] width 166 height 12
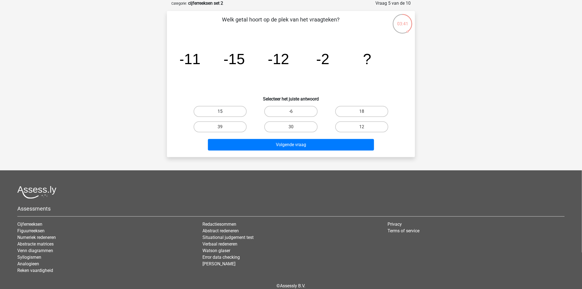
click at [226, 111] on label "15" at bounding box center [220, 111] width 53 height 11
click at [224, 111] on input "15" at bounding box center [222, 113] width 4 height 4
radio input "true"
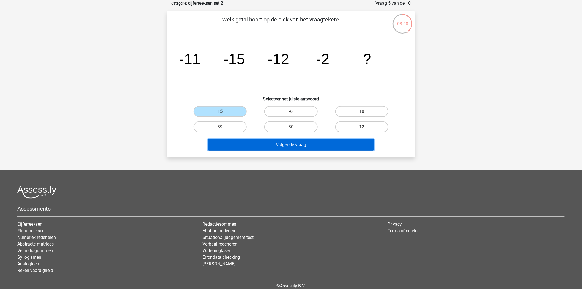
click at [264, 142] on button "Volgende vraag" at bounding box center [291, 145] width 166 height 12
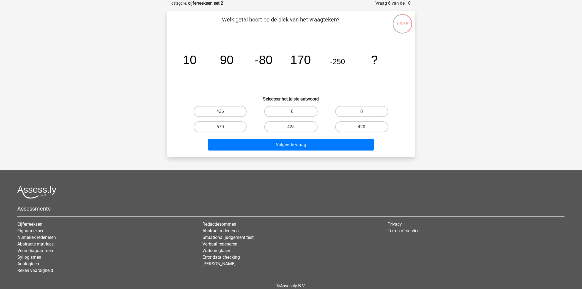
click at [293, 127] on input "425" at bounding box center [293, 129] width 4 height 4
radio input "true"
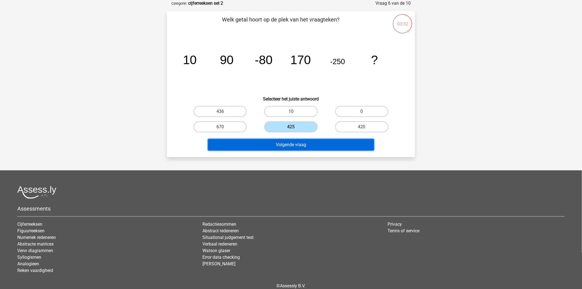
click at [291, 145] on button "Volgende vraag" at bounding box center [291, 145] width 166 height 12
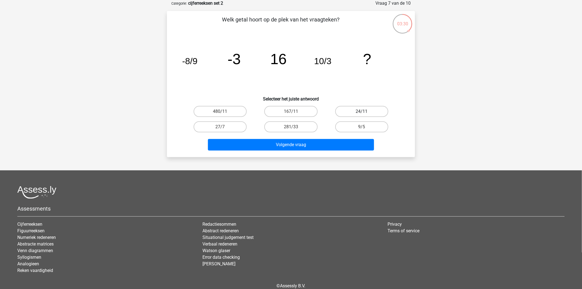
click at [360, 110] on label "24/11" at bounding box center [361, 111] width 53 height 11
click at [362, 111] on input "24/11" at bounding box center [364, 113] width 4 height 4
radio input "true"
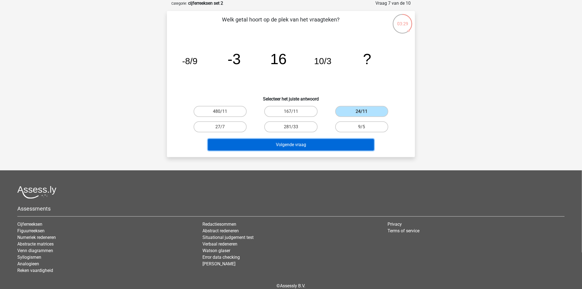
click at [296, 145] on button "Volgende vraag" at bounding box center [291, 145] width 166 height 12
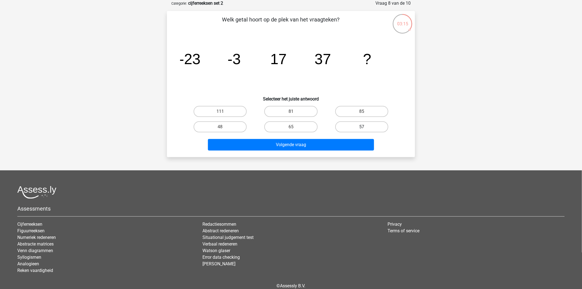
click at [353, 127] on label "57" at bounding box center [361, 126] width 53 height 11
click at [362, 127] on input "57" at bounding box center [364, 129] width 4 height 4
radio input "true"
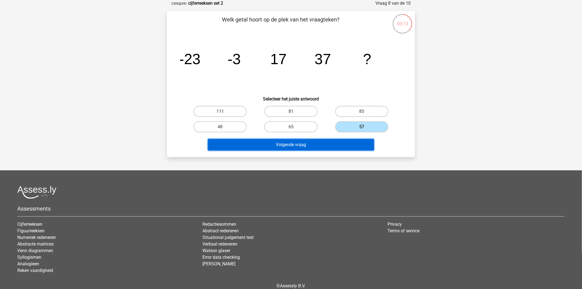
click at [273, 141] on button "Volgende vraag" at bounding box center [291, 145] width 166 height 12
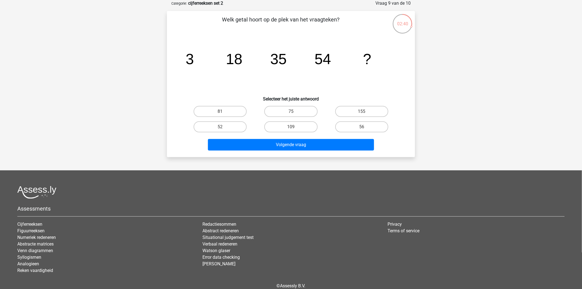
click at [291, 111] on input "75" at bounding box center [293, 113] width 4 height 4
radio input "true"
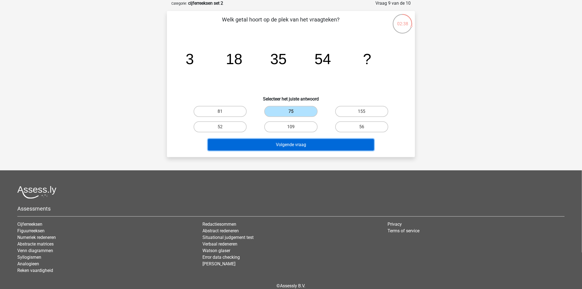
click at [295, 142] on button "Volgende vraag" at bounding box center [291, 145] width 166 height 12
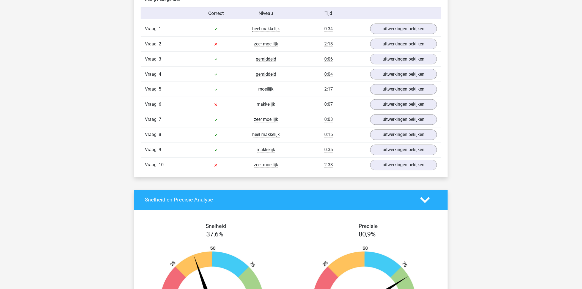
scroll to position [360, 0]
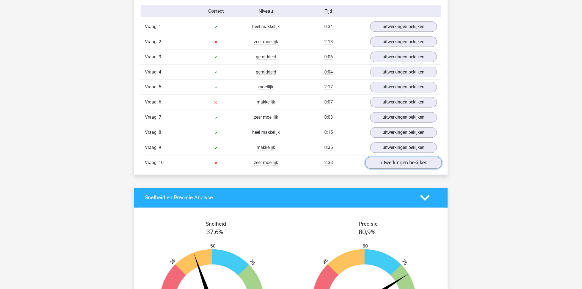
click at [414, 166] on link "uitwerkingen bekijken" at bounding box center [403, 163] width 77 height 12
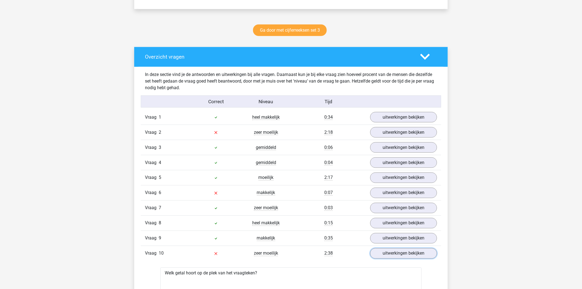
scroll to position [238, 0]
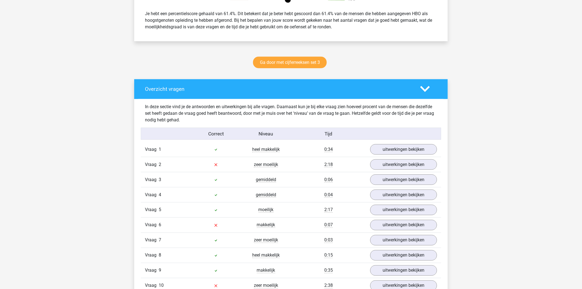
click at [433, 88] on div at bounding box center [428, 89] width 25 height 10
click at [427, 87] on polygon at bounding box center [425, 89] width 10 height 6
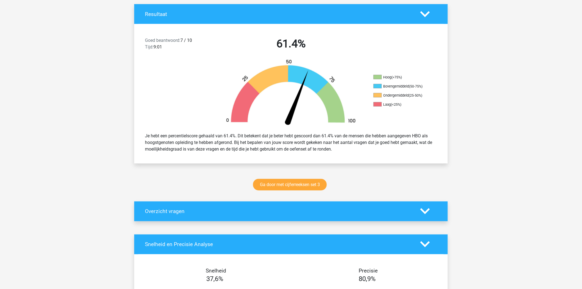
scroll to position [0, 0]
